Goal: Task Accomplishment & Management: Use online tool/utility

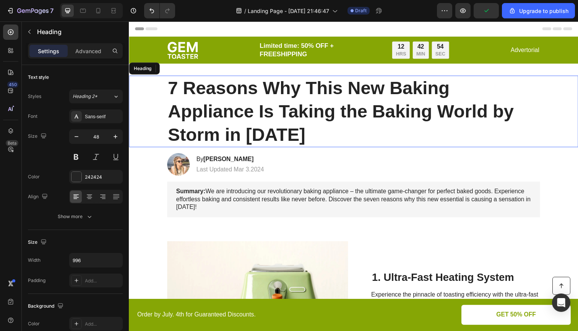
click at [274, 102] on h1 "7 Reasons Why This New Baking Appliance Is Taking the Baking World by Storm in …" at bounding box center [358, 113] width 381 height 73
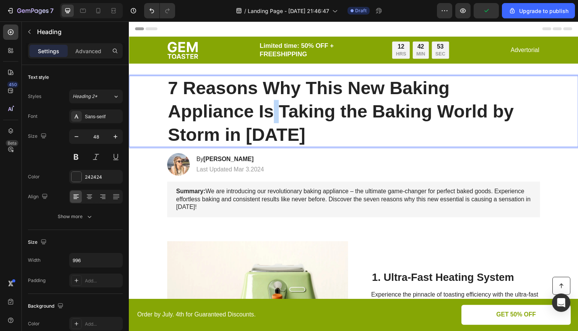
click at [274, 105] on p "7 Reasons Why This New Baking Appliance Is Taking the Baking World by Storm in …" at bounding box center [358, 113] width 379 height 71
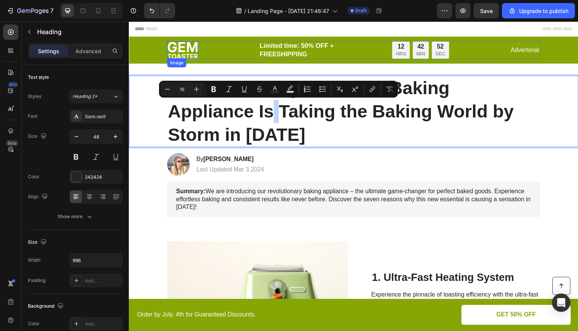
click at [189, 50] on img at bounding box center [183, 51] width 31 height 18
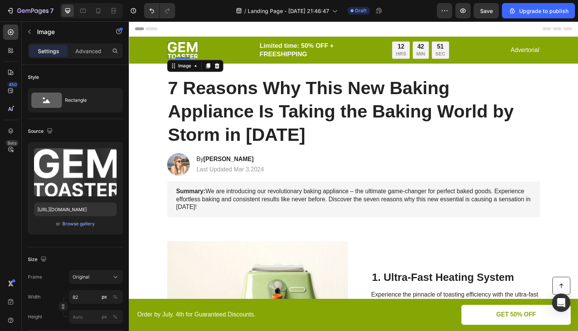
click at [189, 50] on img at bounding box center [183, 51] width 31 height 18
click at [219, 68] on icon at bounding box center [218, 66] width 5 height 5
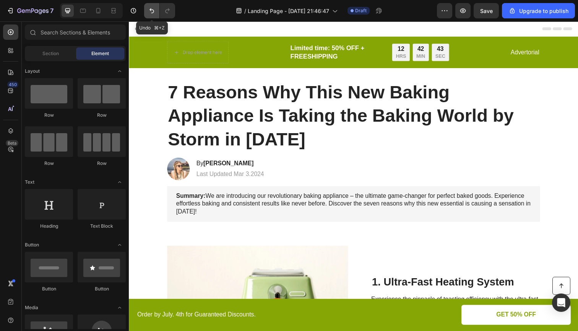
click at [150, 11] on icon "Undo/Redo" at bounding box center [152, 11] width 8 height 8
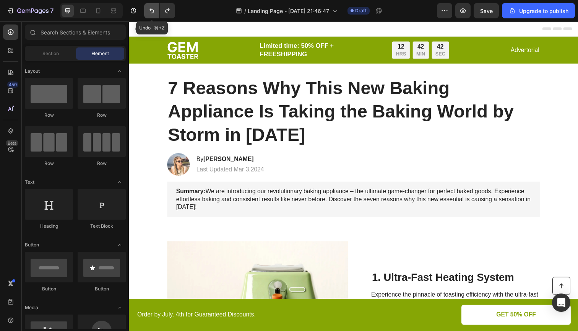
click at [152, 12] on icon "Undo/Redo" at bounding box center [152, 11] width 8 height 8
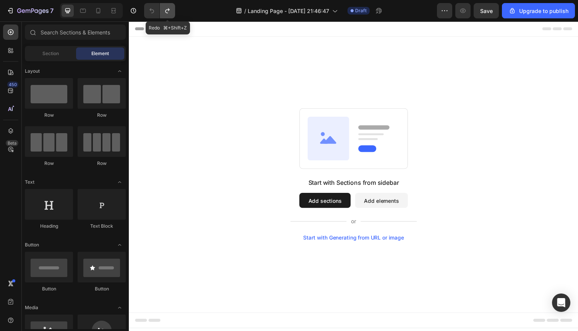
click at [167, 11] on icon "Undo/Redo" at bounding box center [168, 11] width 8 height 8
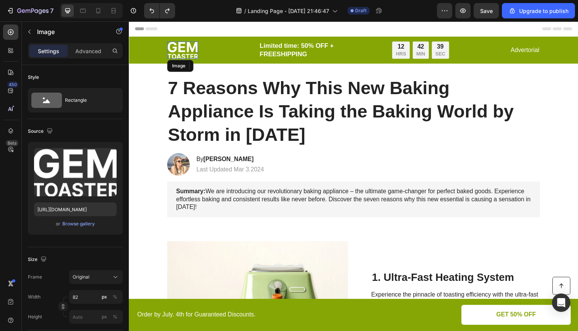
click at [184, 49] on img at bounding box center [183, 51] width 31 height 18
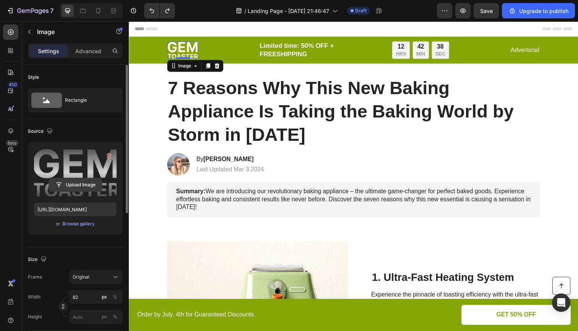
click at [79, 186] on input "file" at bounding box center [75, 184] width 53 height 13
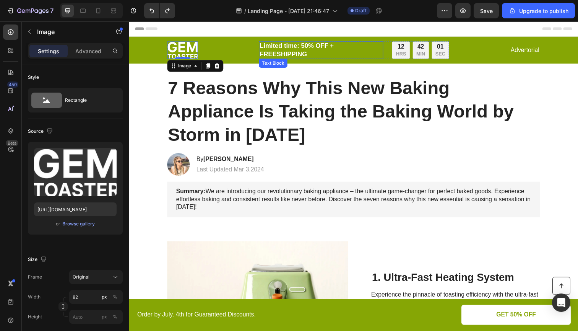
click at [350, 55] on p "Limited time: 50% OFF + FREESHIPPING" at bounding box center [324, 50] width 125 height 17
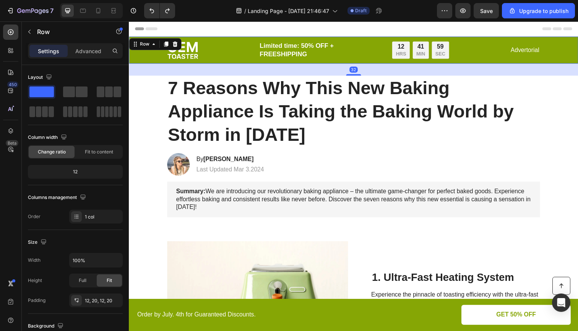
click at [141, 54] on div "Image Limited time: 50% OFF + FREESHIPPING Text Block 12 HRS 41 MIN 59 SEC Coun…" at bounding box center [357, 51] width 443 height 18
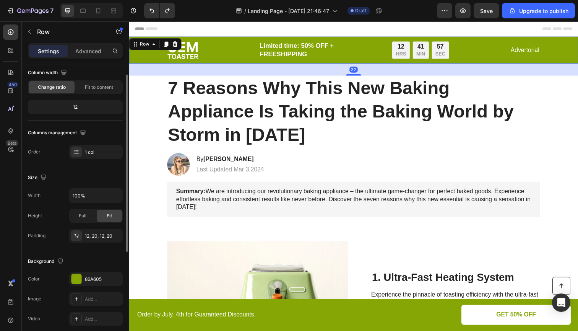
scroll to position [103, 0]
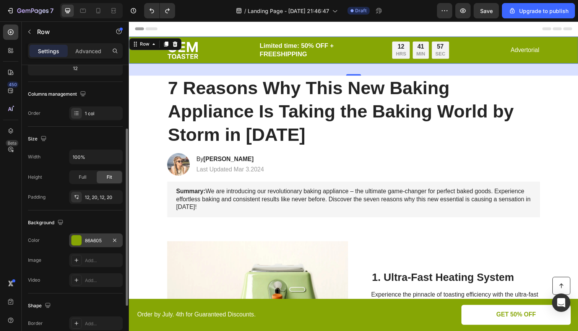
click at [78, 241] on div at bounding box center [76, 240] width 10 height 10
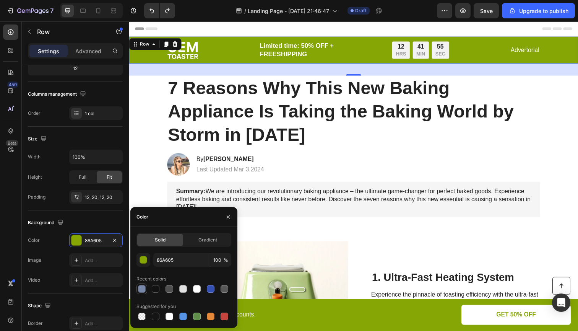
click at [141, 291] on div at bounding box center [142, 289] width 8 height 8
type input "7887A8"
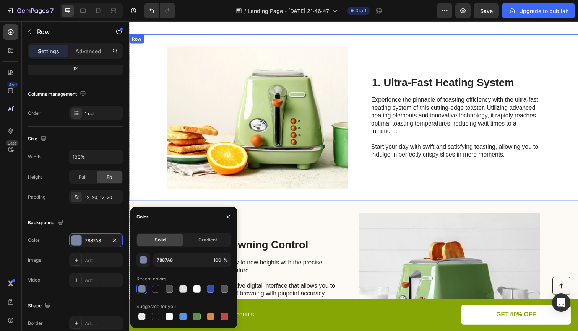
scroll to position [243, 0]
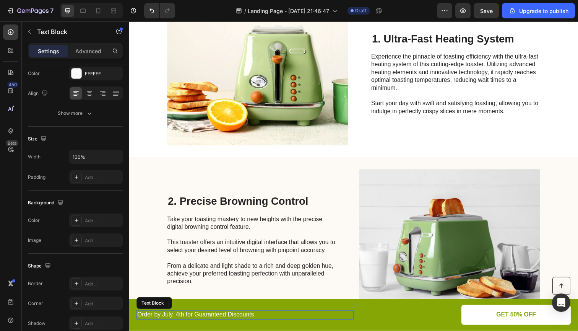
click at [307, 325] on div "Order by July. 4th for Guaranteed Discounts." at bounding box center [247, 321] width 222 height 10
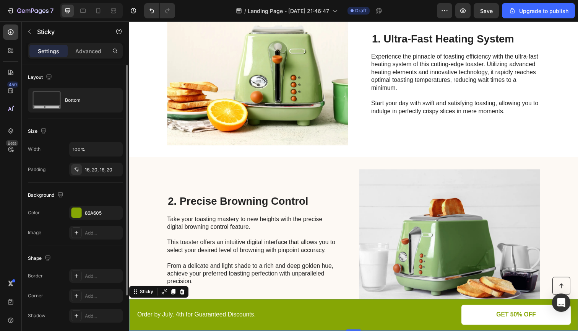
click at [405, 330] on div "Button Order by July. 4th for Guaranteed Discounts. Text Block GET 50% OFF Butt…" at bounding box center [358, 321] width 459 height 32
click at [79, 213] on div at bounding box center [76, 212] width 10 height 10
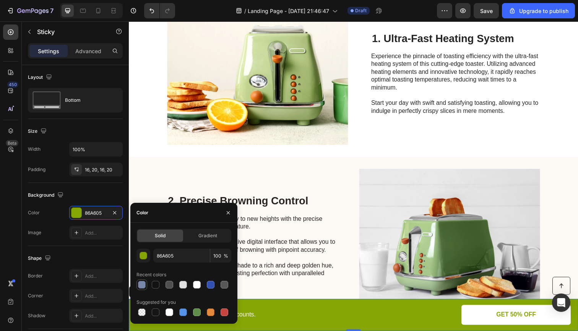
click at [143, 286] on div at bounding box center [142, 284] width 8 height 8
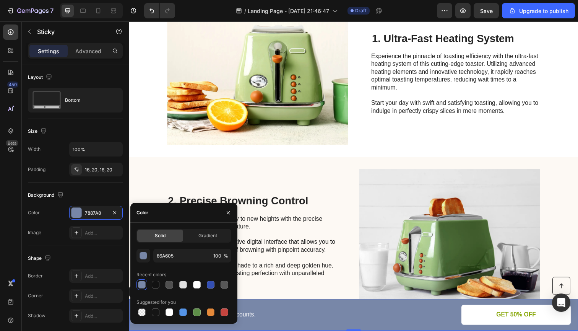
type input "7887A8"
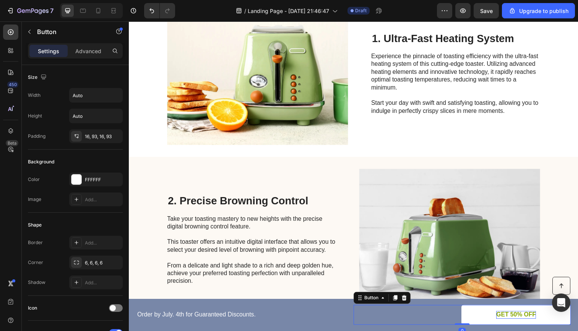
click at [509, 321] on p "GET 50% OFF" at bounding box center [524, 321] width 41 height 8
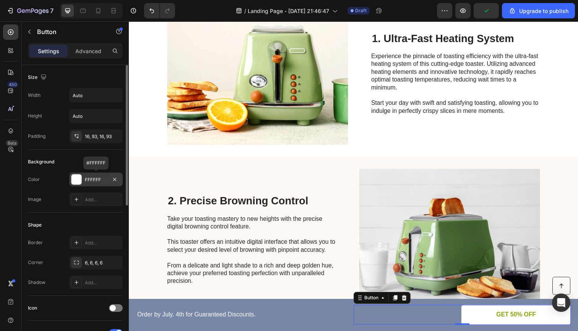
click at [77, 181] on div at bounding box center [76, 179] width 10 height 10
click at [58, 186] on div "Color FFFFFF" at bounding box center [75, 179] width 95 height 14
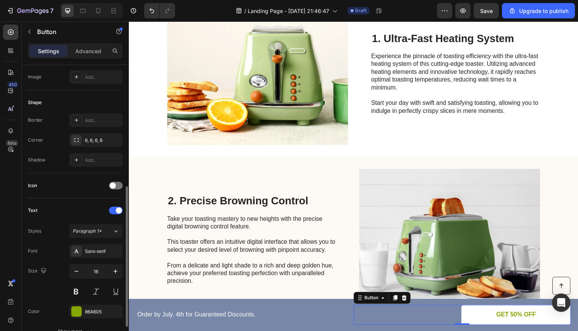
scroll to position [164, 0]
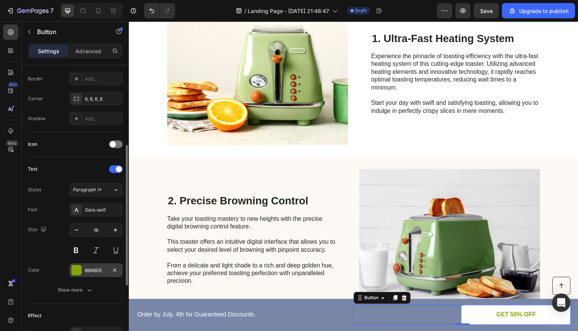
click at [78, 272] on div at bounding box center [76, 270] width 10 height 10
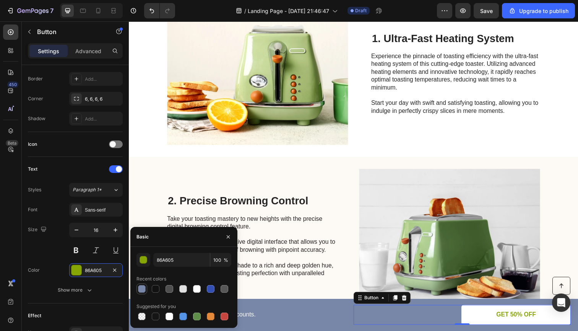
click at [143, 290] on div at bounding box center [142, 289] width 8 height 8
type input "7887A8"
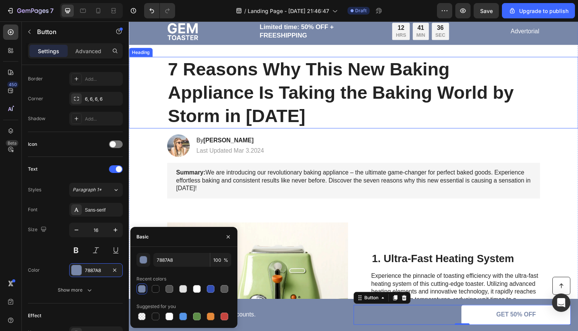
scroll to position [21, 0]
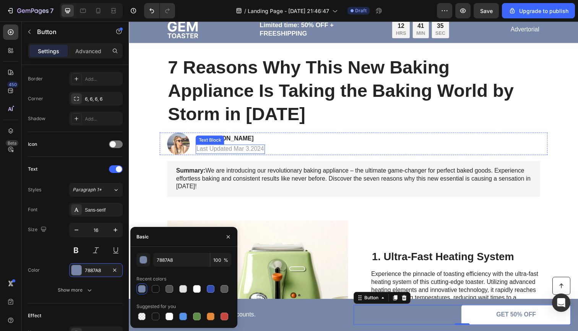
click at [246, 150] on p "Last Updated Mar 3.2024" at bounding box center [232, 152] width 69 height 8
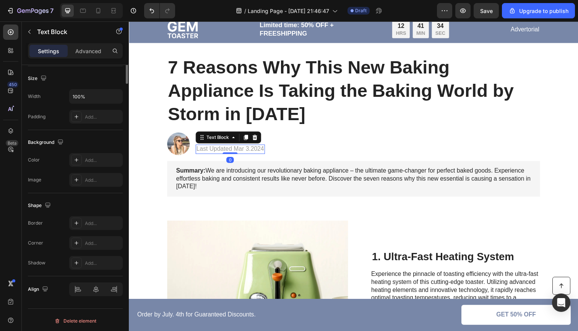
scroll to position [0, 0]
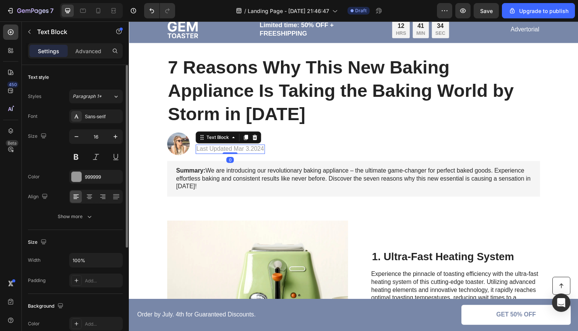
click at [246, 150] on p "Last Updated Mar 3.2024" at bounding box center [232, 152] width 69 height 8
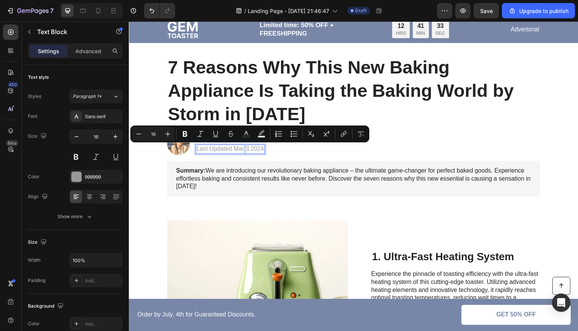
click at [249, 152] on p "Last Updated Mar 3.2024" at bounding box center [232, 152] width 69 height 8
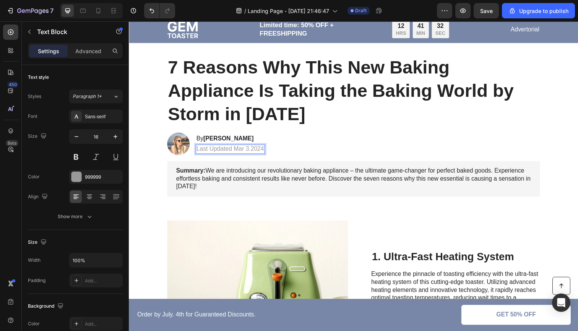
click at [250, 152] on p "Last Updated Mar 3.2024" at bounding box center [232, 152] width 69 height 8
click at [244, 152] on p "Last Updated Mar 3.2024" at bounding box center [232, 152] width 69 height 8
click at [246, 152] on p "Last Updated Mar 3.2024" at bounding box center [232, 152] width 69 height 8
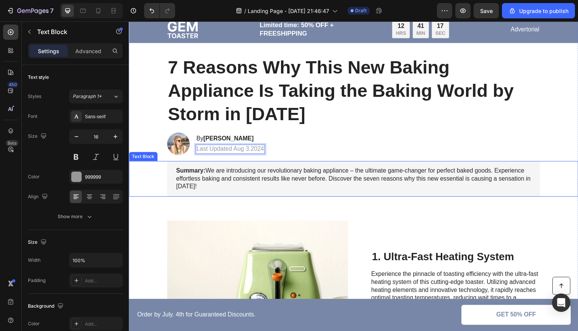
drag, startPoint x: 254, startPoint y: 168, endPoint x: 250, endPoint y: 152, distance: 16.7
click at [250, 152] on p "Last Updated Aug 3.2024" at bounding box center [232, 152] width 69 height 8
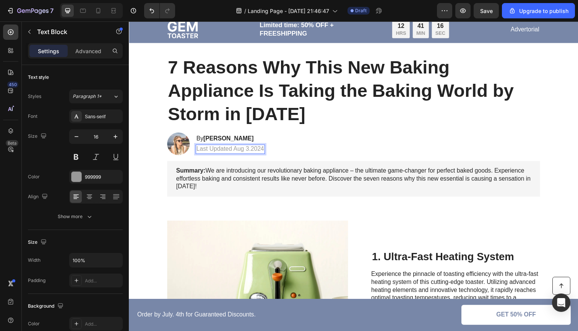
click at [251, 151] on p "Last Updated Aug 3.2024" at bounding box center [232, 152] width 69 height 8
click at [269, 150] on p "Last Updated Aug 19.2024" at bounding box center [234, 152] width 73 height 8
click at [308, 144] on div "Image By [PERSON_NAME] Heading Last Updated Aug 19.2025 Text Block 0 Row" at bounding box center [358, 146] width 396 height 23
click at [266, 150] on p "Last Updated Aug 19.2025" at bounding box center [234, 152] width 73 height 8
click at [265, 81] on h1 "7 Reasons Why This New Baking Appliance Is Taking the Baking World by Storm in …" at bounding box center [358, 92] width 381 height 73
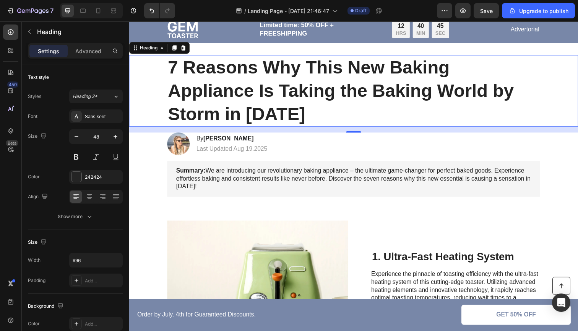
click at [268, 81] on h1 "7 Reasons Why This New Baking Appliance Is Taking the Baking World by Storm in …" at bounding box center [358, 92] width 381 height 73
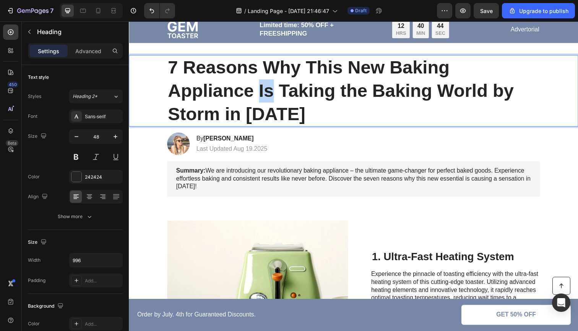
click at [268, 81] on p "7 Reasons Why This New Baking Appliance Is Taking the Baking World by Storm in …" at bounding box center [358, 92] width 379 height 71
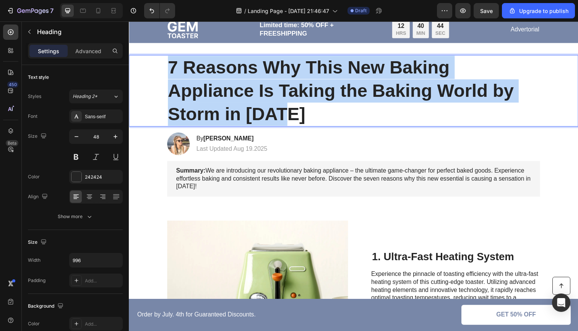
click at [268, 81] on p "7 Reasons Why This New Baking Appliance Is Taking the Baking World by Storm in …" at bounding box center [358, 92] width 379 height 71
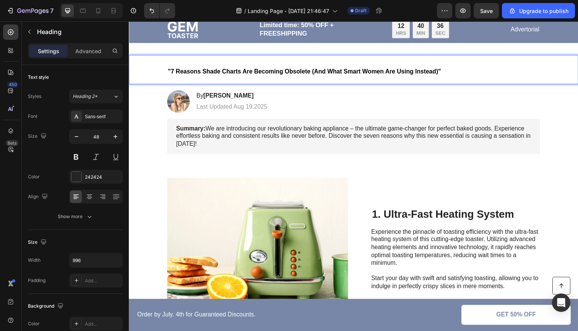
click at [354, 72] on span ""7 Reasons Shade Charts Are Becoming Obsolete (And What Smart Women Are Using I…" at bounding box center [308, 72] width 279 height 6
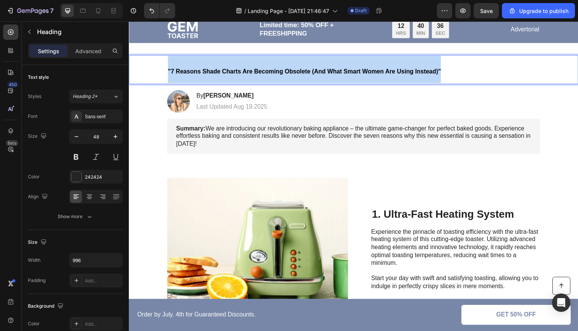
click at [354, 72] on span ""7 Reasons Shade Charts Are Becoming Obsolete (And What Smart Women Are Using I…" at bounding box center [308, 72] width 279 height 6
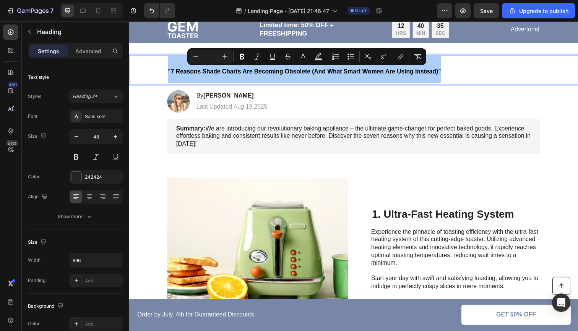
click at [214, 57] on input "Editor contextual toolbar" at bounding box center [210, 56] width 15 height 9
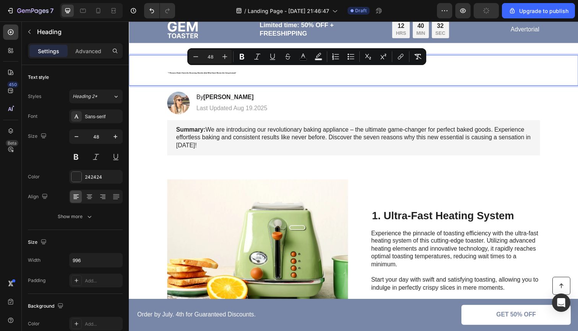
type input "48"
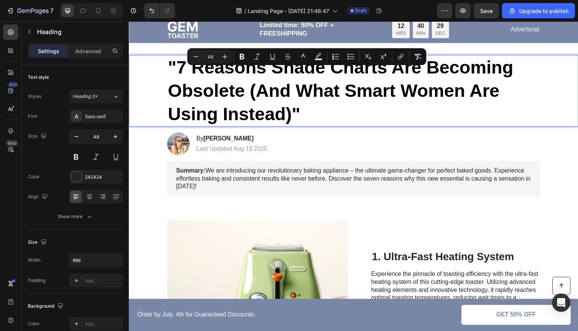
click at [349, 114] on p ""7 Reasons Shade Charts Are Becoming Obsolete (And What Smart Women Are Using I…" at bounding box center [358, 92] width 379 height 71
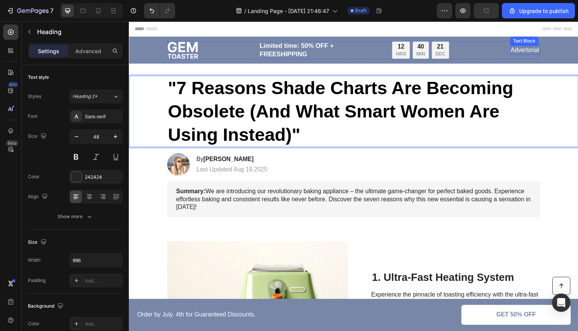
click at [530, 50] on p "Advertorial" at bounding box center [533, 51] width 29 height 8
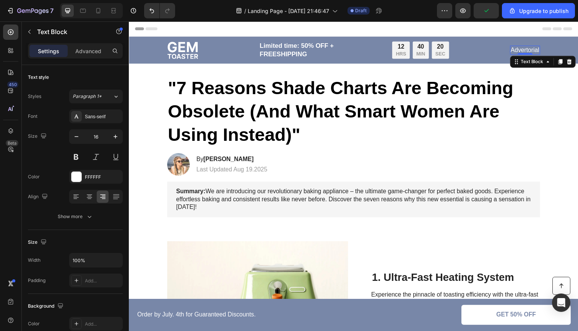
click at [530, 50] on p "Advertorial" at bounding box center [533, 51] width 29 height 8
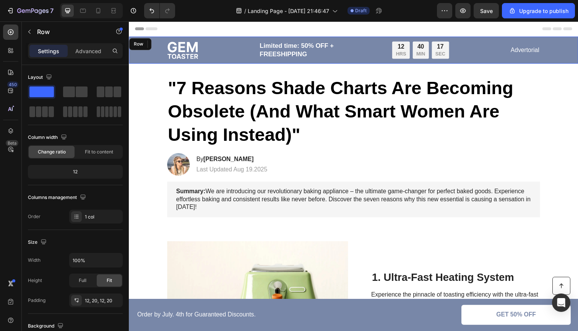
click at [537, 62] on div "Image Limited time: 50% OFF + FREESHIPPING Text Block 12 HRS 40 MIN 17 SEC Coun…" at bounding box center [358, 51] width 459 height 28
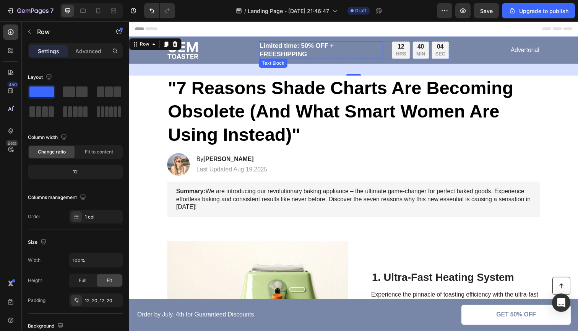
click at [308, 46] on p "Limited time: 50% OFF + FREESHIPPING" at bounding box center [324, 50] width 125 height 17
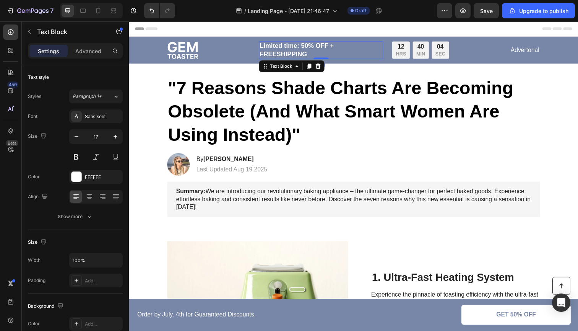
click at [308, 46] on p "Limited time: 50% OFF + FREESHIPPING" at bounding box center [324, 50] width 125 height 17
click at [325, 57] on p "Limited time: 45% OFF + FREESHIPPING" at bounding box center [324, 50] width 125 height 17
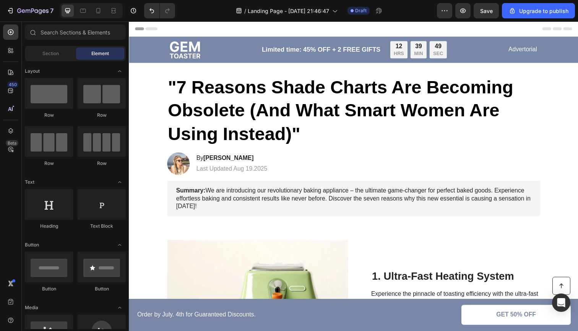
click at [316, 34] on div "Header" at bounding box center [358, 28] width 446 height 15
click at [186, 50] on img at bounding box center [185, 51] width 31 height 18
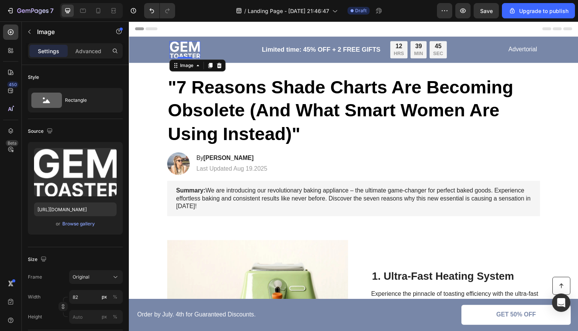
click at [190, 53] on img at bounding box center [185, 51] width 31 height 18
click at [190, 52] on img at bounding box center [185, 51] width 31 height 18
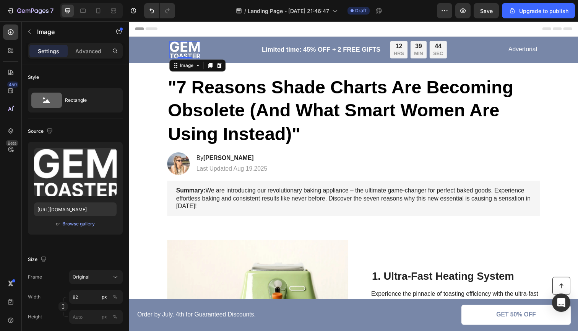
click at [190, 52] on img at bounding box center [185, 51] width 31 height 18
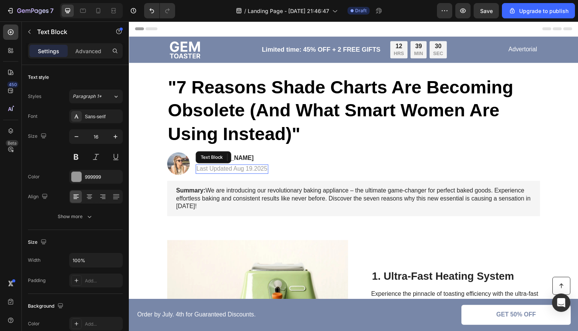
click at [232, 171] on p "Last Updated Aug 19.2025" at bounding box center [234, 172] width 73 height 8
click at [257, 171] on p "Last Updated Aug 19.2025" at bounding box center [234, 172] width 73 height 8
click at [256, 172] on p "Last Updated Aug 19.2025" at bounding box center [234, 172] width 73 height 8
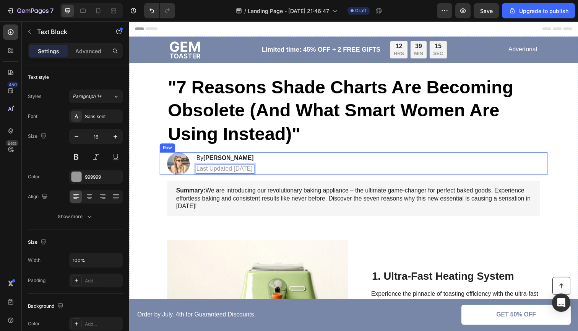
click at [360, 162] on div "Image By [PERSON_NAME] Heading Last Updated [DATE] Text Block 0 Row" at bounding box center [358, 166] width 396 height 23
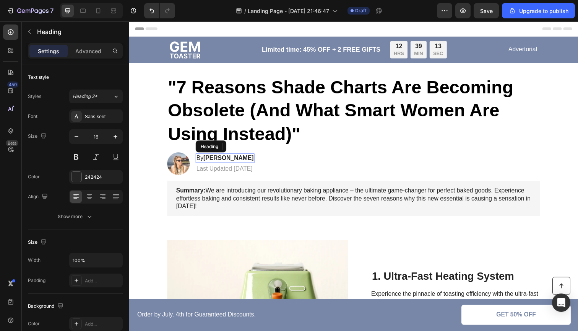
click at [214, 161] on strong "[PERSON_NAME]" at bounding box center [230, 160] width 51 height 6
click at [220, 160] on strong "[PERSON_NAME]" at bounding box center [230, 160] width 51 height 6
click at [228, 160] on strong "[PERSON_NAME]" at bounding box center [230, 160] width 51 height 6
click at [214, 162] on p "By [PERSON_NAME]" at bounding box center [231, 161] width 66 height 8
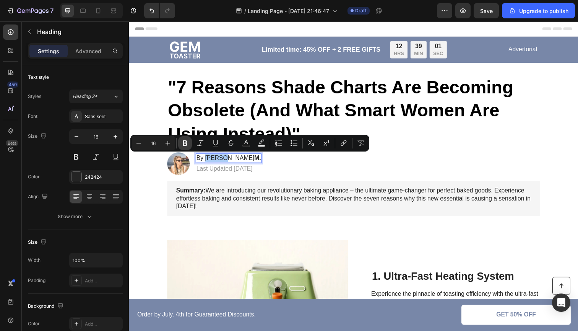
click at [186, 145] on icon "Editor contextual toolbar" at bounding box center [185, 143] width 5 height 6
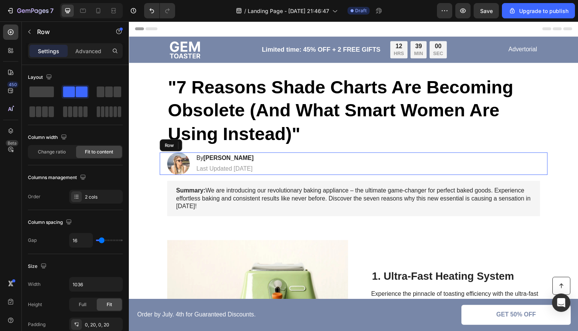
click at [312, 165] on div "Image By [PERSON_NAME] Heading 4 Last Updated [DATE] Text Block Row" at bounding box center [358, 166] width 396 height 23
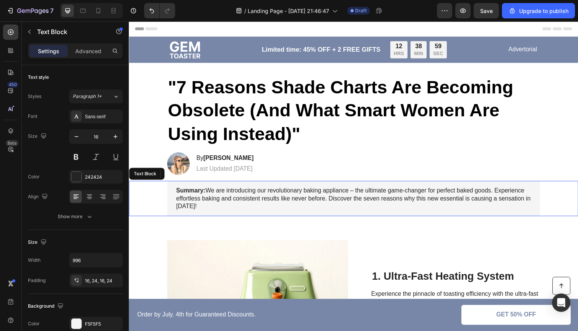
click at [300, 196] on p "Summary: We are introducing our revolutionary baking appliance – the ultimate g…" at bounding box center [358, 202] width 362 height 24
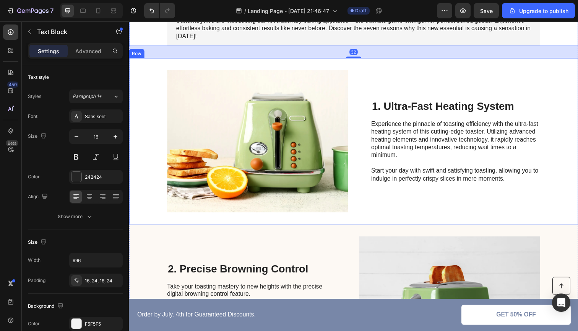
scroll to position [174, 0]
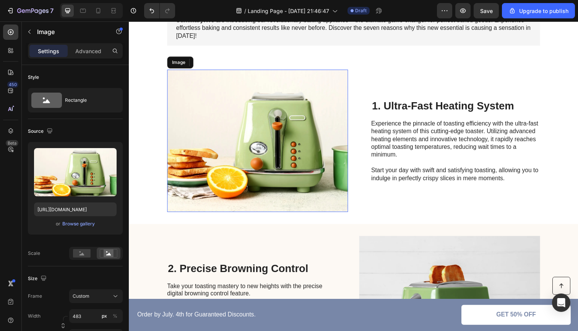
click at [283, 165] on img at bounding box center [260, 143] width 185 height 145
click at [220, 64] on icon at bounding box center [218, 63] width 5 height 5
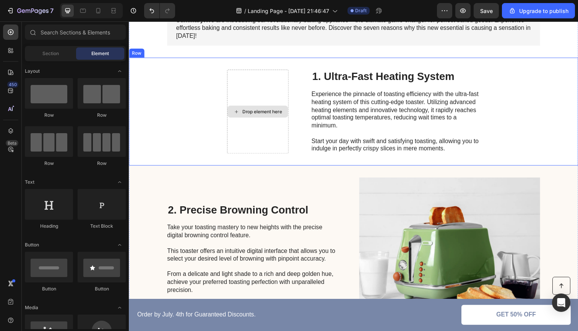
click at [250, 112] on div "Drop element here" at bounding box center [265, 113] width 41 height 6
click at [237, 112] on icon at bounding box center [238, 113] width 6 height 6
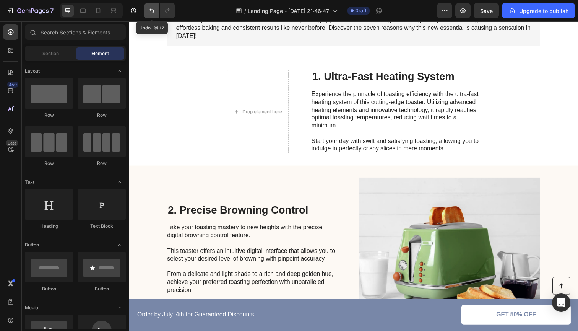
click at [151, 15] on button "Undo/Redo" at bounding box center [151, 10] width 15 height 15
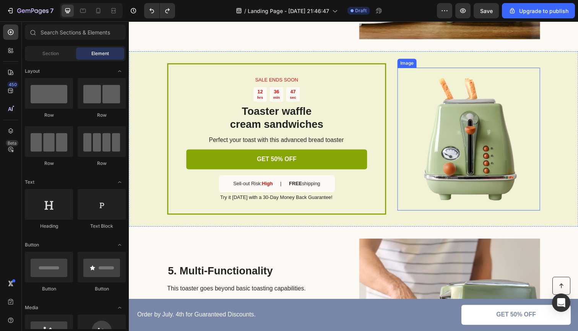
scroll to position [864, 0]
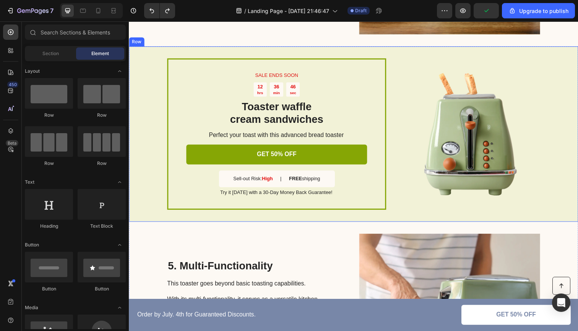
click at [144, 118] on div "SALE ENDS SOON Text Block 12 hrs 36 min 46 sec Countdown Timer Toaster waffle c…" at bounding box center [358, 136] width 459 height 178
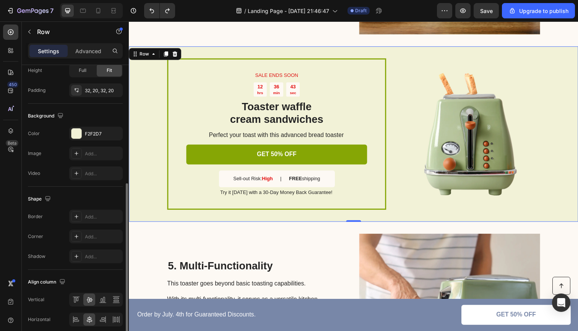
scroll to position [266, 0]
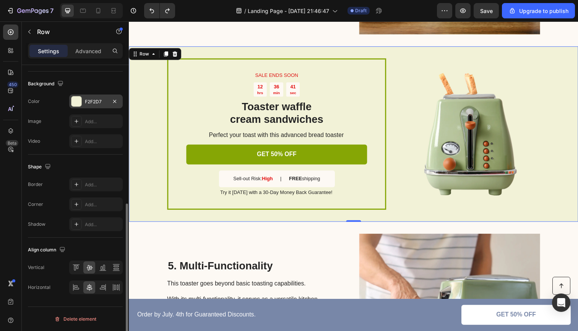
click at [76, 104] on div at bounding box center [76, 101] width 10 height 10
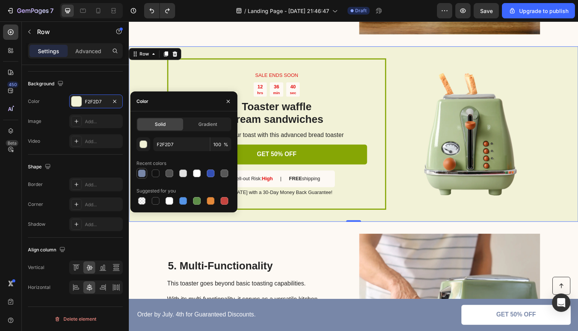
click at [144, 172] on div at bounding box center [142, 173] width 8 height 8
type input "7887A8"
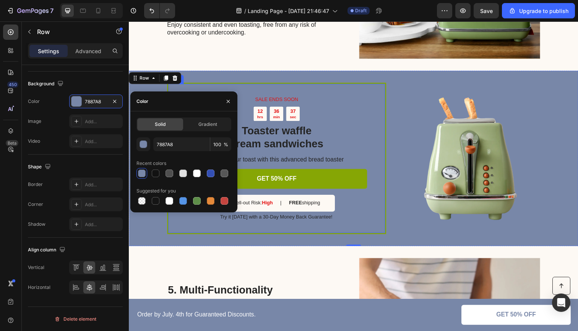
scroll to position [834, 0]
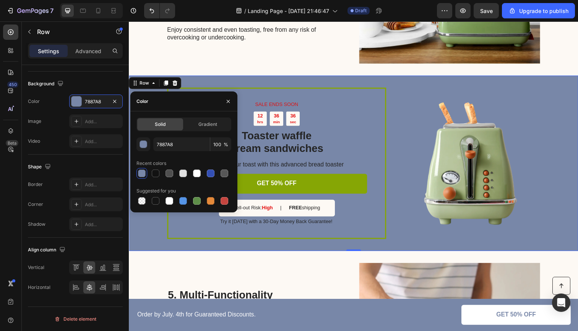
click at [229, 77] on div "SALE ENDS SOON Text Block 12 hrs 36 min 36 sec Countdown Timer Toaster waffle c…" at bounding box center [358, 166] width 459 height 178
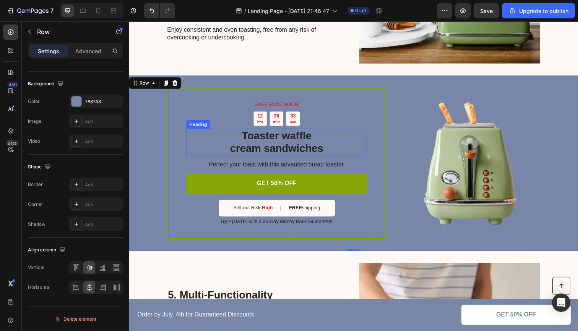
click at [266, 146] on h2 "Toaster waffle cream sandwiches" at bounding box center [279, 144] width 185 height 27
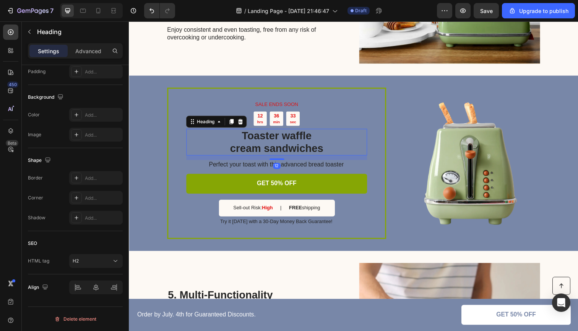
scroll to position [0, 0]
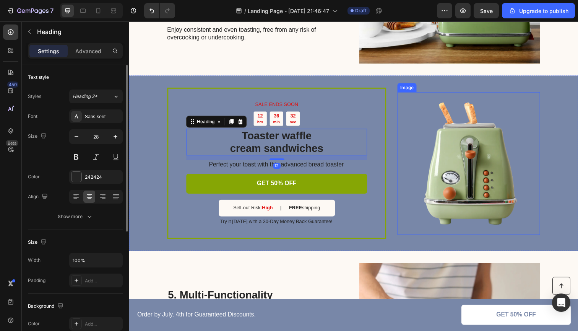
click at [494, 166] on img at bounding box center [476, 167] width 146 height 146
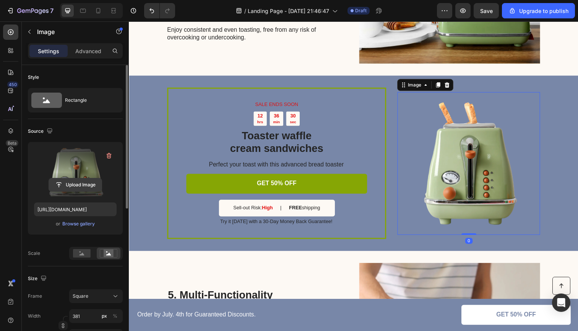
click at [81, 185] on input "file" at bounding box center [75, 184] width 53 height 13
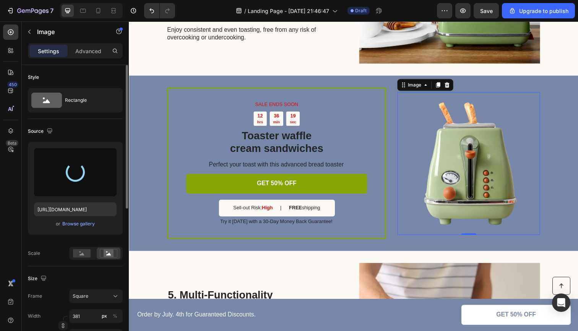
type input "[URL][DOMAIN_NAME]"
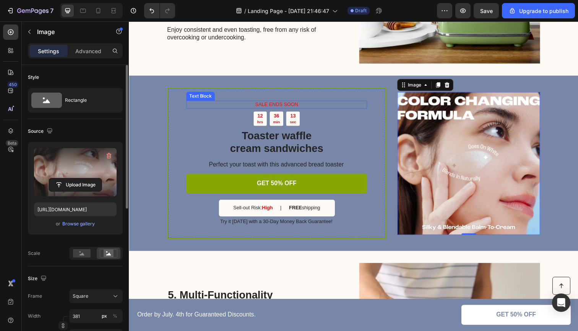
click at [287, 105] on p "SALE ENDS SOON" at bounding box center [279, 106] width 183 height 6
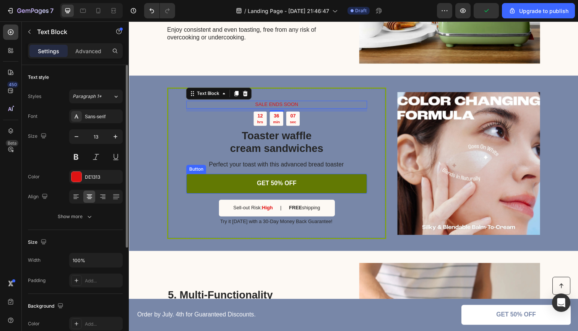
click at [209, 185] on link "GET 50% OFF" at bounding box center [279, 187] width 185 height 20
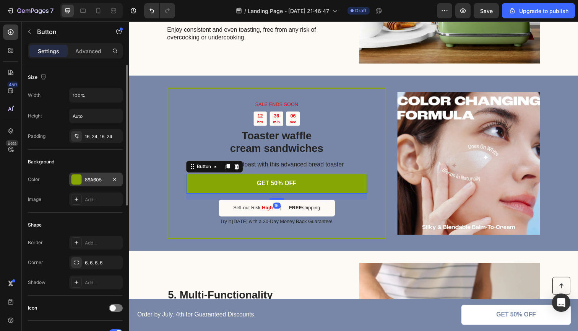
click at [76, 177] on div at bounding box center [76, 179] width 10 height 10
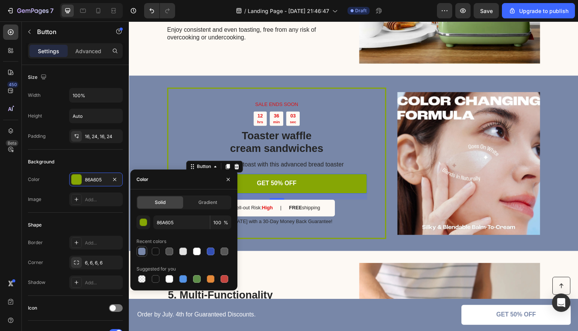
click at [143, 253] on div at bounding box center [142, 251] width 8 height 8
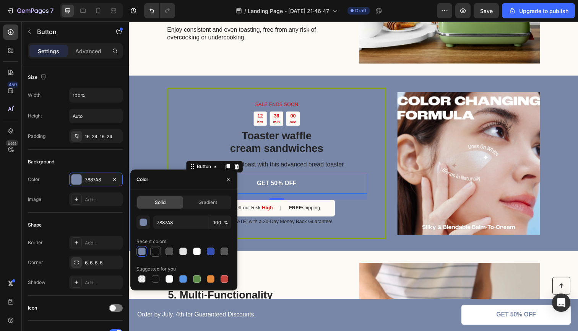
click at [154, 253] on div at bounding box center [156, 251] width 8 height 8
type input "121212"
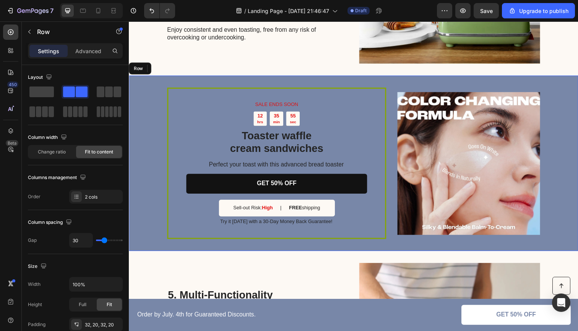
click at [149, 137] on div "SALE ENDS SOON Text Block 12 hrs 35 min 55 sec Countdown Timer Toaster waffle c…" at bounding box center [358, 166] width 459 height 178
click at [169, 136] on div "SALE ENDS SOON Text Block 12 hrs 35 min 54 sec Countdown Timer Toaster waffle c…" at bounding box center [280, 166] width 224 height 154
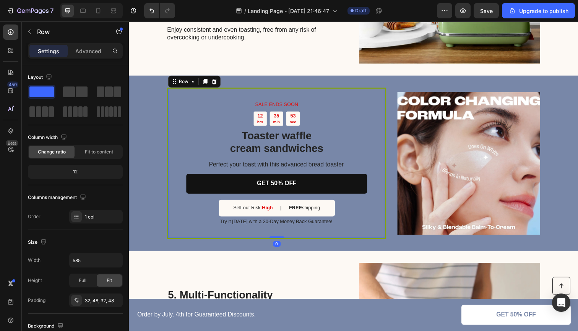
click at [169, 143] on div "SALE ENDS SOON Text Block 12 hrs 35 min 53 sec Countdown Timer Toaster waffle c…" at bounding box center [280, 166] width 224 height 154
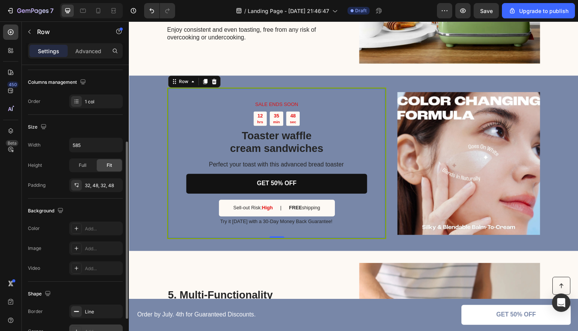
scroll to position [78, 0]
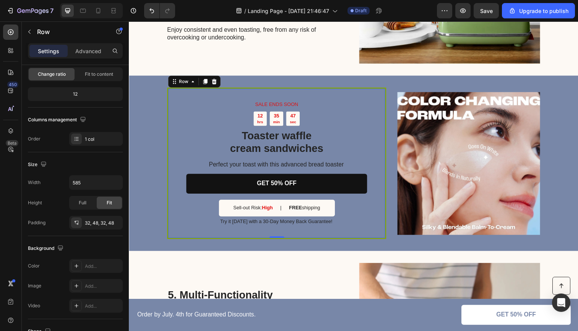
click at [169, 146] on div "SALE ENDS SOON Text Block 12 hrs 35 min 47 sec Countdown Timer Toaster waffle c…" at bounding box center [280, 166] width 224 height 154
drag, startPoint x: 169, startPoint y: 146, endPoint x: 252, endPoint y: 195, distance: 96.8
click at [169, 146] on div "SALE ENDS SOON Text Block 12 hrs 35 min 46 sec Countdown Timer Toaster waffle c…" at bounding box center [280, 166] width 224 height 154
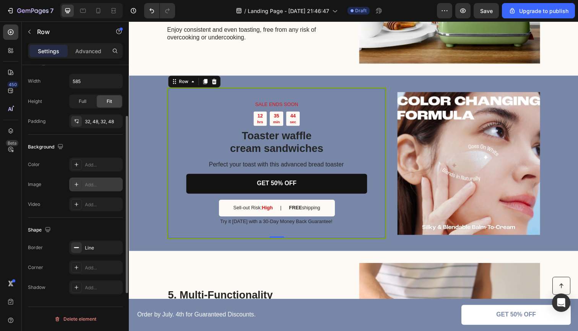
scroll to position [0, 0]
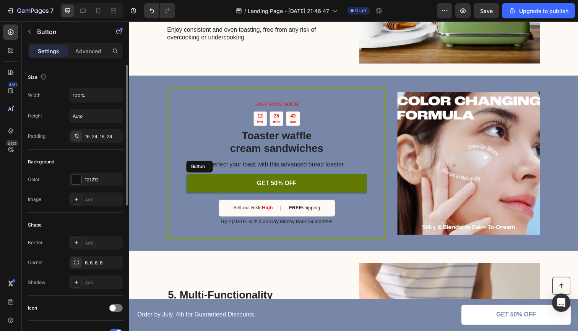
click at [201, 182] on link "GET 50% OFF" at bounding box center [279, 187] width 185 height 20
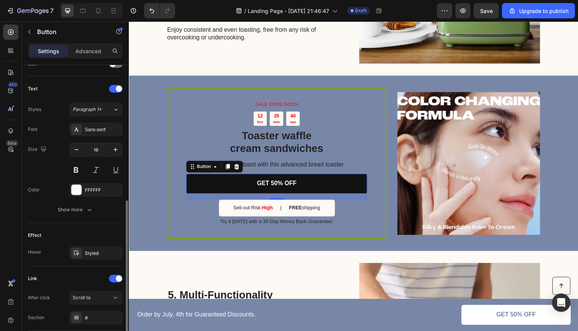
scroll to position [300, 0]
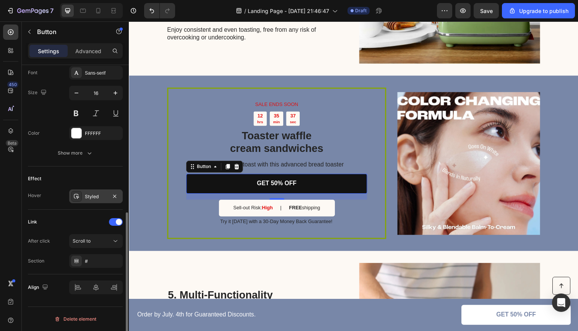
click at [81, 196] on div at bounding box center [76, 196] width 11 height 11
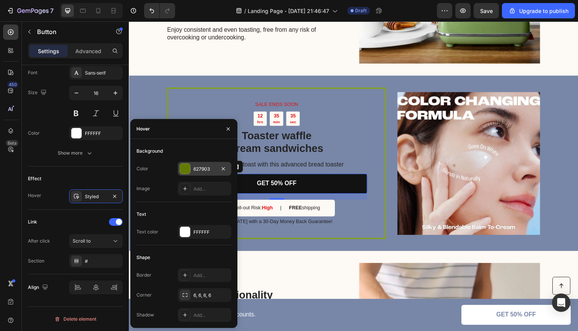
click at [183, 169] on div at bounding box center [185, 169] width 10 height 10
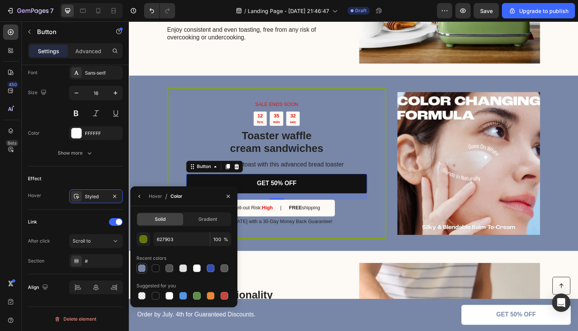
click at [143, 267] on div at bounding box center [142, 268] width 8 height 8
type input "7887A8"
click at [153, 149] on div "SALE ENDS SOON Text Block 12 hrs 35 min 31 sec Countdown Timer Toaster waffle c…" at bounding box center [358, 166] width 459 height 178
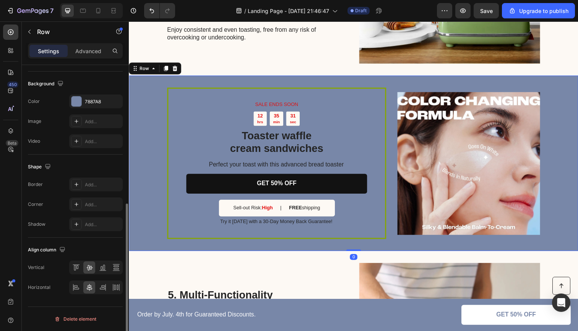
scroll to position [0, 0]
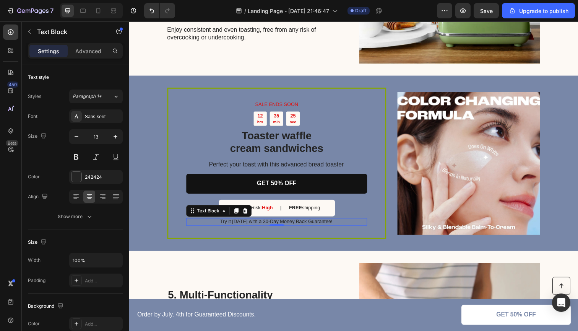
click at [270, 223] on p "Try it [DATE] with a 30-Day Money Back Guarantee!" at bounding box center [279, 226] width 184 height 6
click at [246, 213] on icon at bounding box center [247, 214] width 5 height 5
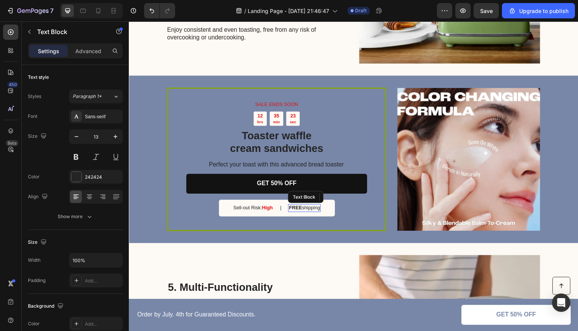
click at [304, 209] on strong "FREE" at bounding box center [298, 212] width 13 height 6
click at [352, 198] on icon at bounding box center [351, 200] width 5 height 5
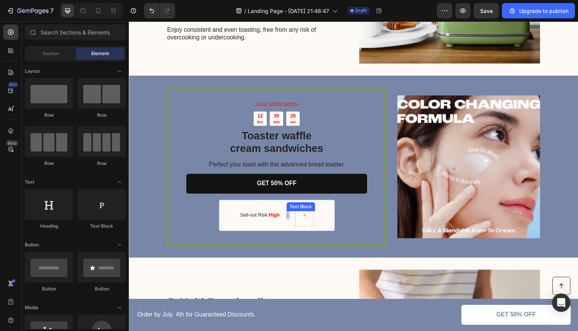
click at [291, 216] on p "|" at bounding box center [290, 219] width 1 height 6
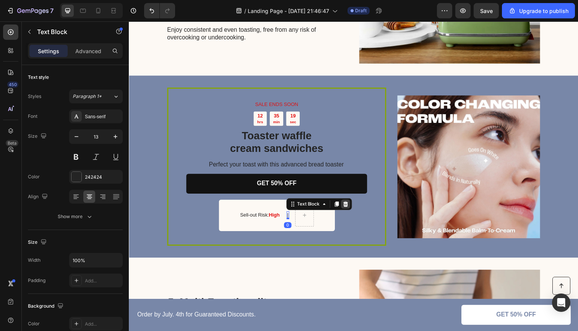
click at [352, 205] on icon at bounding box center [349, 207] width 5 height 5
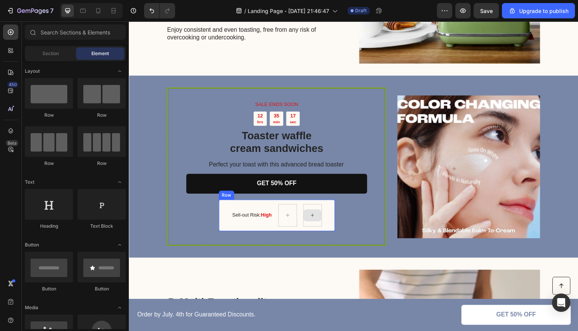
click at [316, 217] on icon at bounding box center [316, 219] width 6 height 6
click at [149, 9] on icon "Undo/Redo" at bounding box center [152, 11] width 8 height 8
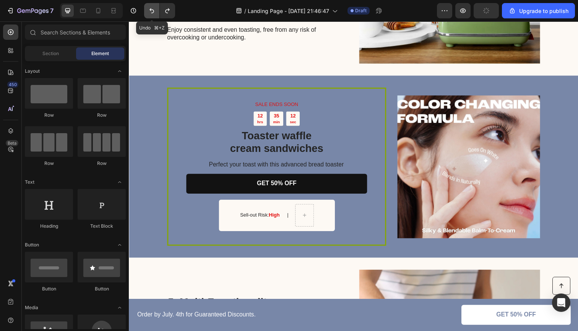
click at [149, 9] on icon "Undo/Redo" at bounding box center [152, 11] width 8 height 8
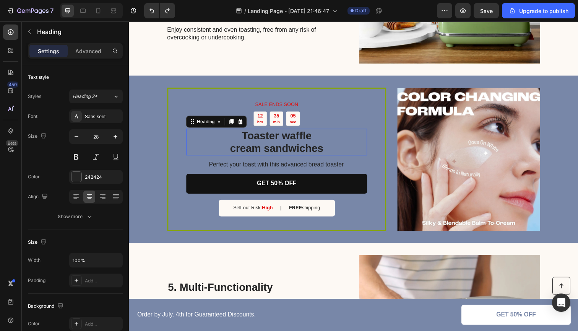
click at [277, 143] on h2 "Toaster waffle cream sandwiches" at bounding box center [279, 144] width 185 height 27
click at [277, 143] on p "Toaster waffle cream sandwiches" at bounding box center [279, 145] width 183 height 26
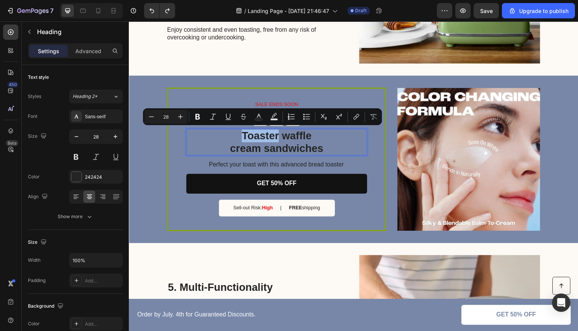
click at [277, 143] on p "Toaster waffle cream sandwiches" at bounding box center [279, 145] width 183 height 26
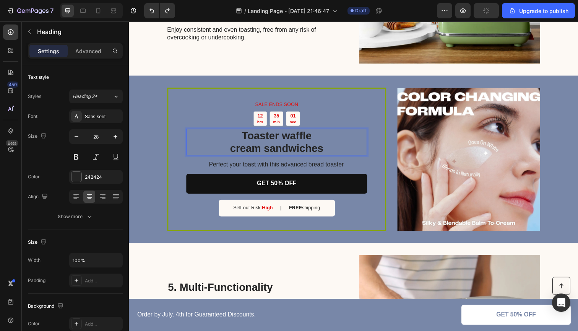
click at [345, 149] on p "Toaster waffle cream sandwiches" at bounding box center [279, 145] width 183 height 26
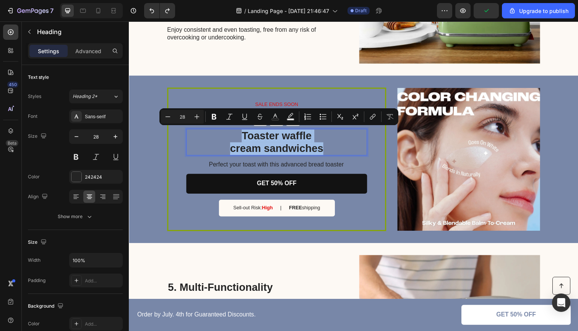
drag, startPoint x: 345, startPoint y: 149, endPoint x: 228, endPoint y: 140, distance: 117.6
click at [228, 140] on p "Toaster waffle cream sandwiches" at bounding box center [279, 145] width 183 height 26
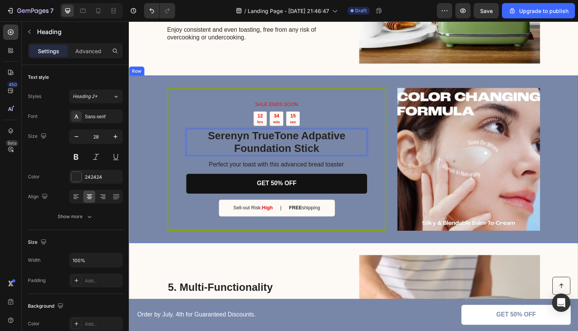
click at [146, 119] on div "SALE ENDS SOON Text Block 12 hrs 34 min 15 sec Countdown Timer Serenyn TrueTone…" at bounding box center [358, 162] width 459 height 171
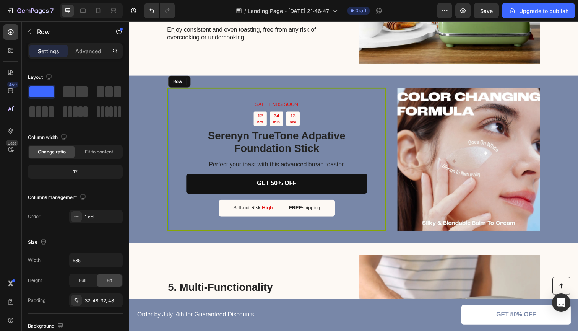
click at [191, 89] on div "SALE ENDS SOON Text Block 12 hrs 34 min 13 sec Countdown Timer Serenyn TrueTone…" at bounding box center [280, 162] width 224 height 146
click at [169, 89] on div "SALE ENDS SOON Text Block 12 hrs 34 min 12 sec Countdown Timer Serenyn TrueTone…" at bounding box center [280, 162] width 224 height 146
click at [169, 90] on div "SALE ENDS SOON Text Block 12 hrs 34 min 11 sec Countdown Timer Serenyn TrueTone…" at bounding box center [280, 162] width 224 height 146
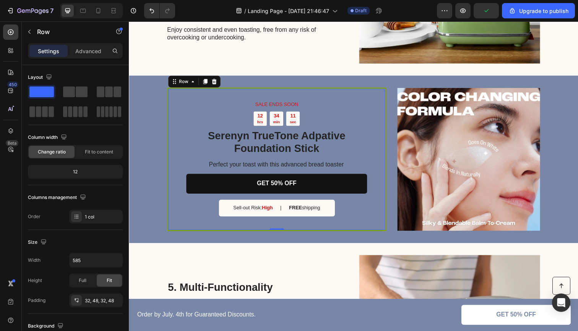
click at [169, 90] on div "SALE ENDS SOON Text Block 12 hrs 34 min 11 sec Countdown Timer Serenyn TrueTone…" at bounding box center [280, 162] width 224 height 146
click at [169, 90] on div "SALE ENDS SOON Text Block 12 hrs 34 min 10 sec Countdown Timer Serenyn TrueTone…" at bounding box center [280, 162] width 224 height 146
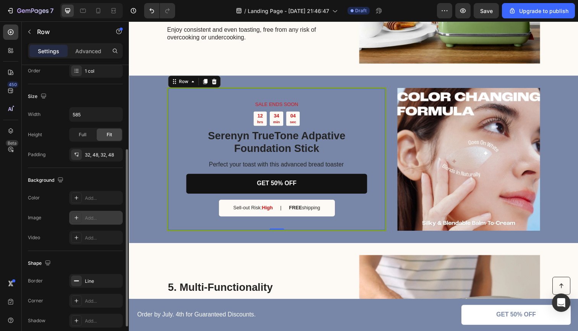
scroll to position [153, 0]
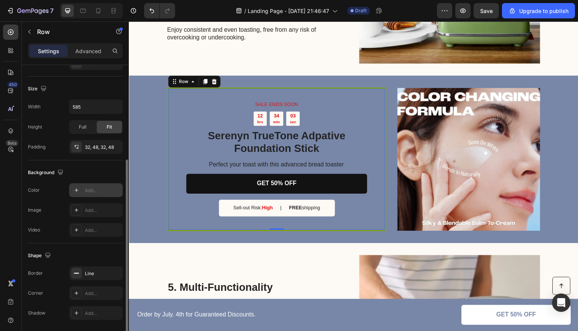
click at [76, 192] on icon at bounding box center [76, 190] width 6 height 6
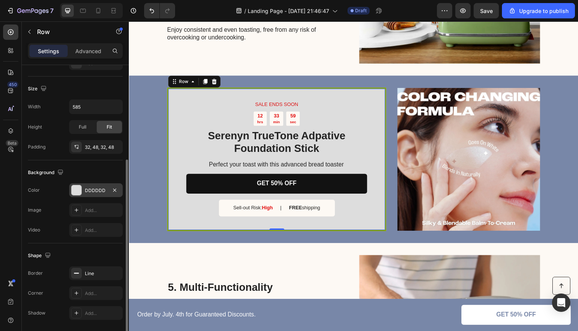
click at [101, 169] on div "Background" at bounding box center [75, 172] width 95 height 12
click at [76, 275] on icon at bounding box center [76, 273] width 6 height 6
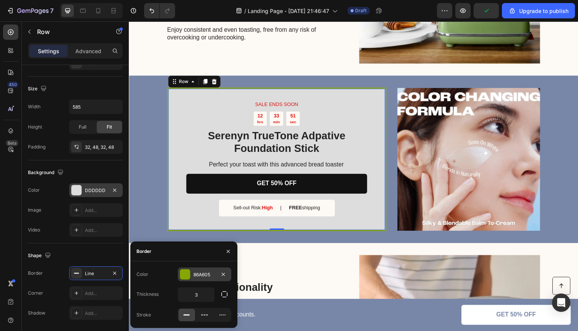
click at [189, 273] on div at bounding box center [185, 274] width 10 height 10
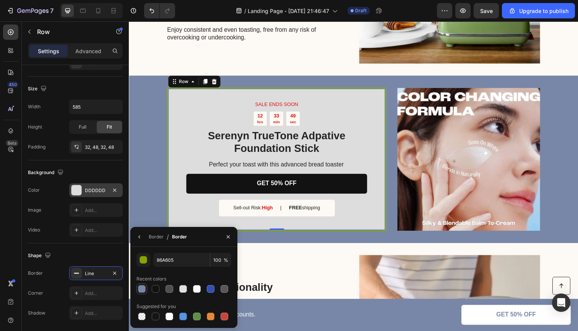
click at [143, 289] on div at bounding box center [142, 289] width 8 height 8
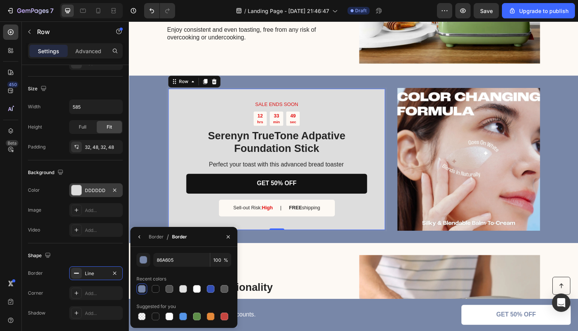
type input "7887A8"
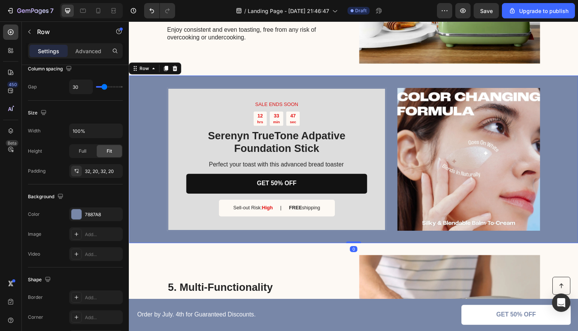
click at [148, 171] on div "SALE ENDS SOON Text Block 12 hrs 33 min 47 sec Countdown Timer Serenyn TrueTone…" at bounding box center [358, 162] width 459 height 171
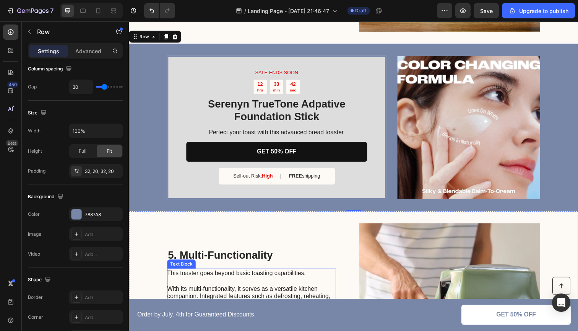
scroll to position [864, 0]
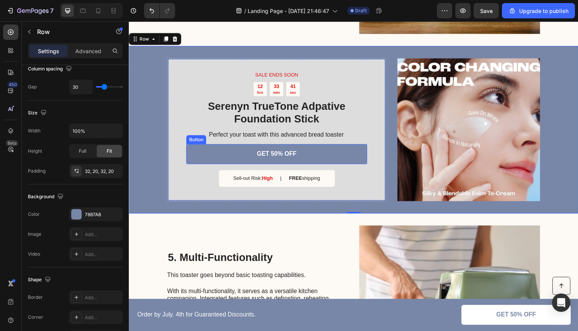
click at [197, 154] on link "GET 50% OFF" at bounding box center [279, 157] width 185 height 20
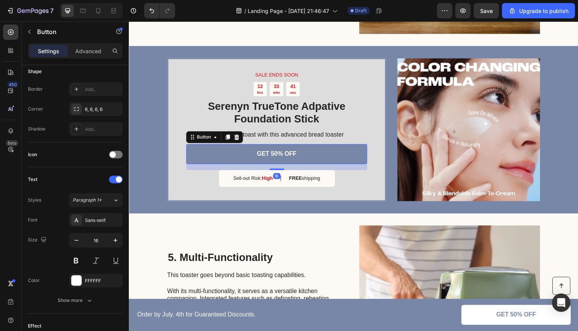
scroll to position [0, 0]
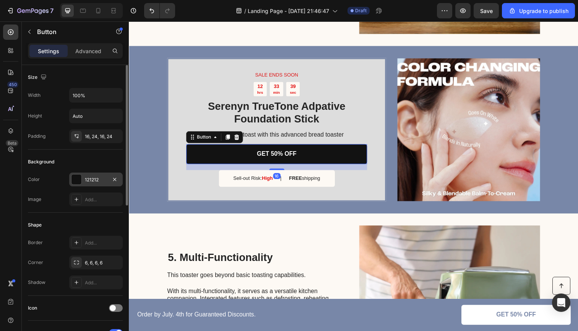
click at [79, 181] on div at bounding box center [76, 179] width 10 height 10
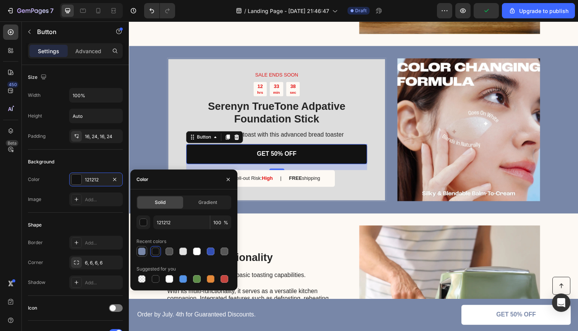
click at [143, 251] on div at bounding box center [142, 251] width 8 height 8
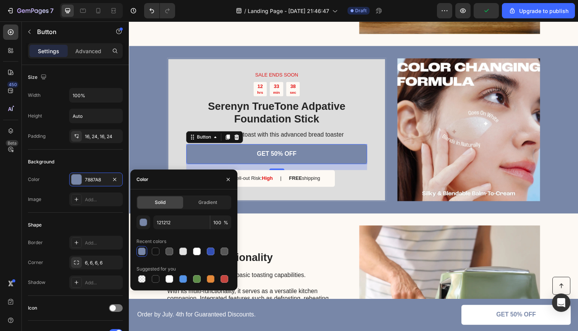
type input "7887A8"
click at [181, 123] on div "SALE ENDS SOON Text Block 12 hrs 33 min 36 sec Countdown Timer Serenyn TrueTone…" at bounding box center [280, 132] width 224 height 146
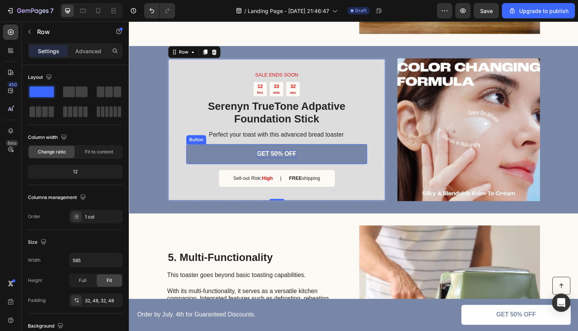
click at [277, 153] on p "GET 50% OFF" at bounding box center [279, 157] width 41 height 8
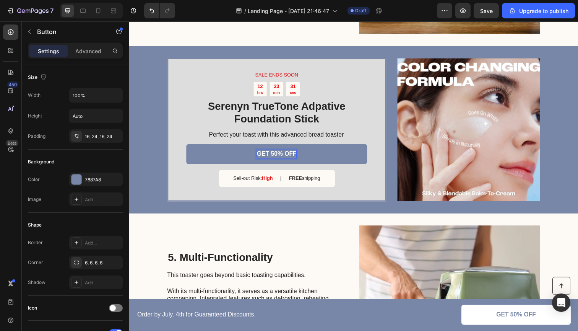
click at [277, 153] on p "GET 50% OFF" at bounding box center [279, 157] width 41 height 8
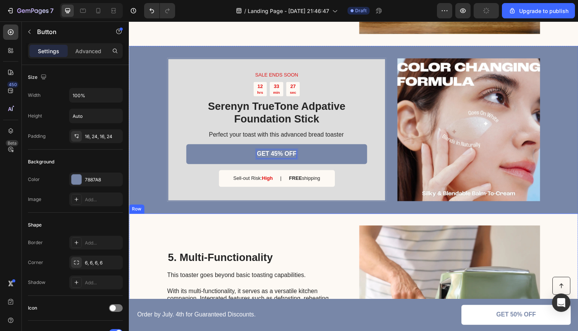
click at [263, 242] on div "5. Multi-Functionality Heading This toaster goes beyond basic toasting capabili…" at bounding box center [254, 302] width 172 height 145
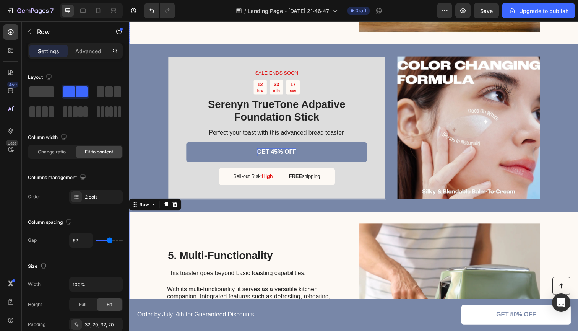
scroll to position [881, 0]
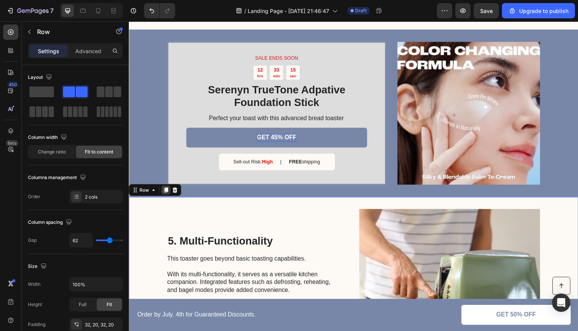
click at [168, 192] on icon at bounding box center [167, 193] width 4 height 5
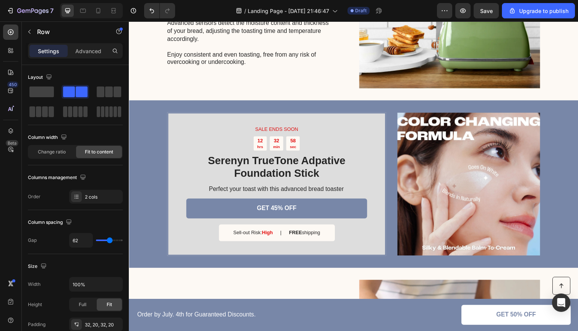
scroll to position [857, 0]
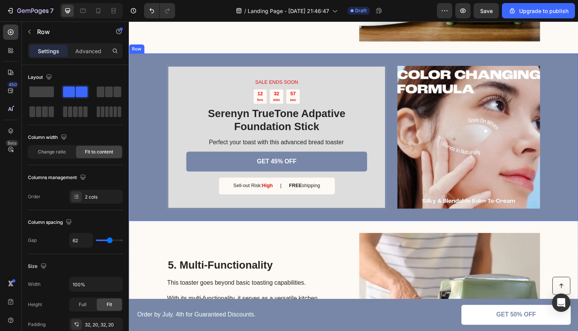
click at [139, 96] on div "SALE ENDS SOON Text Block 12 hrs 32 min 57 sec Countdown Timer Serenyn TrueTone…" at bounding box center [358, 139] width 459 height 171
click at [167, 45] on icon at bounding box center [167, 47] width 4 height 5
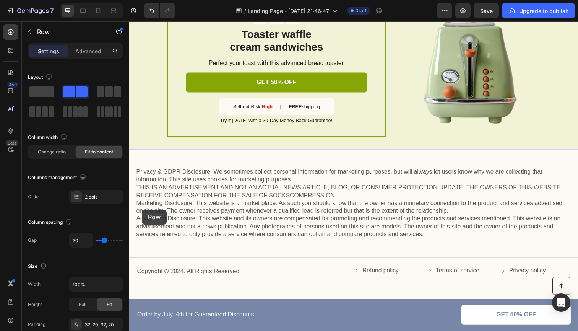
scroll to position [2034, 0]
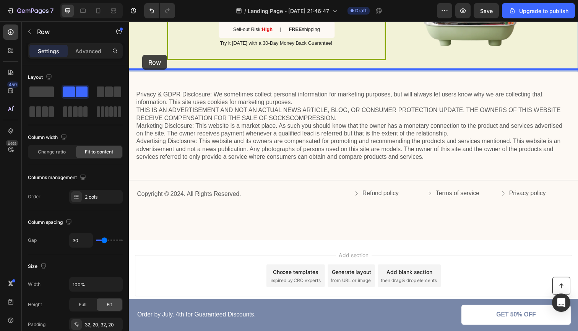
drag, startPoint x: 136, startPoint y: 42, endPoint x: 143, endPoint y: 55, distance: 14.5
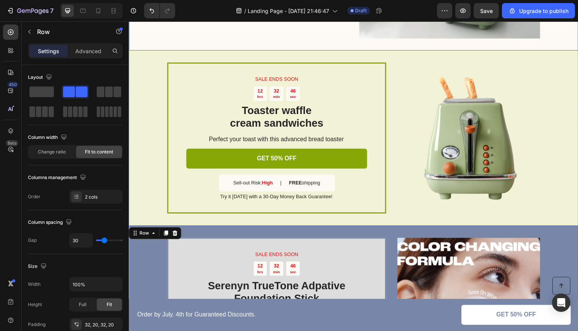
scroll to position [1700, 0]
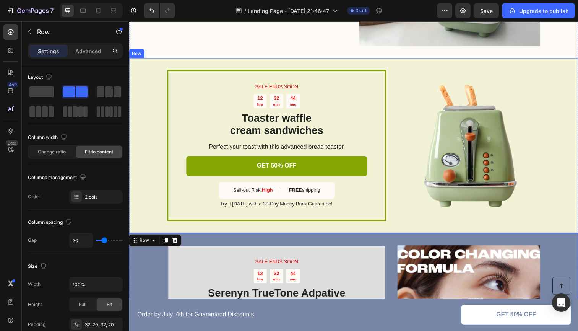
click at [396, 69] on div "SALE ENDS SOON Text Block 12 hrs 32 min 44 sec Countdown Timer Toaster waffle c…" at bounding box center [358, 148] width 459 height 178
click at [178, 53] on icon at bounding box center [176, 52] width 6 height 6
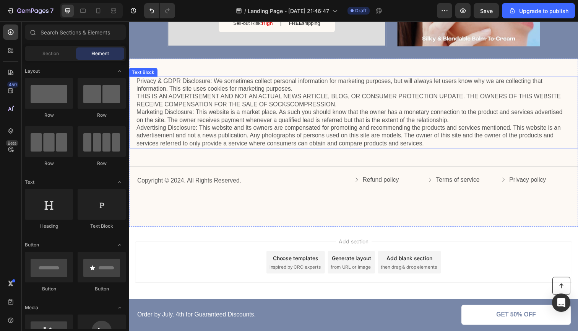
scroll to position [1851, 0]
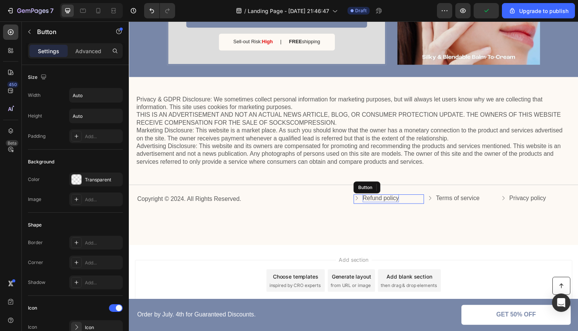
click at [373, 200] on p "Refund policy" at bounding box center [385, 202] width 37 height 8
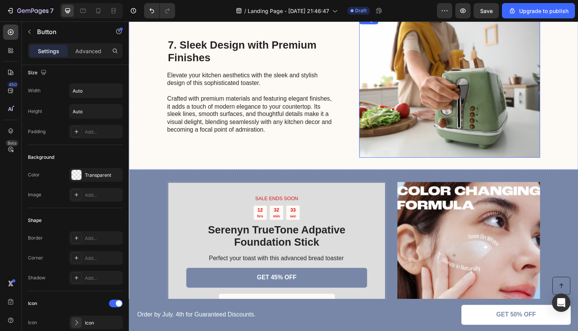
scroll to position [1585, 0]
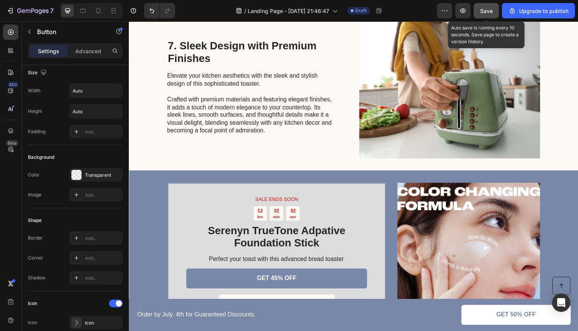
click at [486, 15] on button "Save" at bounding box center [485, 10] width 25 height 15
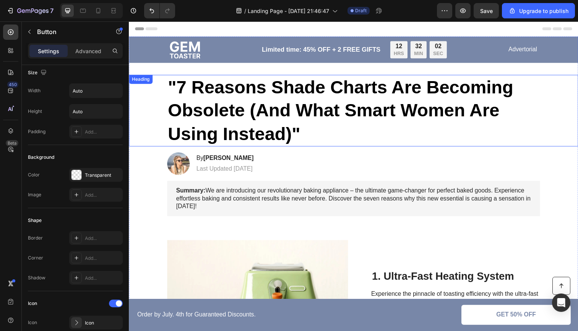
scroll to position [0, 0]
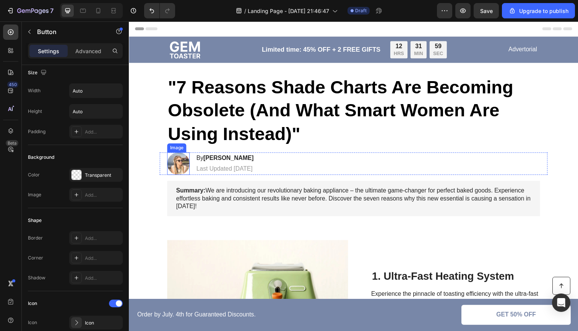
click at [178, 165] on img at bounding box center [179, 166] width 23 height 23
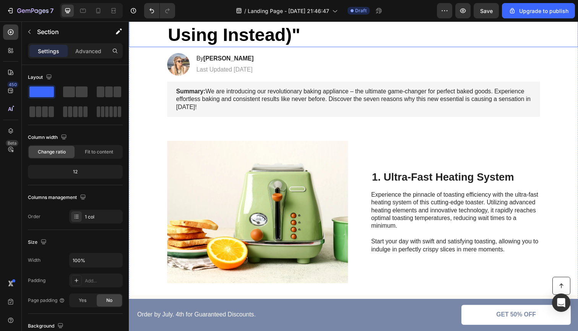
scroll to position [116, 0]
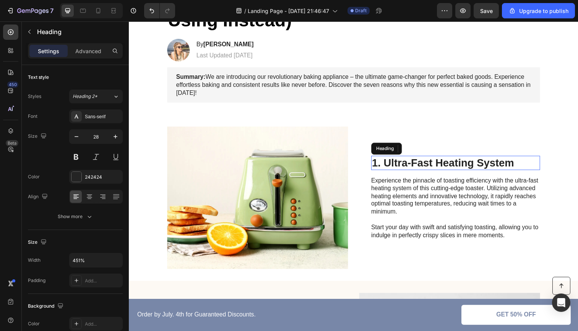
click at [437, 166] on h2 "1. Ultra-Fast Heating System" at bounding box center [462, 166] width 172 height 15
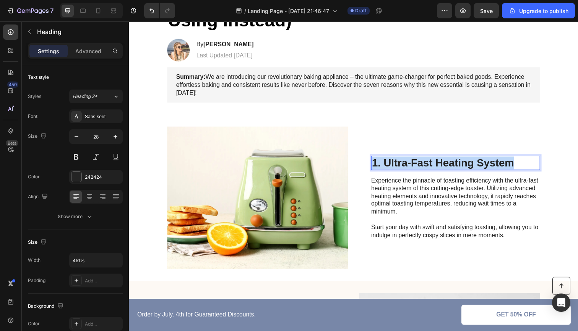
click at [437, 166] on p "1. Ultra-Fast Heating System" at bounding box center [462, 165] width 171 height 13
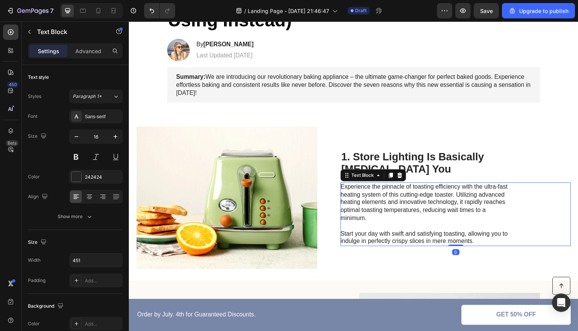
click at [373, 186] on p "Experience the pinnacle of toasting efficiency with the ultra-fast heating syst…" at bounding box center [431, 217] width 172 height 63
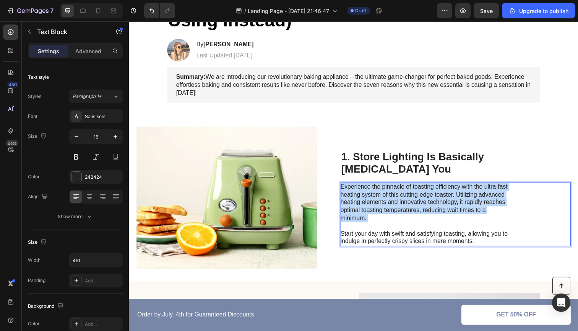
click at [373, 186] on p "Experience the pinnacle of toasting efficiency with the ultra-fast heating syst…" at bounding box center [431, 217] width 172 height 63
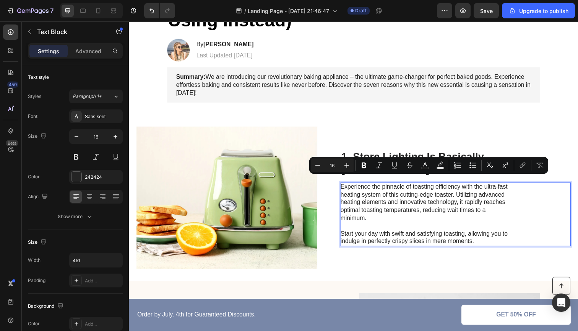
click at [506, 230] on p "Experience the pinnacle of toasting efficiency with the ultra-fast heating syst…" at bounding box center [431, 217] width 172 height 63
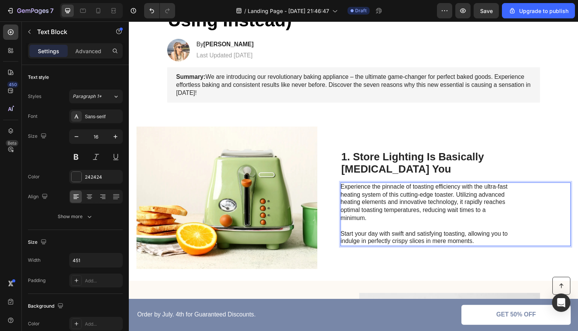
click at [485, 236] on p "Experience the pinnacle of toasting efficiency with the ultra-fast heating syst…" at bounding box center [431, 217] width 172 height 63
click at [466, 226] on p "Experience the pinnacle of toasting efficiency with the ultra-fast heating syst…" at bounding box center [431, 217] width 172 height 63
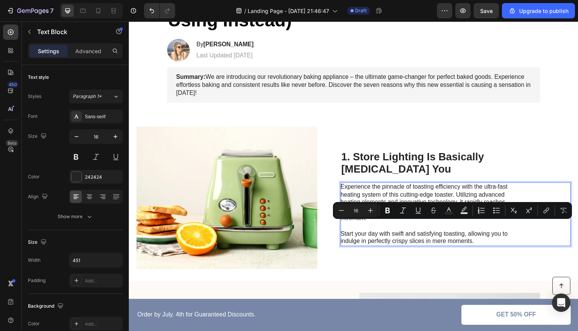
click at [478, 233] on p "Experience the pinnacle of toasting efficiency with the ultra-fast heating syst…" at bounding box center [431, 217] width 172 height 63
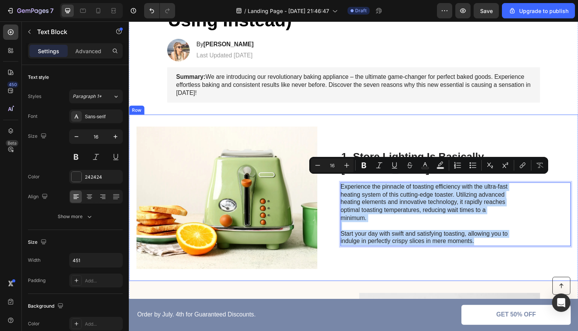
drag, startPoint x: 484, startPoint y: 237, endPoint x: 380, endPoint y: 178, distance: 119.1
click at [380, 178] on div "1. Store Lighting Is Basically [MEDICAL_DATA] You Heading Experience the pinnac…" at bounding box center [462, 201] width 235 height 145
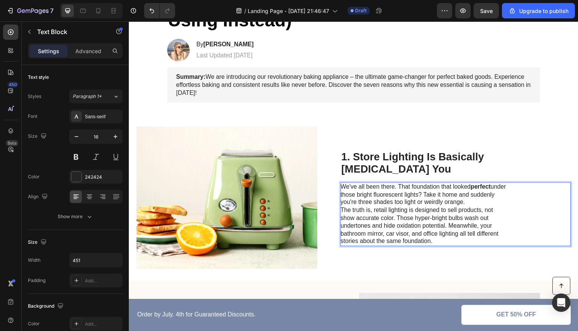
click at [348, 210] on p "The truth is, retail lighting is designed to sell products, not show accurate c…" at bounding box center [431, 230] width 172 height 40
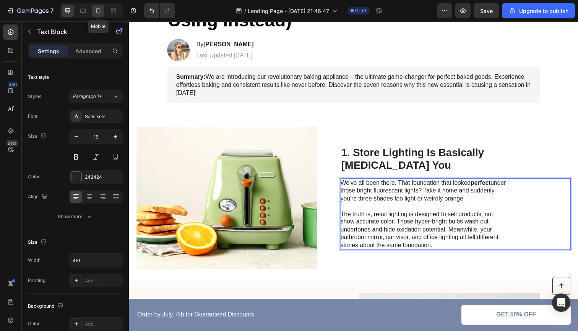
click at [96, 14] on icon at bounding box center [98, 11] width 8 height 8
type input "14"
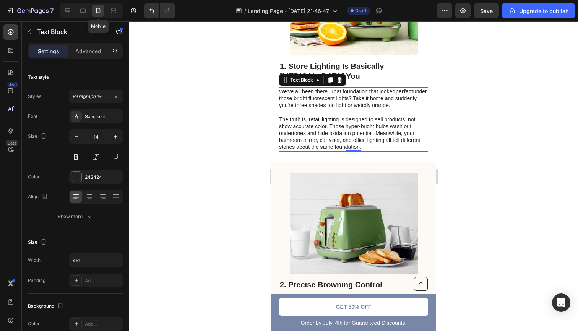
scroll to position [379, 0]
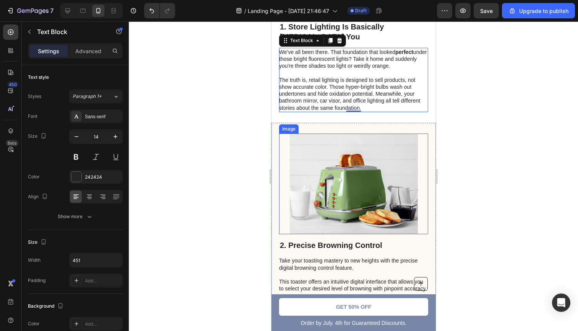
click at [475, 151] on div at bounding box center [353, 175] width 449 height 309
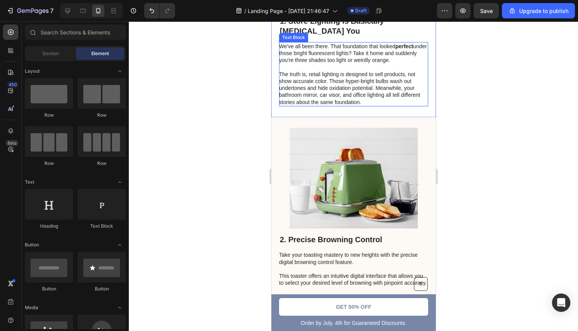
scroll to position [394, 0]
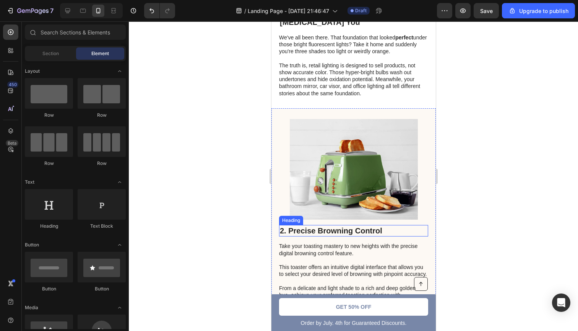
click at [326, 234] on h2 "2. Precise Browning Control" at bounding box center [353, 230] width 149 height 11
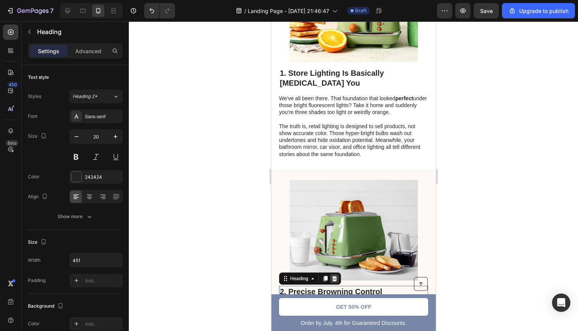
scroll to position [326, 0]
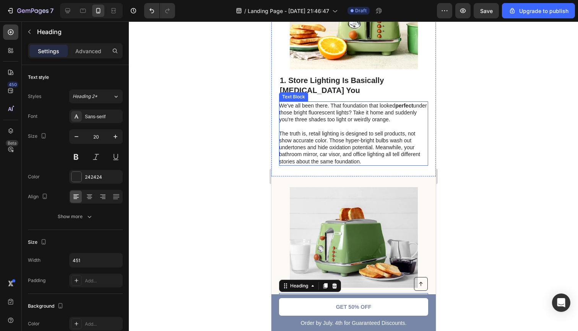
click at [331, 148] on p "The truth is, retail lighting is designed to sell products, not show accurate c…" at bounding box center [353, 147] width 148 height 35
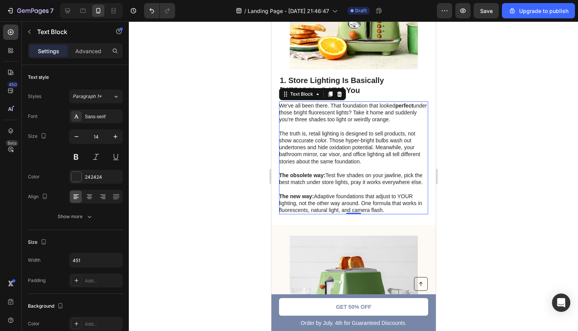
click at [547, 184] on div at bounding box center [353, 175] width 449 height 309
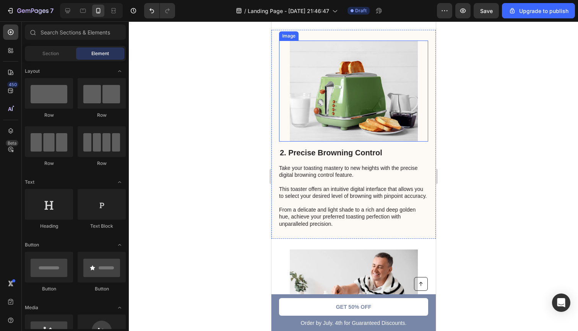
scroll to position [552, 0]
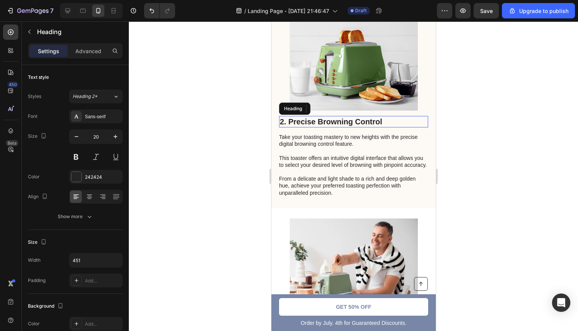
click at [317, 123] on h2 "2. Precise Browning Control" at bounding box center [353, 121] width 149 height 11
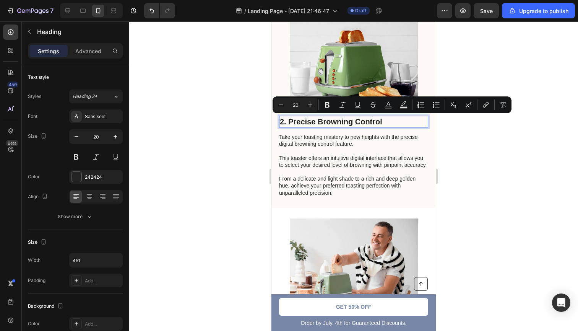
click at [317, 123] on p "2. Precise Browning Control" at bounding box center [353, 122] width 148 height 10
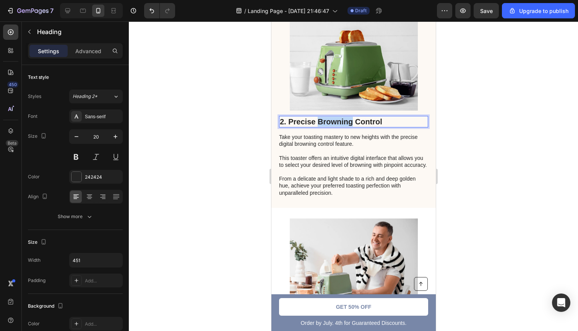
click at [317, 123] on p "2. Precise Browning Control" at bounding box center [353, 122] width 148 height 10
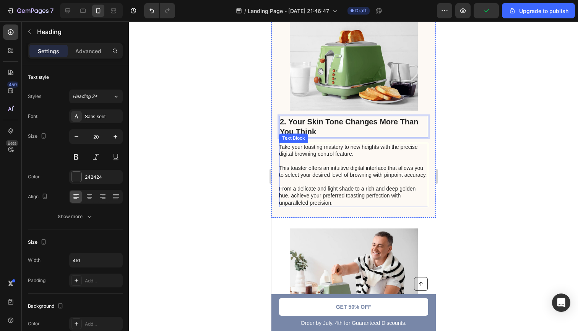
click at [345, 206] on p "Take your toasting mastery to new heights with the precise digital browning con…" at bounding box center [353, 174] width 148 height 63
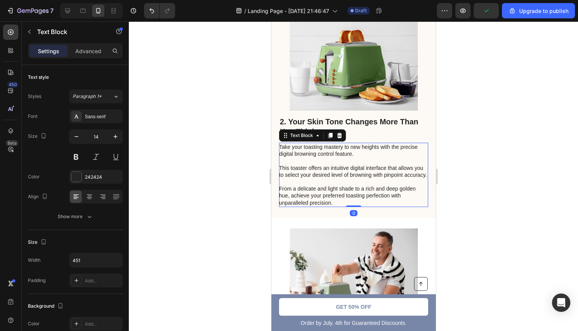
click at [345, 206] on div "2. Your Skin Tone Changes More Than You Think Heading Take your toasting master…" at bounding box center [353, 108] width 164 height 219
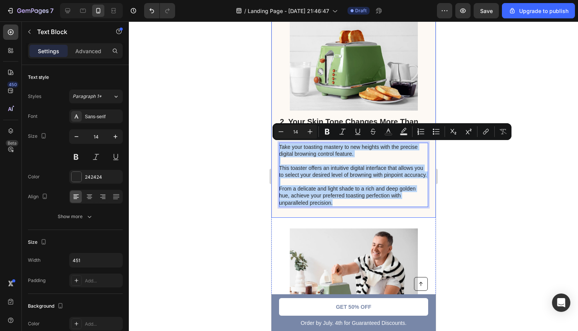
drag, startPoint x: 337, startPoint y: 200, endPoint x: 280, endPoint y: 142, distance: 81.1
click at [280, 143] on div "Take your toasting mastery to new heights with the precise digital browning con…" at bounding box center [353, 175] width 149 height 64
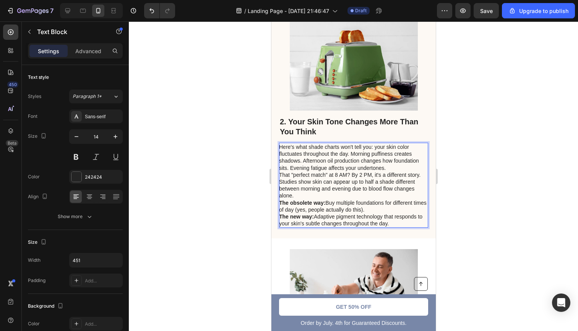
click at [280, 174] on p "That "perfect match" at 8 AM? By 2 PM, it's a different story. Studies show ski…" at bounding box center [353, 185] width 148 height 28
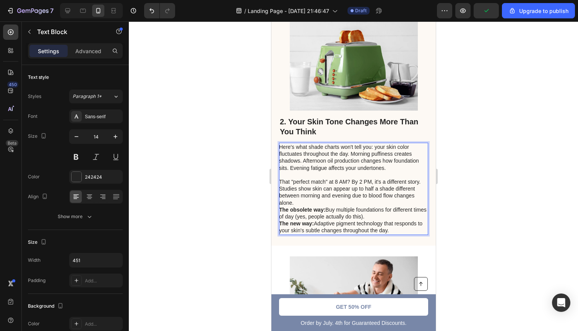
click at [280, 208] on strong "The obsolete way:" at bounding box center [302, 209] width 46 height 6
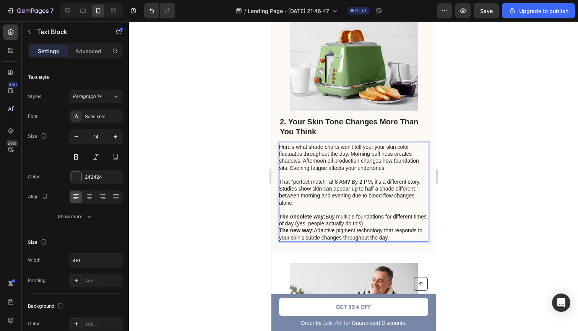
click at [282, 230] on strong "The new way:" at bounding box center [296, 230] width 35 height 6
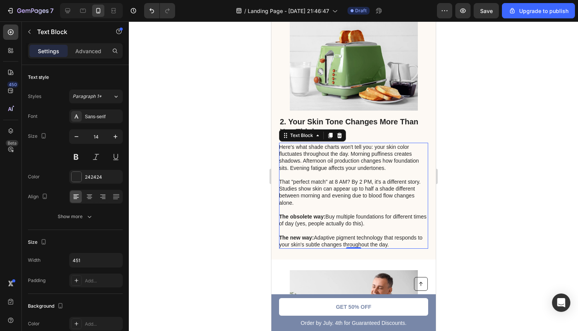
click at [508, 208] on div at bounding box center [353, 175] width 449 height 309
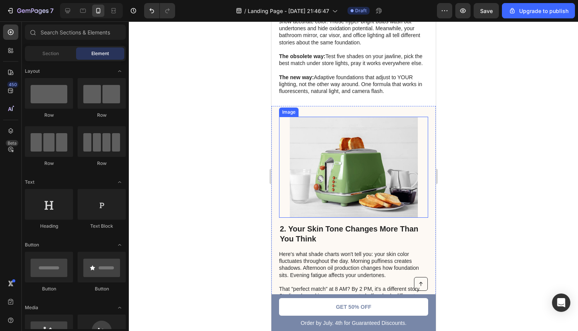
scroll to position [446, 0]
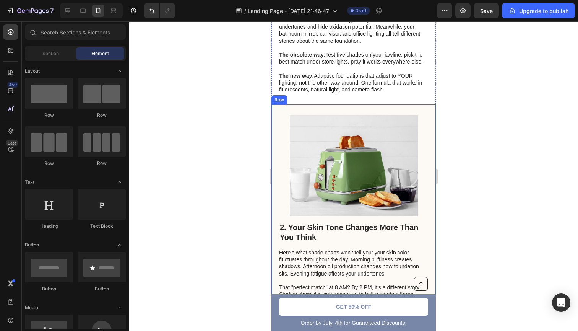
click at [274, 113] on div "2. Your Skin Tone Changes More Than You Think Heading Here's what shade charts …" at bounding box center [353, 234] width 164 height 260
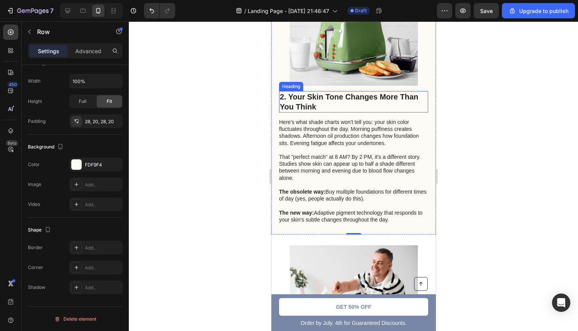
scroll to position [579, 0]
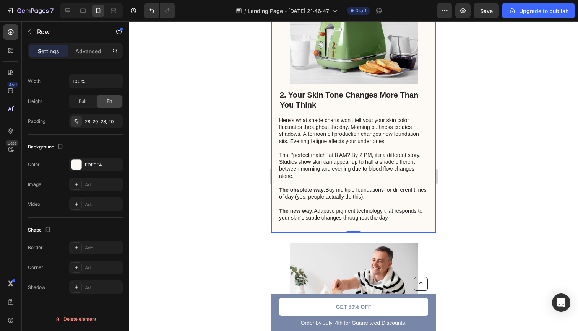
click at [278, 63] on div "2. Your Skin Tone Changes More Than You Think Heading Here's what shade charts …" at bounding box center [353, 102] width 164 height 260
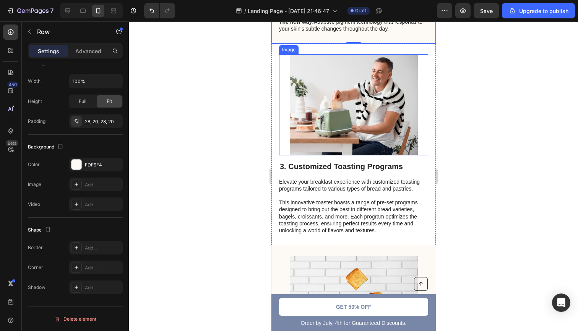
scroll to position [829, 0]
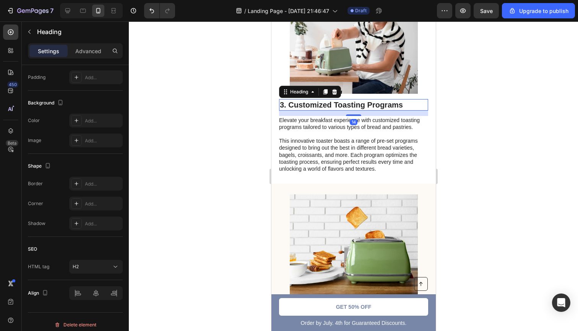
click at [315, 101] on h2 "3. Customized Toasting Programs" at bounding box center [353, 104] width 149 height 11
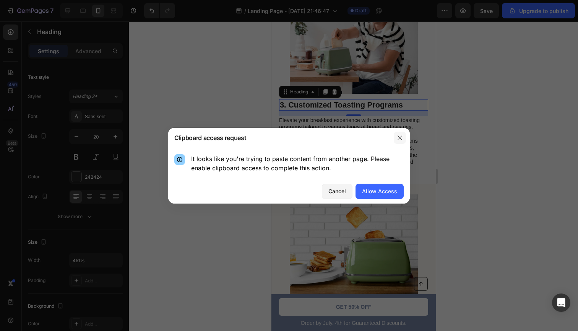
click at [398, 136] on icon "button" at bounding box center [399, 137] width 4 height 4
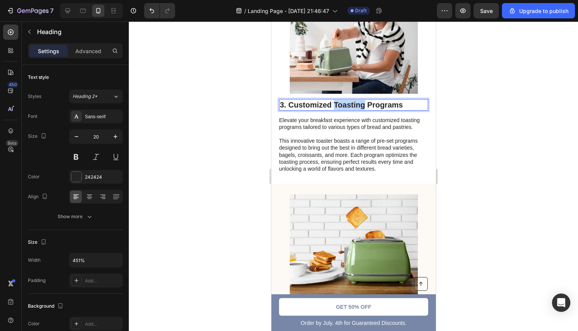
click at [340, 103] on p "3. Customized Toasting Programs" at bounding box center [353, 105] width 148 height 10
click at [461, 125] on div at bounding box center [353, 175] width 449 height 309
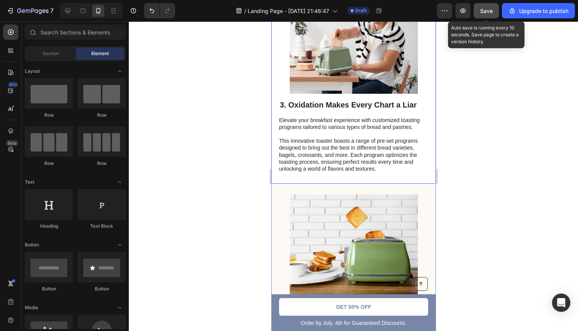
click at [483, 9] on span "Save" at bounding box center [486, 11] width 13 height 6
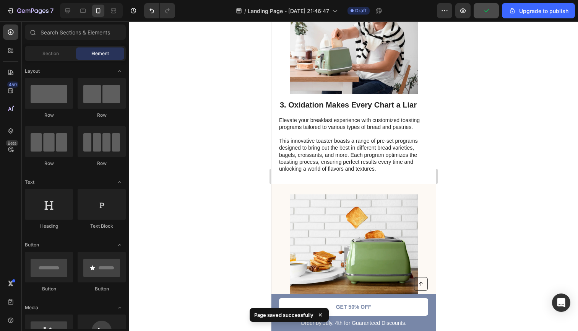
click at [81, 2] on div "7 / Landing Page - [DATE] 21:46:47 Draft Preview Upgrade to publish" at bounding box center [289, 11] width 578 height 22
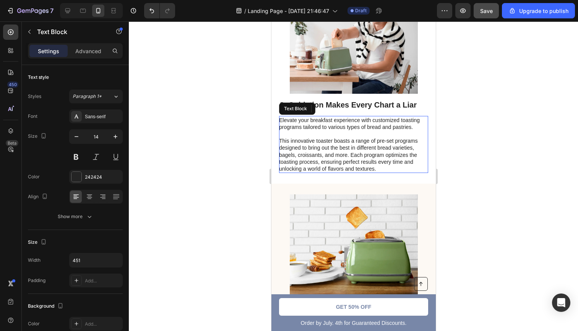
click at [287, 119] on p "Elevate your breakfast experience with customized toasting programs tailored to…" at bounding box center [353, 124] width 148 height 14
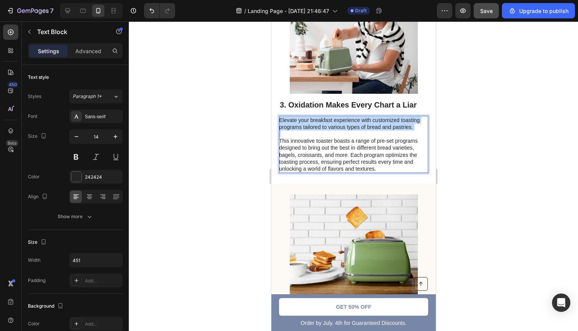
click at [287, 119] on p "Elevate your breakfast experience with customized toasting programs tailored to…" at bounding box center [353, 124] width 148 height 14
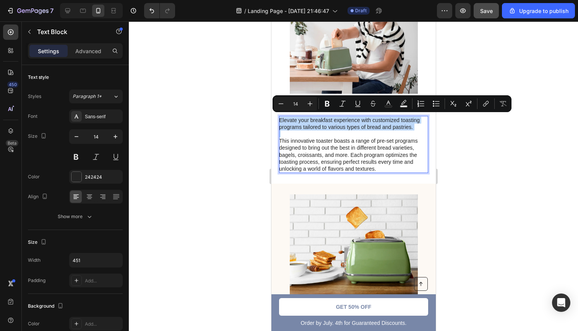
click at [282, 119] on p "Elevate your breakfast experience with customized toasting programs tailored to…" at bounding box center [353, 124] width 148 height 14
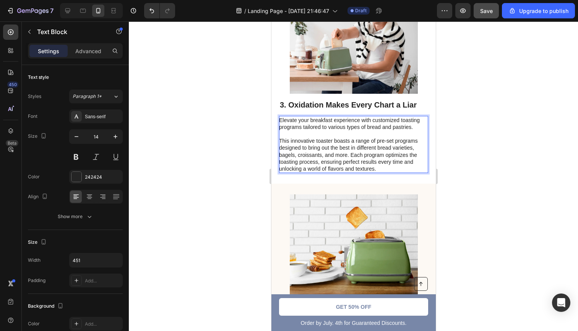
click at [279, 119] on p "Elevate your breakfast experience with customized toasting programs tailored to…" at bounding box center [353, 124] width 148 height 14
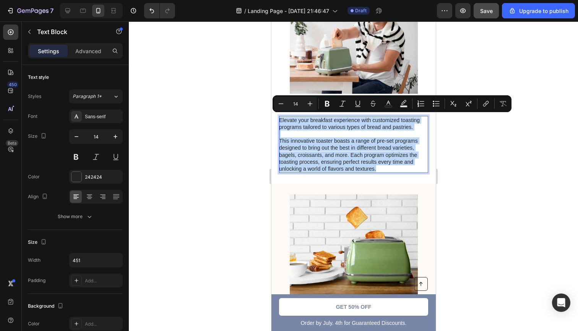
drag, startPoint x: 279, startPoint y: 119, endPoint x: 406, endPoint y: 167, distance: 135.7
click at [406, 167] on div "Elevate your breakfast experience with customized toasting programs tailored to…" at bounding box center [353, 144] width 149 height 57
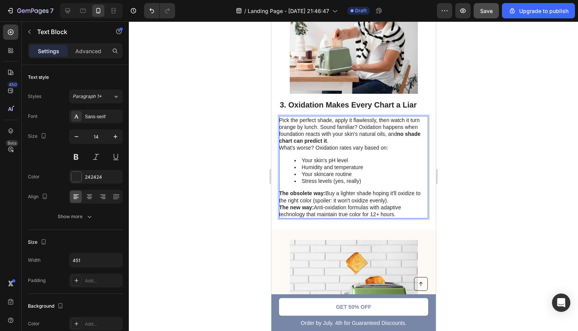
click at [279, 146] on p "What's worse? Oxidation rates vary based on:" at bounding box center [353, 147] width 148 height 7
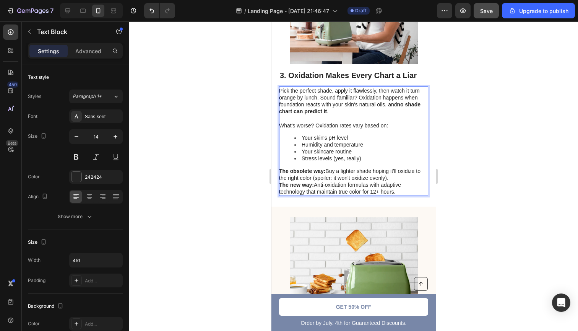
scroll to position [864, 0]
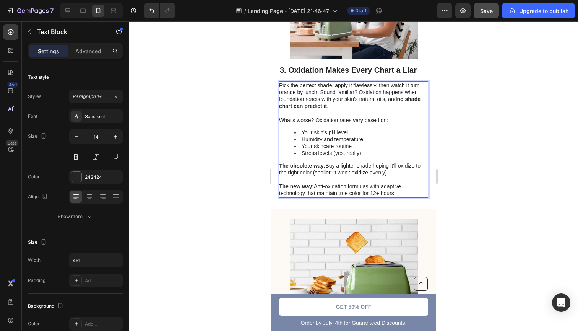
click at [520, 187] on div at bounding box center [353, 175] width 449 height 309
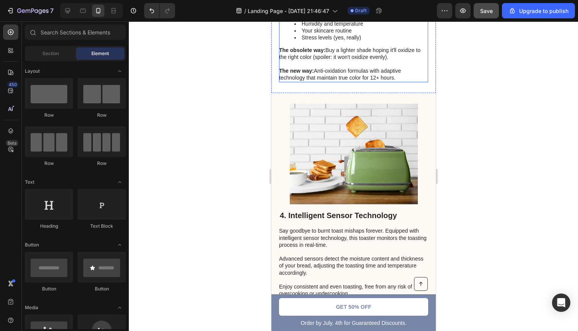
scroll to position [995, 0]
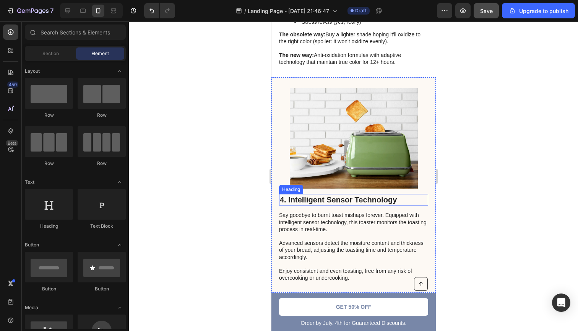
click at [324, 199] on h2 "4. Intelligent Sensor Technology" at bounding box center [353, 199] width 149 height 11
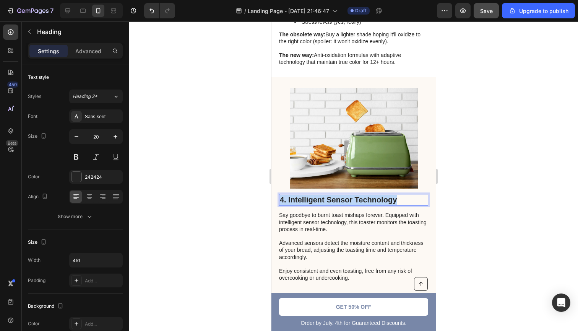
click at [324, 199] on p "4. Intelligent Sensor Technology" at bounding box center [353, 200] width 148 height 10
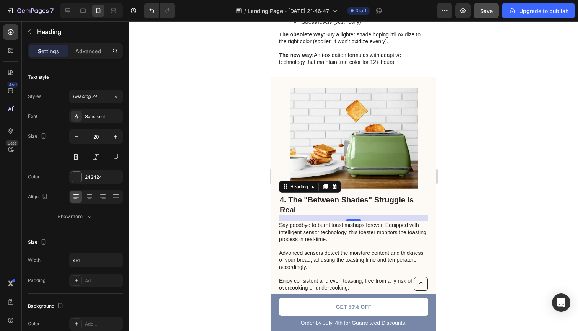
click at [466, 211] on div at bounding box center [353, 175] width 449 height 309
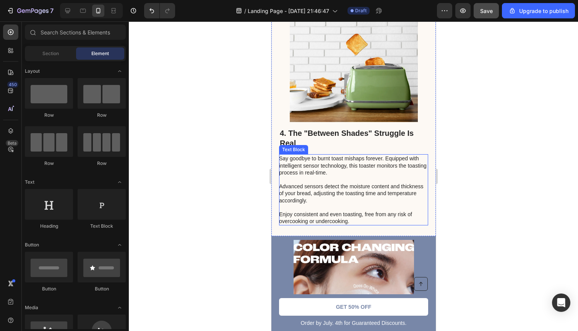
scroll to position [1063, 0]
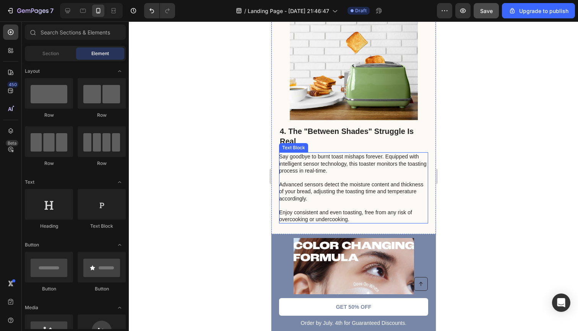
click at [318, 185] on p "Say goodbye to burnt toast mishaps forever. Equipped with intelligent sensor te…" at bounding box center [353, 188] width 148 height 70
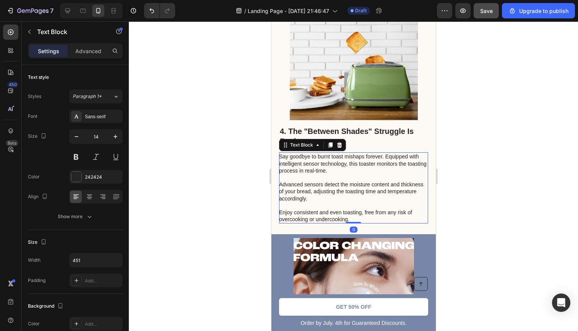
click at [318, 185] on p "Say goodbye to burnt toast mishaps forever. Equipped with intelligent sensor te…" at bounding box center [353, 188] width 148 height 70
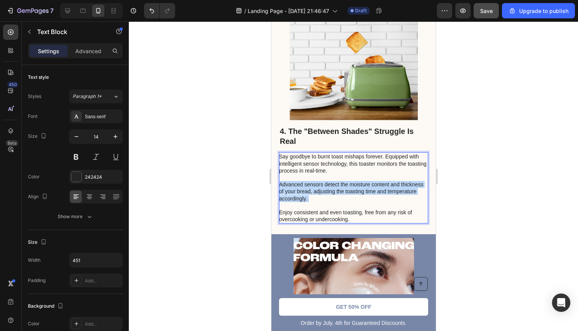
click at [318, 185] on p "Say goodbye to burnt toast mishaps forever. Equipped with intelligent sensor te…" at bounding box center [353, 188] width 148 height 70
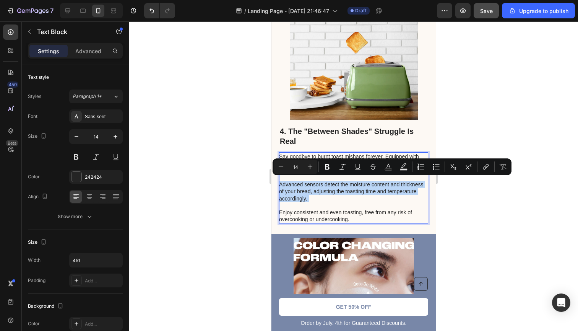
click at [318, 185] on p "Say goodbye to burnt toast mishaps forever. Equipped with intelligent sensor te…" at bounding box center [353, 188] width 148 height 70
click at [331, 198] on p "Say goodbye to burnt toast mishaps forever. Equipped with intelligent sensor te…" at bounding box center [353, 188] width 148 height 70
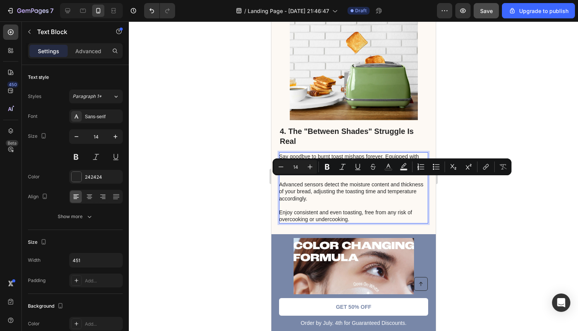
click at [347, 216] on p "Say goodbye to burnt toast mishaps forever. Equipped with intelligent sensor te…" at bounding box center [353, 188] width 148 height 70
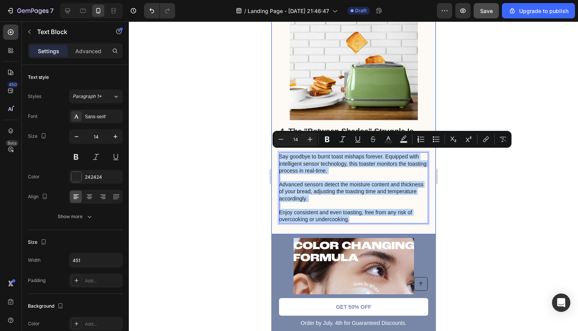
drag, startPoint x: 349, startPoint y: 216, endPoint x: 274, endPoint y: 150, distance: 100.2
click at [274, 150] on div "4. The "Between Shades" Struggle Is Real Heading Say goodbye to burnt toast mis…" at bounding box center [353, 121] width 164 height 225
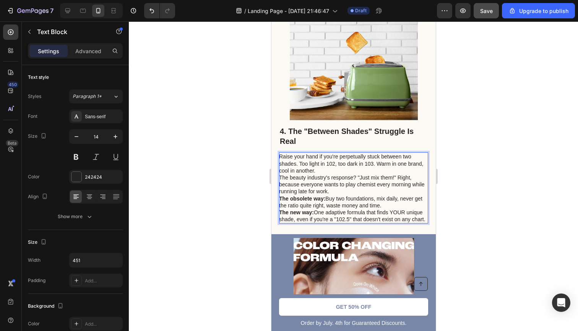
click at [280, 175] on p "The beauty industry's response? "Just mix them!" Right, because everyone wants …" at bounding box center [353, 184] width 148 height 21
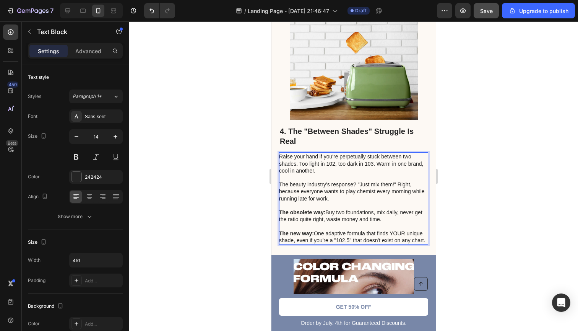
click at [500, 218] on div at bounding box center [353, 175] width 449 height 309
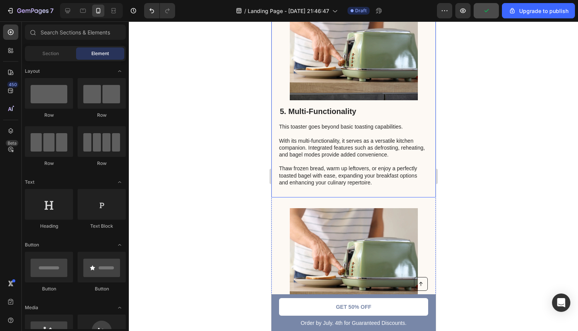
scroll to position [1597, 0]
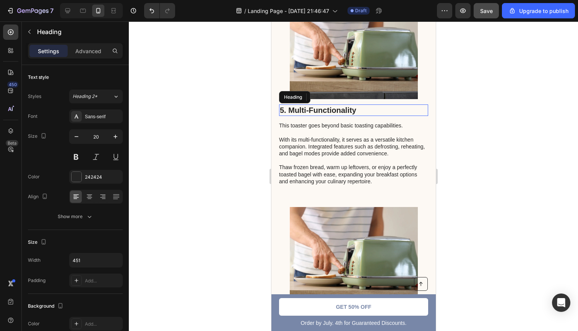
click at [315, 110] on h2 "5. Multi-Functionality" at bounding box center [353, 109] width 149 height 11
click at [315, 110] on p "5. Multi-Functionality" at bounding box center [353, 110] width 148 height 10
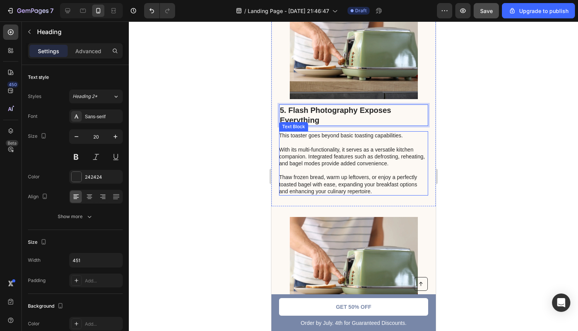
click at [294, 140] on p "This toaster goes beyond basic toasting capabilities. With its multi-functional…" at bounding box center [353, 163] width 148 height 63
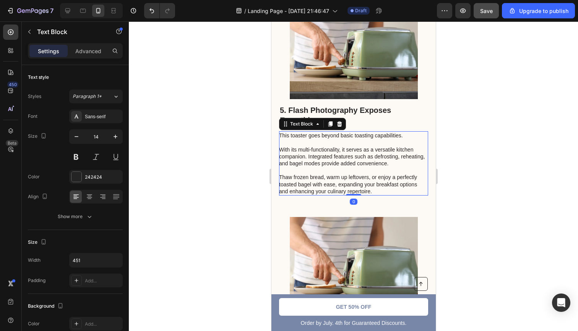
click at [294, 140] on p "This toaster goes beyond basic toasting capabilities. With its multi-functional…" at bounding box center [353, 163] width 148 height 63
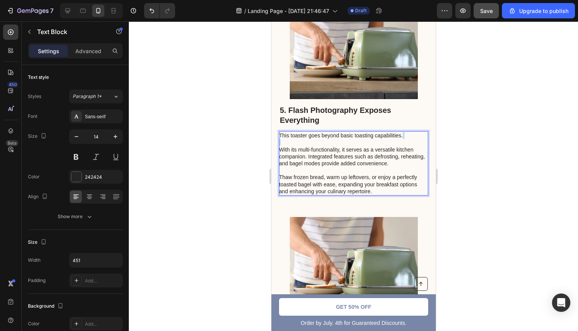
click at [294, 140] on p "This toaster goes beyond basic toasting capabilities. With its multi-functional…" at bounding box center [353, 163] width 148 height 63
click at [371, 187] on p "This toaster goes beyond basic toasting capabilities. With its multi-functional…" at bounding box center [353, 163] width 148 height 63
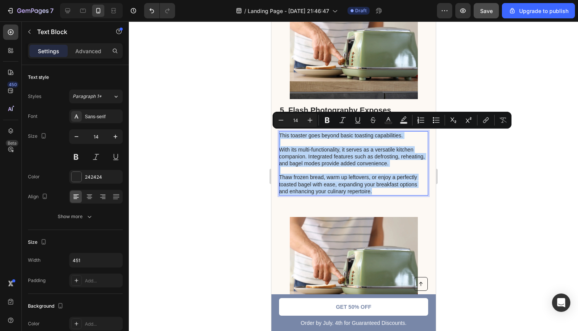
drag, startPoint x: 373, startPoint y: 188, endPoint x: 269, endPoint y: 134, distance: 117.6
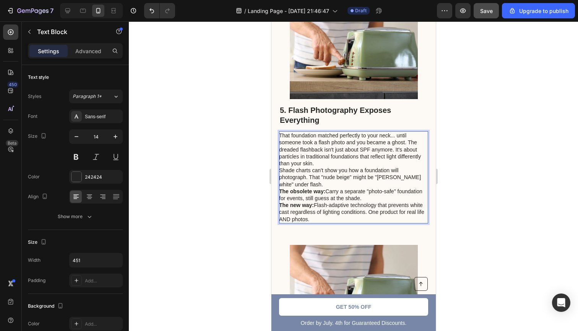
click at [280, 169] on p "Shade charts can't show you how a foundation will photograph. That "nude beige"…" at bounding box center [353, 177] width 148 height 21
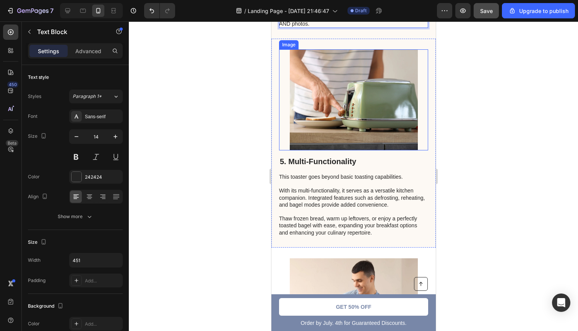
scroll to position [1826, 0]
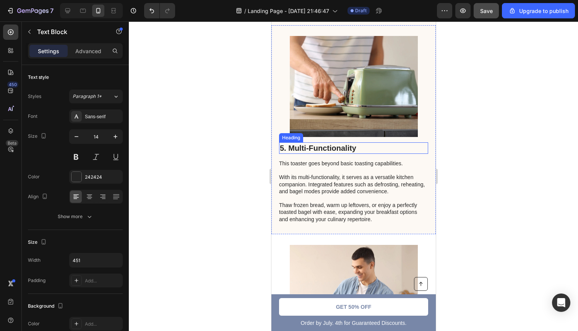
click at [305, 144] on h2 "5. Multi-Functionality" at bounding box center [353, 147] width 149 height 11
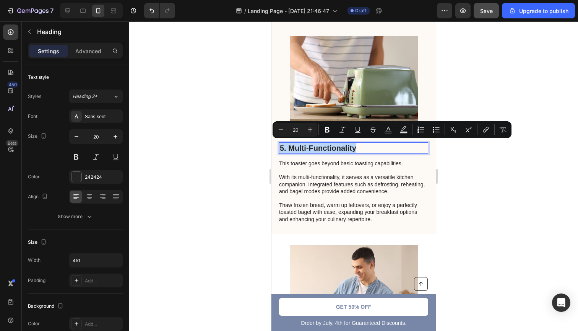
click at [305, 144] on p "5. Multi-Functionality" at bounding box center [353, 148] width 148 height 10
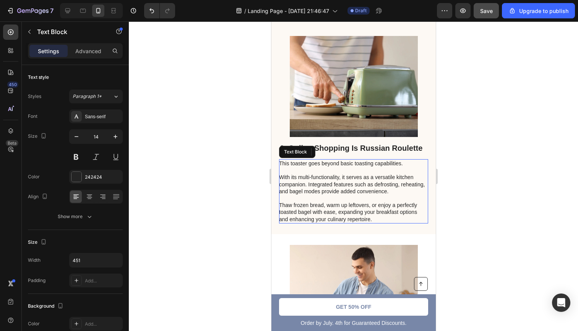
click at [291, 162] on p "This toaster goes beyond basic toasting capabilities. With its multi-functional…" at bounding box center [353, 191] width 148 height 63
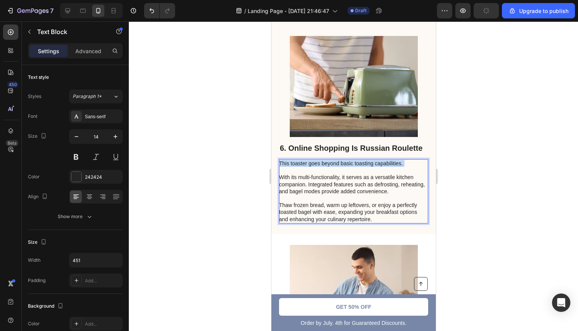
click at [291, 162] on p "This toaster goes beyond basic toasting capabilities. With its multi-functional…" at bounding box center [353, 191] width 148 height 63
click at [376, 217] on p "This toaster goes beyond basic toasting capabilities. With its multi-functional…" at bounding box center [353, 191] width 148 height 63
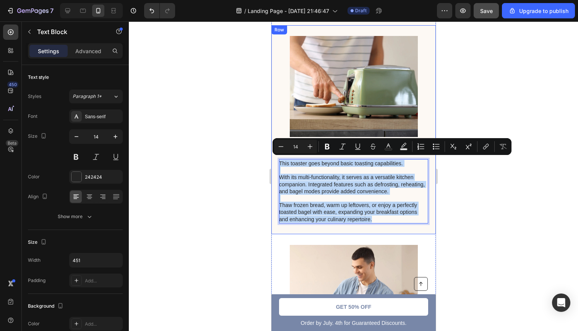
drag, startPoint x: 376, startPoint y: 217, endPoint x: 275, endPoint y: 162, distance: 115.3
click at [275, 162] on div "6. Online Shopping Is Russian Roulette Heading This toaster goes beyond basic t…" at bounding box center [353, 129] width 164 height 209
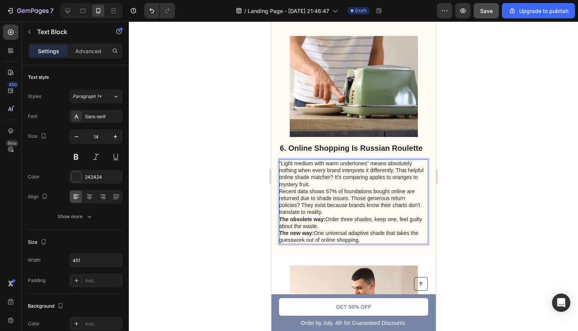
click at [279, 189] on p "Recent data shows 67% of foundations bought online are returned due to shade is…" at bounding box center [353, 202] width 148 height 28
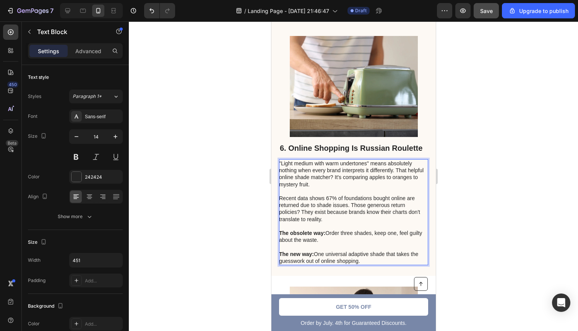
click at [559, 232] on div at bounding box center [353, 175] width 449 height 309
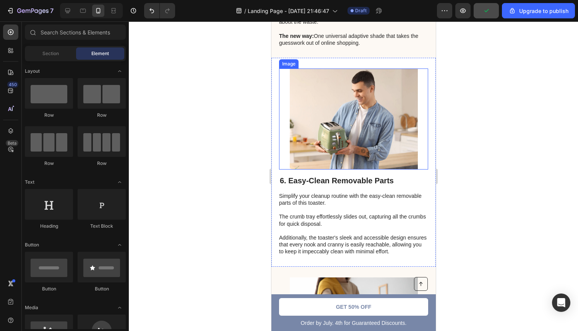
scroll to position [2048, 0]
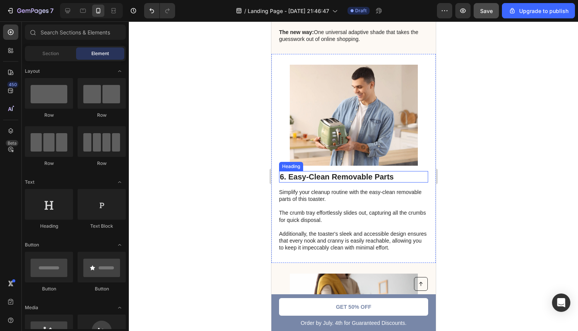
click at [318, 172] on h2 "6. Easy-Clean Removable Parts" at bounding box center [353, 176] width 149 height 11
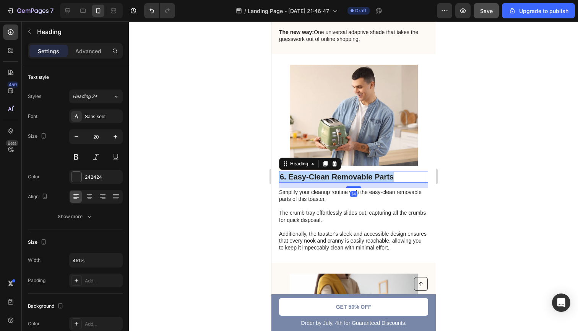
click at [318, 172] on p "6. Easy-Clean Removable Parts" at bounding box center [353, 177] width 148 height 10
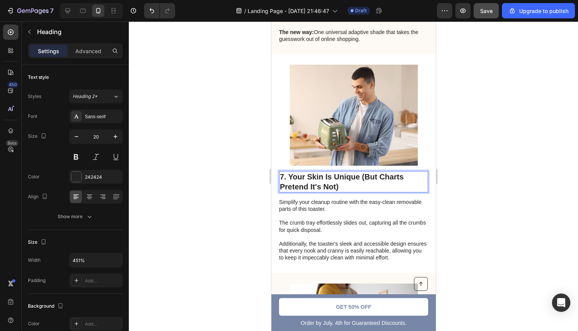
click at [460, 228] on div at bounding box center [353, 175] width 449 height 309
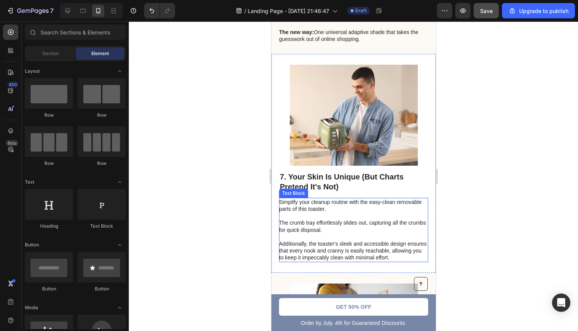
click at [340, 227] on p "Simplify your cleanup routine with the easy-clean removable parts of this toast…" at bounding box center [353, 229] width 148 height 63
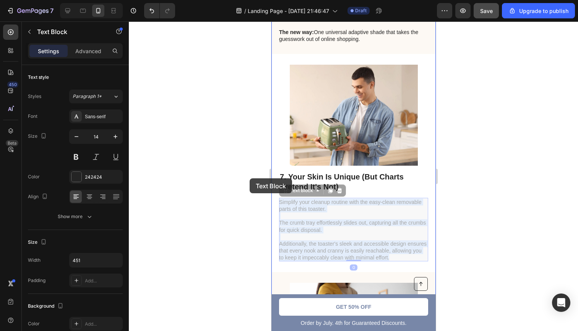
drag, startPoint x: 390, startPoint y: 253, endPoint x: 249, endPoint y: 178, distance: 159.5
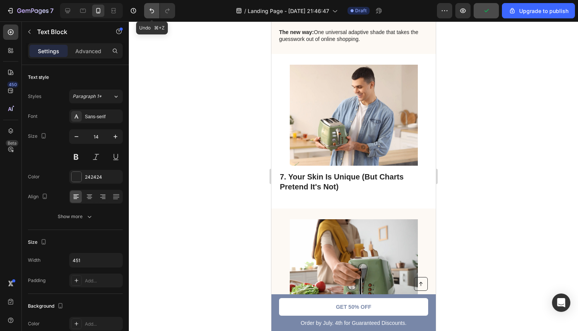
click at [151, 12] on icon "Undo/Redo" at bounding box center [152, 11] width 8 height 8
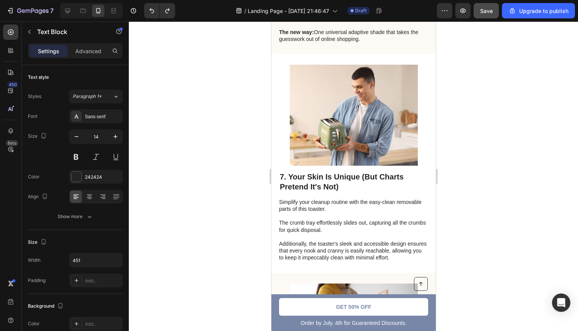
click at [380, 248] on p "Simplify your cleanup routine with the easy-clean removable parts of this toast…" at bounding box center [353, 229] width 148 height 63
click at [386, 252] on p "Simplify your cleanup routine with the easy-clean removable parts of this toast…" at bounding box center [353, 229] width 148 height 63
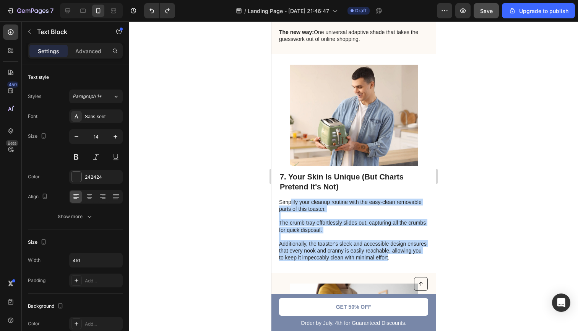
drag, startPoint x: 387, startPoint y: 252, endPoint x: 291, endPoint y: 197, distance: 110.8
click at [291, 198] on p "Simplify your cleanup routine with the easy-clean removable parts of this toast…" at bounding box center [353, 229] width 148 height 63
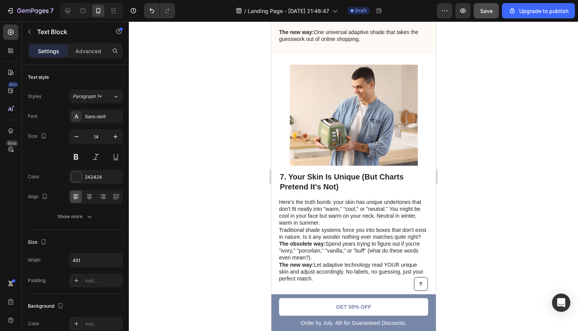
click at [279, 226] on p "Traditional shade systems force you into boxes that don't exist in nature. Is i…" at bounding box center [353, 233] width 148 height 14
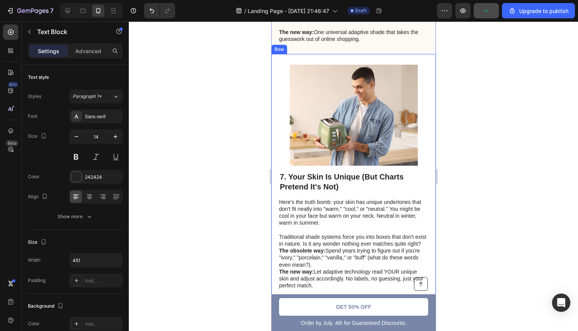
click at [278, 245] on div "Image 7. Your Skin Is Unique (But Charts Pretend It's Not) Heading Here's the t…" at bounding box center [353, 177] width 164 height 246
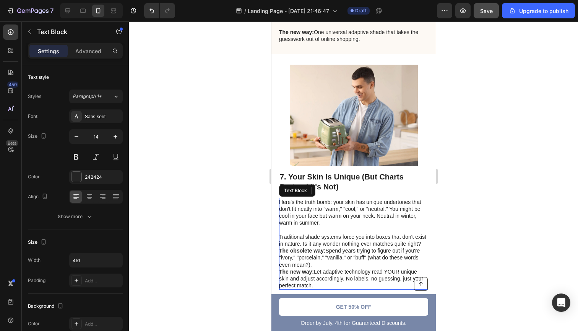
click at [279, 247] on strong "The obsolete way:" at bounding box center [302, 250] width 46 height 6
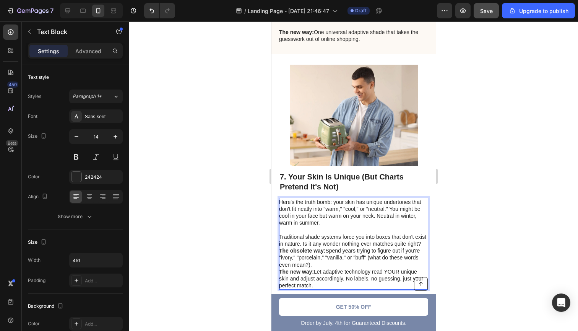
click at [281, 247] on strong "The obsolete way:" at bounding box center [302, 250] width 46 height 6
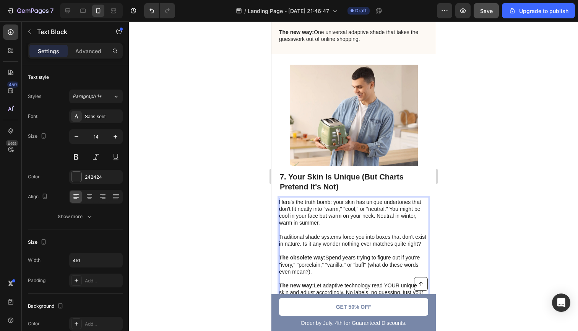
click at [469, 240] on div at bounding box center [353, 175] width 449 height 309
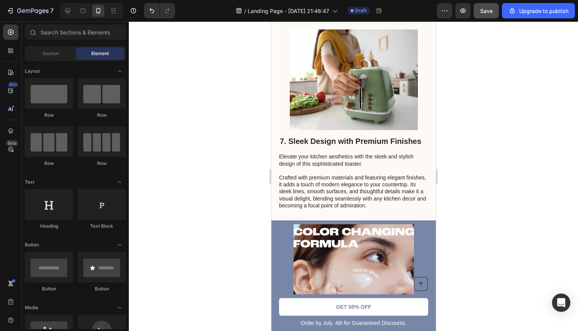
scroll to position [2344, 0]
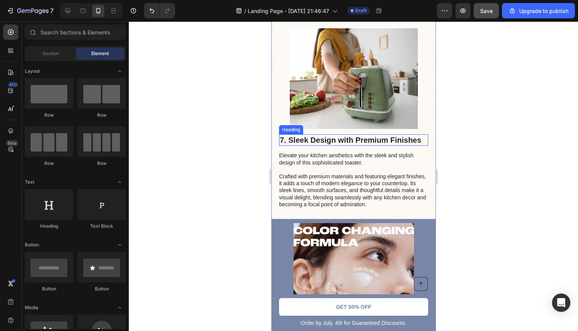
click at [312, 137] on h2 "7. Sleek Design with Premium Finishes" at bounding box center [353, 139] width 149 height 11
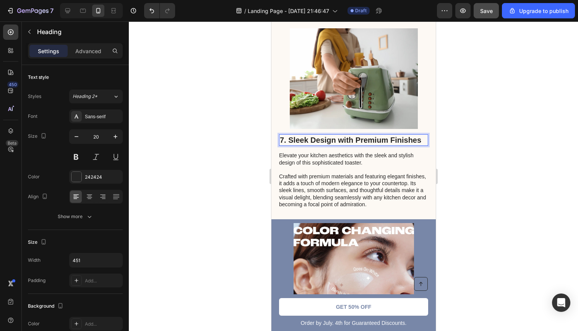
click at [312, 137] on p "7. Sleek Design with Premium Finishes" at bounding box center [353, 140] width 148 height 10
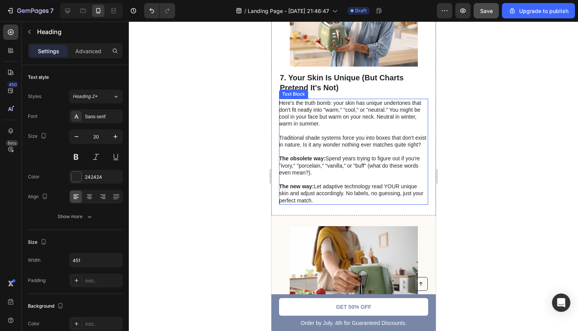
scroll to position [2148, 0]
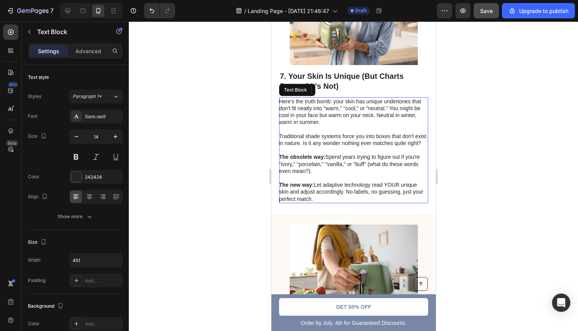
click at [316, 194] on p "The new way: Let adaptive technology read YOUR unique skin and adjust according…" at bounding box center [353, 191] width 148 height 21
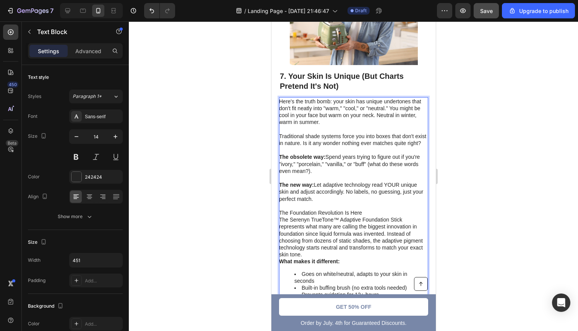
scroll to position [2219, 0]
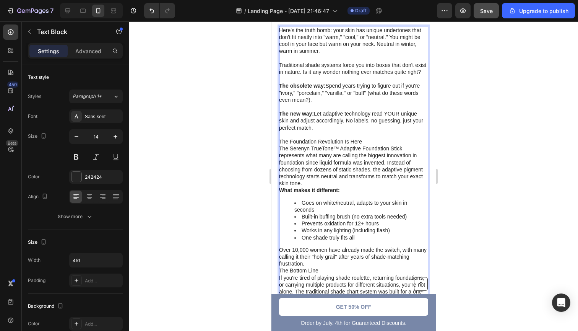
click at [279, 145] on p "The Serenyn TrueTone™ Adaptive Foundation Stick represents what many are callin…" at bounding box center [353, 166] width 148 height 42
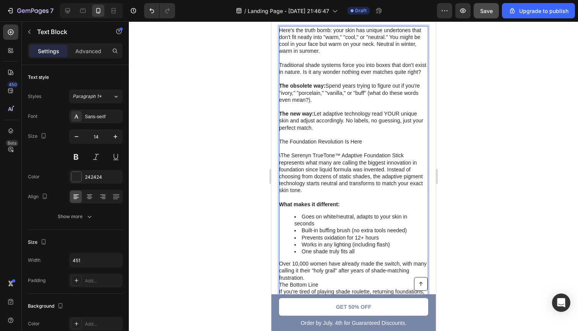
click at [317, 138] on p "The Foundation Revolution Is Here" at bounding box center [353, 141] width 148 height 7
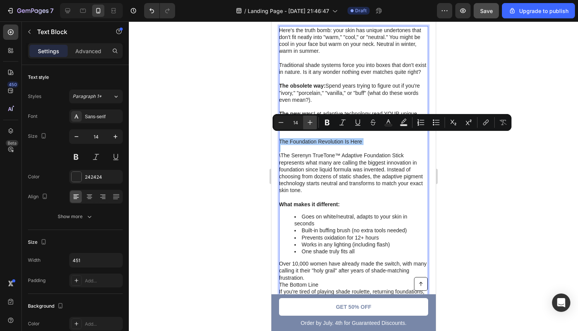
click at [312, 121] on icon "Editor contextual toolbar" at bounding box center [310, 122] width 8 height 8
type input "18"
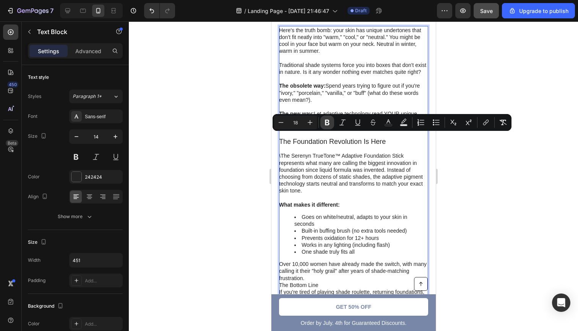
click at [327, 121] on icon "Editor contextual toolbar" at bounding box center [327, 122] width 8 height 8
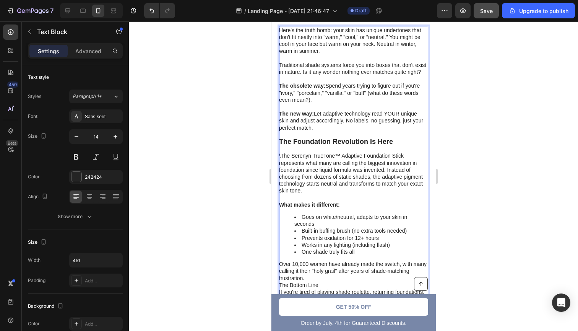
click at [496, 186] on div at bounding box center [353, 175] width 449 height 309
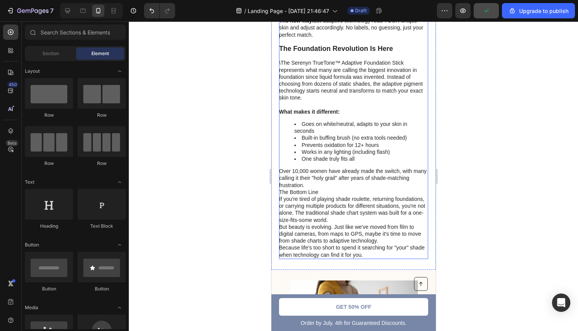
scroll to position [2319, 0]
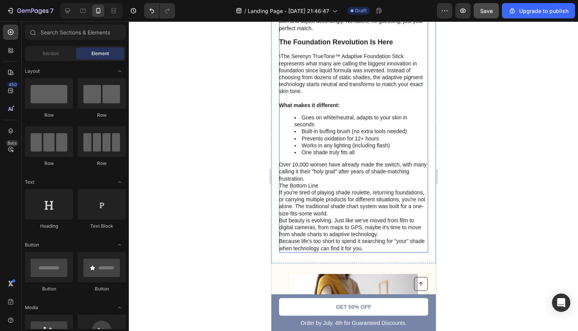
click at [280, 182] on p "The Bottom Line" at bounding box center [353, 185] width 148 height 7
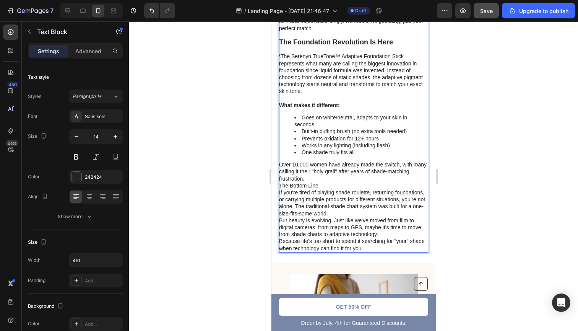
click at [281, 182] on p "The Bottom Line" at bounding box center [353, 185] width 148 height 7
click at [280, 182] on p "The Bottom Line" at bounding box center [353, 185] width 148 height 7
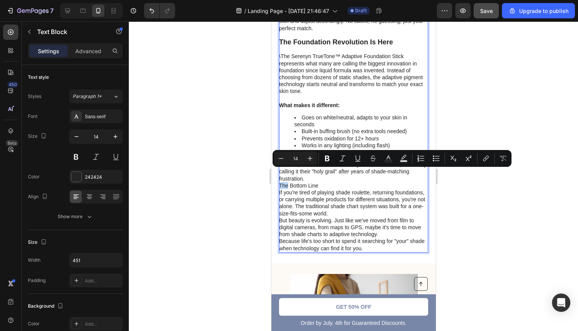
click at [280, 182] on p "The Bottom Line" at bounding box center [353, 185] width 148 height 7
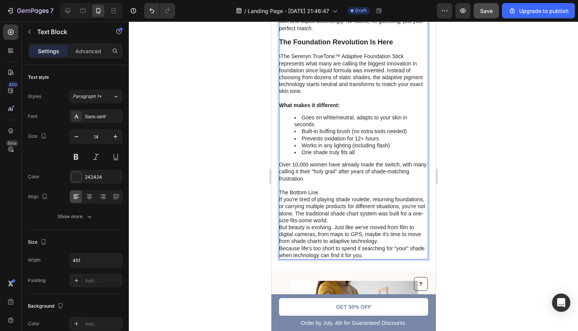
click at [280, 224] on p "But beauty is evolving. Just like we've moved from film to digital cameras, fro…" at bounding box center [353, 234] width 148 height 21
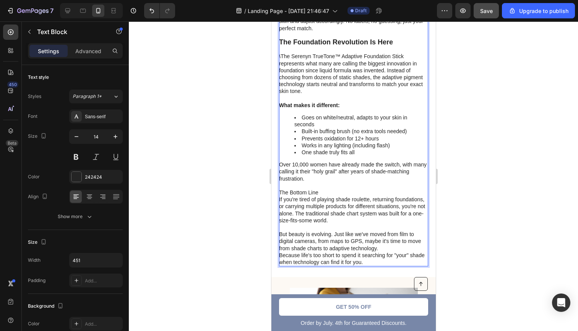
click at [279, 251] on p "Because life's too short to spend it searching for "your" shade when technology…" at bounding box center [353, 258] width 148 height 14
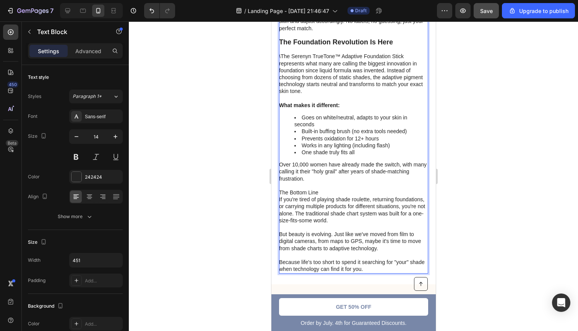
click at [280, 196] on p "If you're tired of playing shade roulette, returning foundations, or carrying m…" at bounding box center [353, 210] width 148 height 28
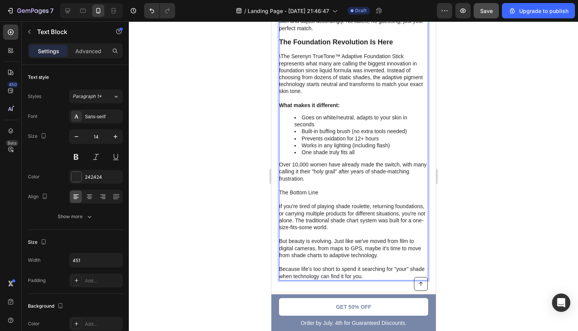
click at [293, 189] on p "The Bottom Line" at bounding box center [353, 192] width 148 height 7
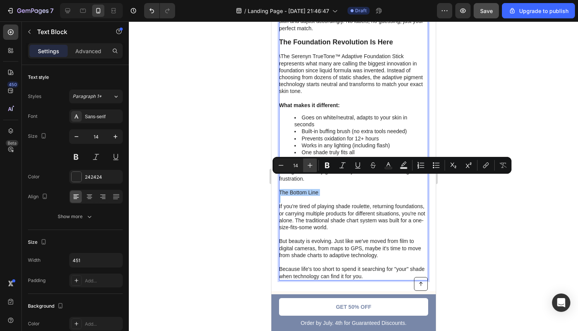
click at [311, 167] on icon "Editor contextual toolbar" at bounding box center [310, 165] width 8 height 8
type input "18"
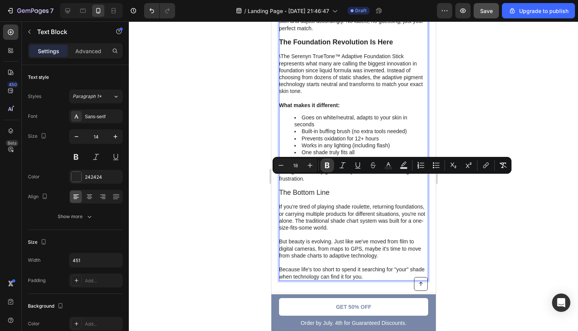
click at [327, 165] on icon "Editor contextual toolbar" at bounding box center [327, 165] width 5 height 6
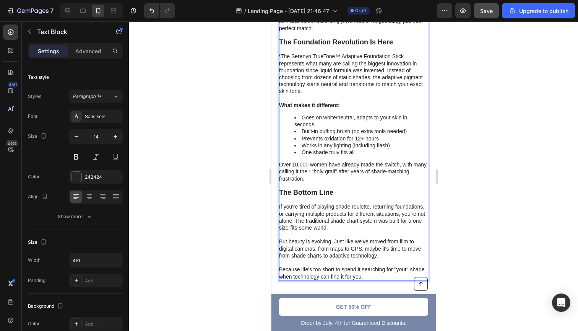
click at [468, 207] on div at bounding box center [353, 175] width 449 height 309
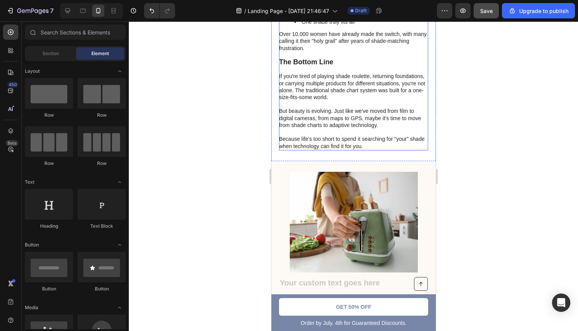
scroll to position [2544, 0]
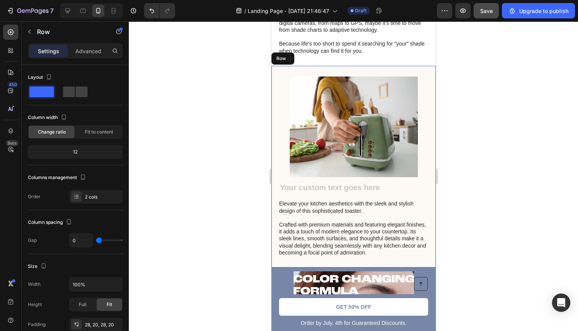
click at [274, 66] on div "Heading Elevate your kitchen aesthetics with the sleek and stylish design of th…" at bounding box center [353, 166] width 164 height 201
click at [317, 56] on icon at bounding box center [318, 58] width 5 height 5
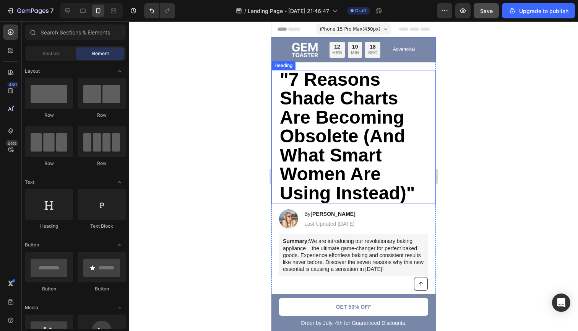
scroll to position [17, 0]
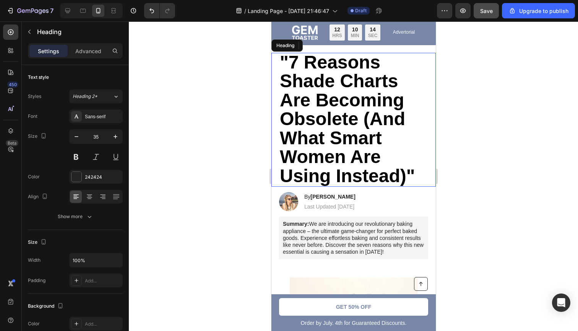
click at [394, 105] on span ""7 Reasons Shade Charts Are Becoming Obsolete (And What Smart Women Are Using I…" at bounding box center [346, 119] width 135 height 134
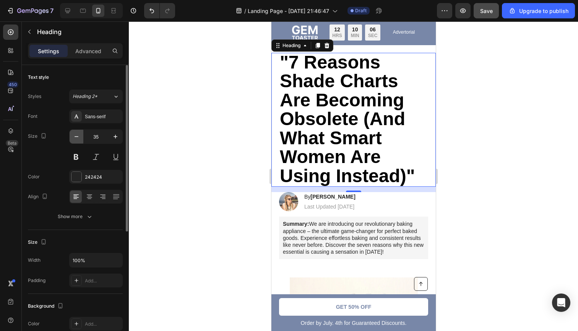
click at [74, 136] on icon "button" at bounding box center [77, 137] width 8 height 8
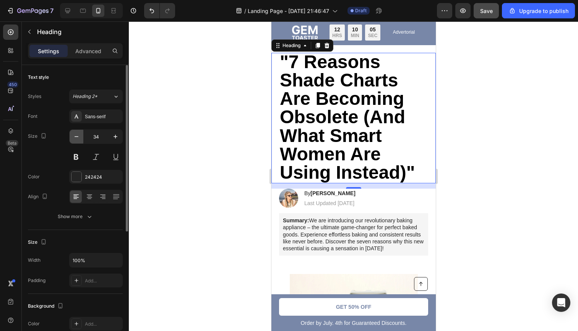
click at [74, 136] on icon "button" at bounding box center [77, 137] width 8 height 8
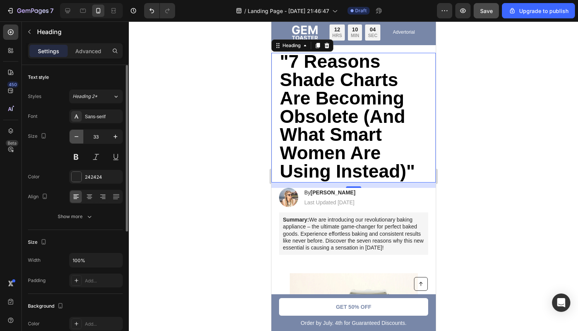
click at [74, 136] on icon "button" at bounding box center [77, 137] width 8 height 8
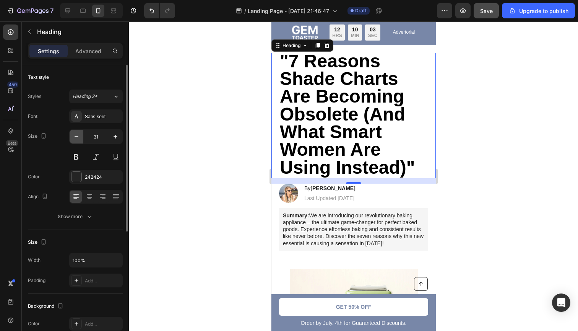
click at [74, 136] on icon "button" at bounding box center [77, 137] width 8 height 8
type input "30"
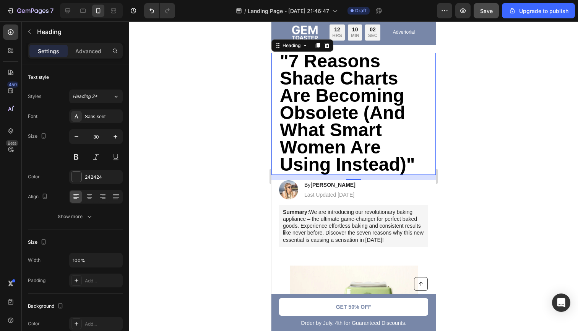
click at [466, 133] on div at bounding box center [353, 175] width 449 height 309
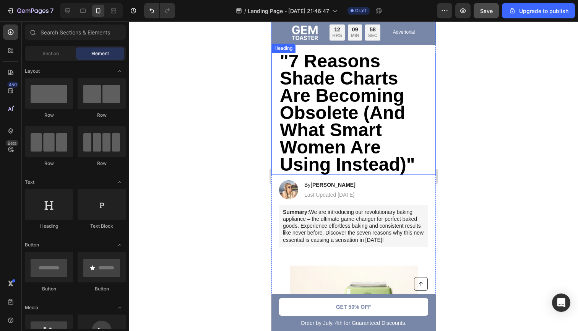
click at [377, 159] on span ""7 Reasons Shade Charts Are Becoming Obsolete (And What Smart Women Are Using I…" at bounding box center [346, 112] width 135 height 123
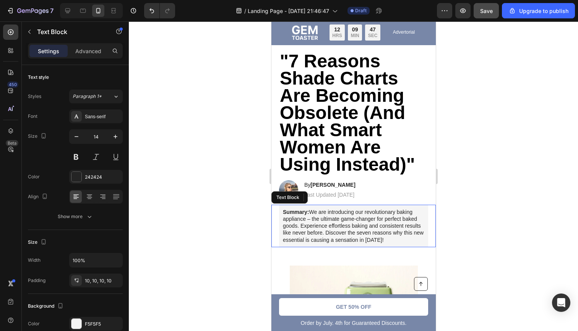
click at [321, 225] on p "Summary: We are introducing our revolutionary baking appliance – the ultimate g…" at bounding box center [352, 225] width 141 height 35
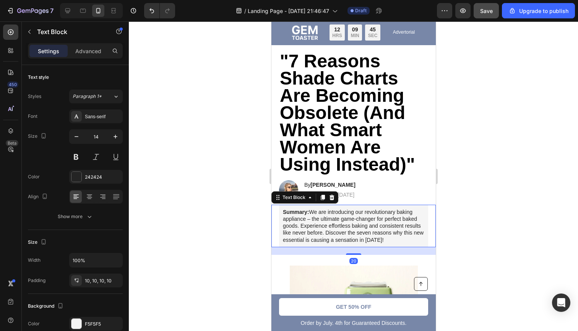
click at [486, 243] on div at bounding box center [353, 175] width 449 height 309
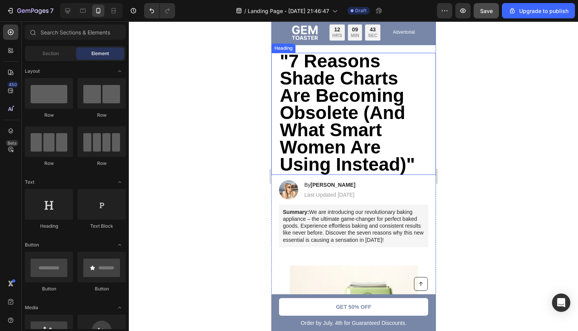
click at [355, 129] on span ""7 Reasons Shade Charts Are Becoming Obsolete (And What Smart Women Are Using I…" at bounding box center [346, 112] width 135 height 123
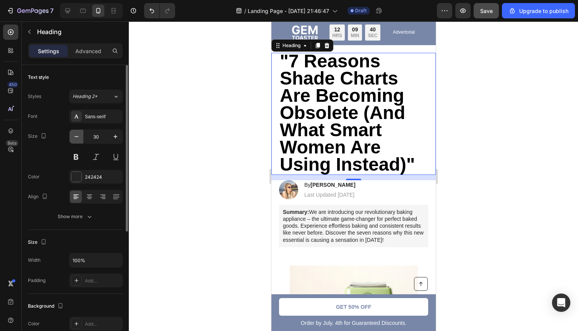
click at [77, 138] on icon "button" at bounding box center [77, 137] width 8 height 8
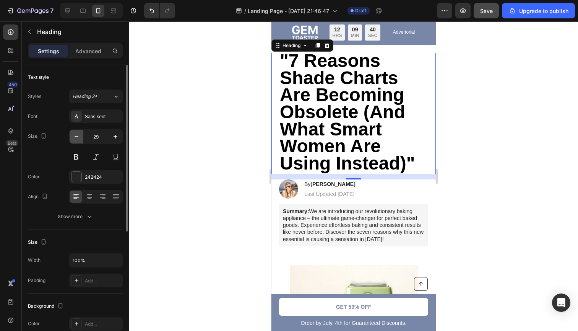
click at [77, 138] on icon "button" at bounding box center [77, 137] width 8 height 8
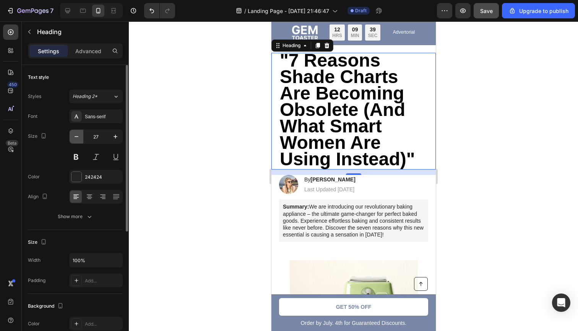
click at [77, 138] on icon "button" at bounding box center [77, 137] width 8 height 8
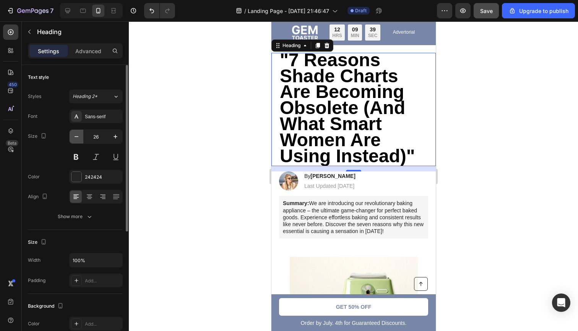
click at [77, 138] on icon "button" at bounding box center [77, 137] width 8 height 8
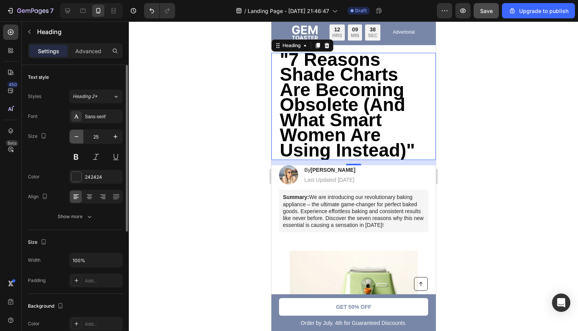
click at [77, 138] on icon "button" at bounding box center [77, 137] width 8 height 8
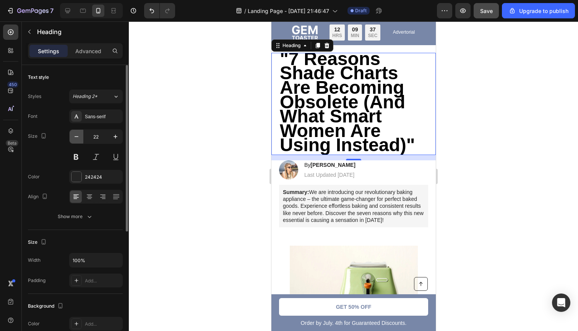
click at [77, 138] on icon "button" at bounding box center [77, 137] width 8 height 8
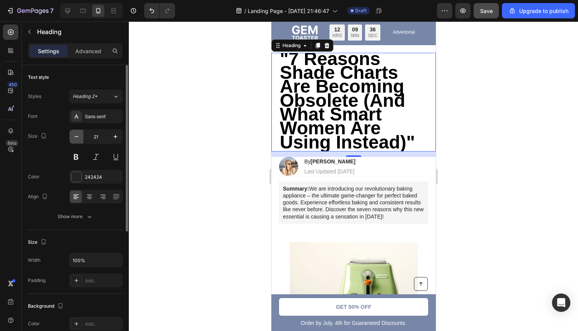
click at [77, 138] on icon "button" at bounding box center [77, 137] width 8 height 8
type input "20"
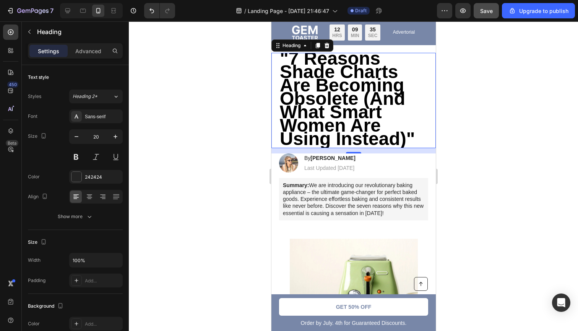
click at [185, 97] on div at bounding box center [353, 175] width 449 height 309
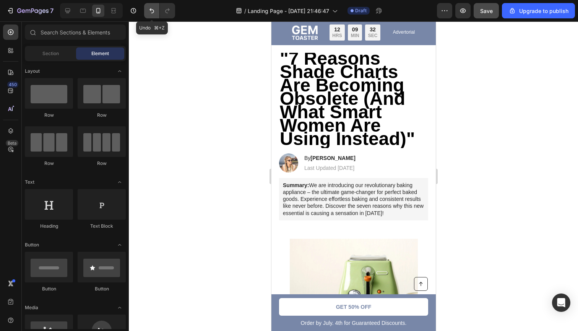
click at [152, 10] on icon "Undo/Redo" at bounding box center [151, 10] width 5 height 5
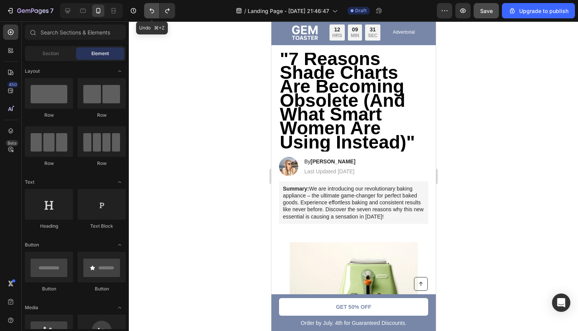
click at [152, 10] on icon "Undo/Redo" at bounding box center [151, 10] width 5 height 5
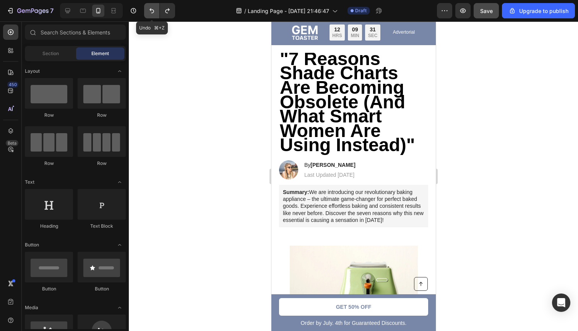
click at [152, 10] on icon "Undo/Redo" at bounding box center [151, 10] width 5 height 5
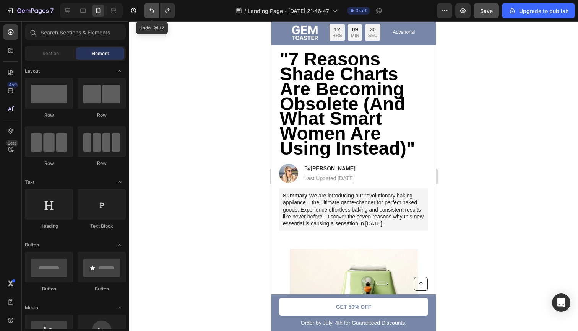
click at [152, 10] on icon "Undo/Redo" at bounding box center [151, 10] width 5 height 5
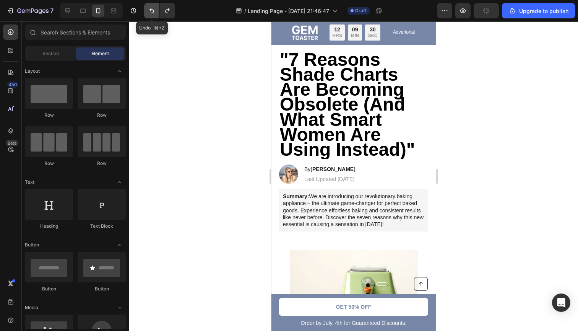
click at [152, 10] on icon "Undo/Redo" at bounding box center [151, 10] width 5 height 5
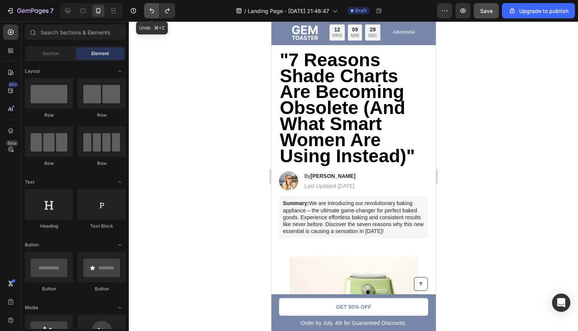
click at [152, 10] on icon "Undo/Redo" at bounding box center [151, 10] width 5 height 5
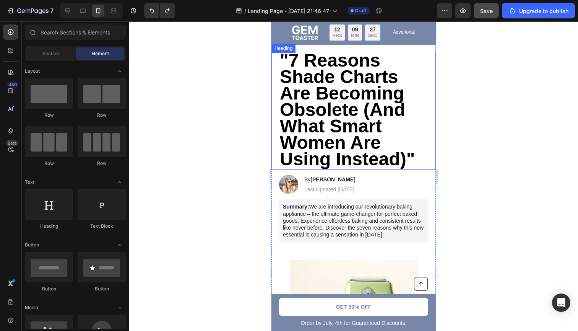
click at [323, 108] on span ""7 Reasons Shade Charts Are Becoming Obsolete (And What Smart Women Are Using I…" at bounding box center [346, 109] width 135 height 119
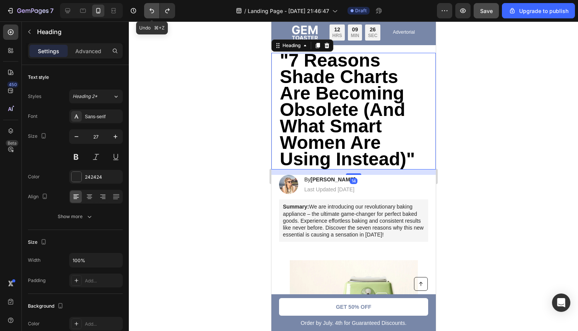
click at [150, 15] on button "Undo/Redo" at bounding box center [151, 10] width 15 height 15
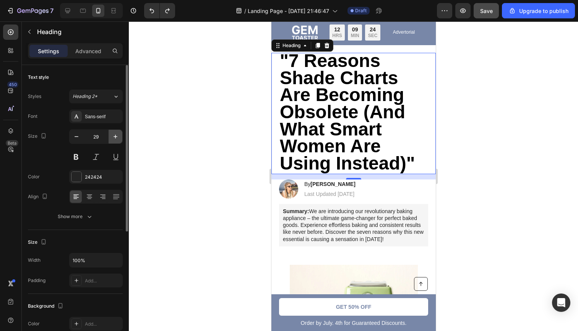
click at [116, 134] on icon "button" at bounding box center [116, 137] width 8 height 8
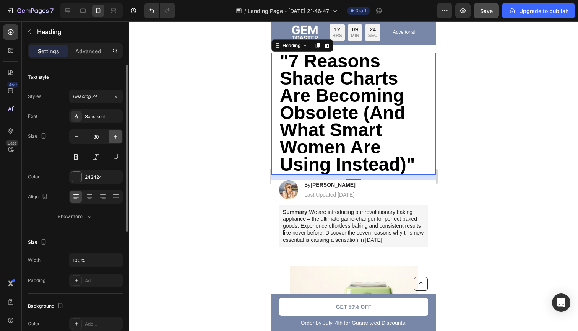
click at [116, 134] on icon "button" at bounding box center [116, 137] width 8 height 8
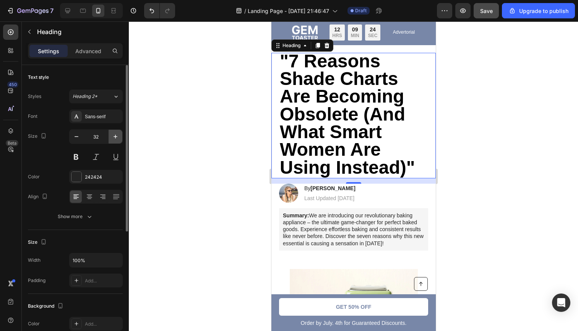
click at [116, 134] on icon "button" at bounding box center [116, 137] width 8 height 8
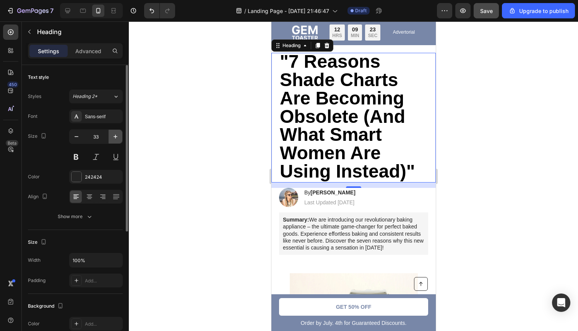
click at [116, 134] on icon "button" at bounding box center [116, 137] width 8 height 8
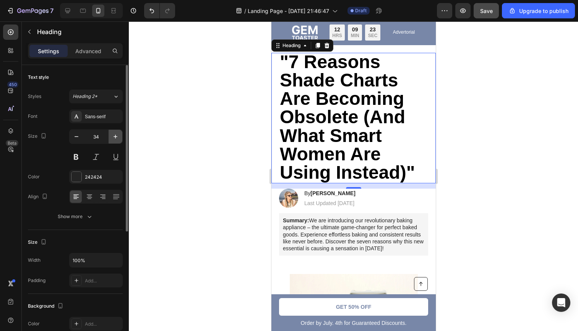
click at [116, 134] on icon "button" at bounding box center [116, 137] width 8 height 8
type input "35"
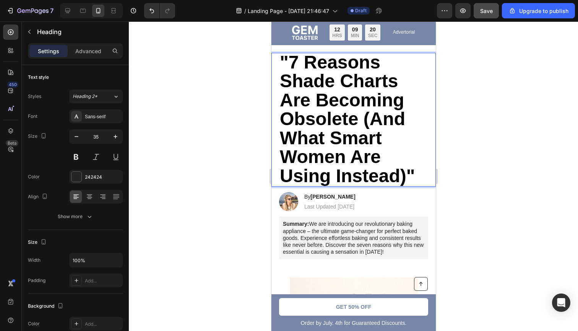
click at [289, 62] on span ""7 Reasons Shade Charts Are Becoming Obsolete (And What Smart Women Are Using I…" at bounding box center [346, 119] width 135 height 134
click at [415, 180] on p "7 Reasons Shade Charts Are Becoming Obsolete (And What Smart Women Are Using In…" at bounding box center [353, 119] width 148 height 133
click at [542, 180] on div at bounding box center [353, 175] width 449 height 309
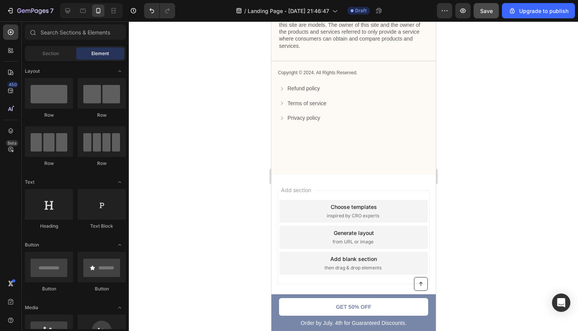
scroll to position [2981, 0]
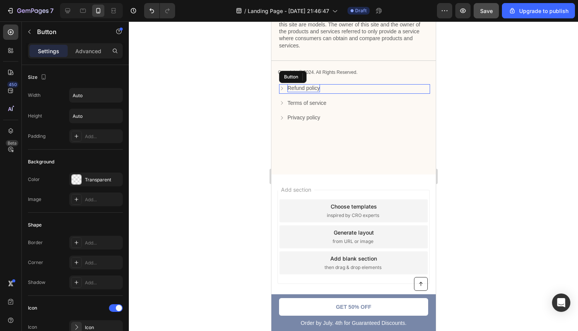
click at [297, 86] on p "Refund policy" at bounding box center [303, 88] width 32 height 8
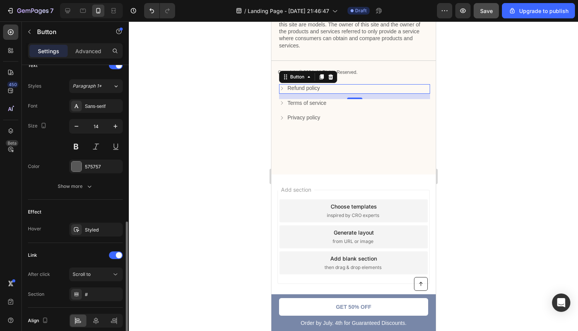
scroll to position [361, 0]
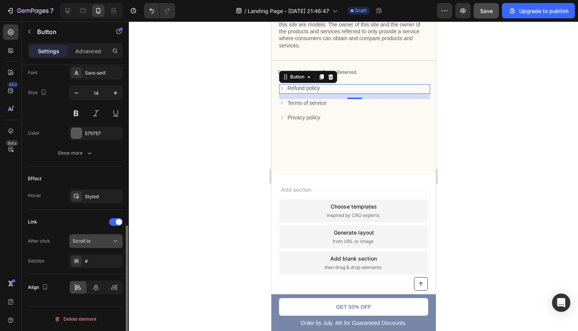
click at [98, 244] on div "Scroll to" at bounding box center [96, 241] width 47 height 8
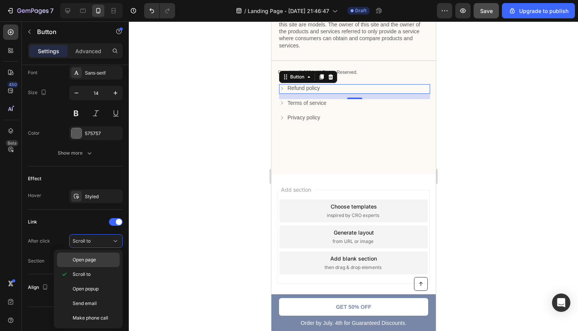
click at [87, 261] on span "Open page" at bounding box center [84, 259] width 23 height 7
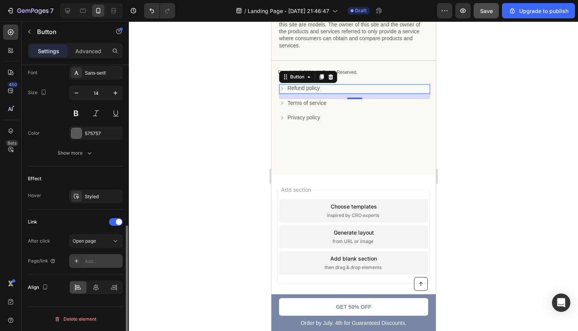
click at [76, 261] on icon at bounding box center [77, 261] width 4 height 4
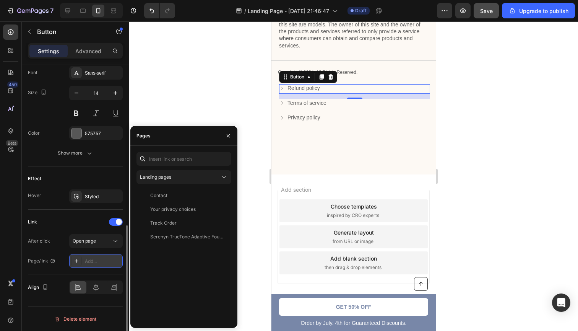
click at [110, 258] on div "Add..." at bounding box center [103, 261] width 36 height 7
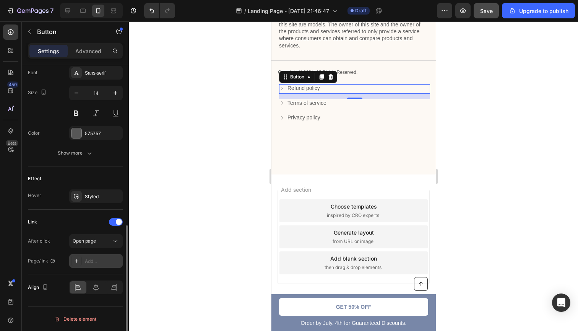
click at [79, 261] on div at bounding box center [76, 260] width 11 height 11
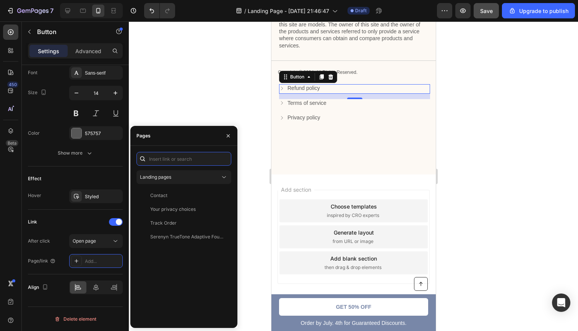
paste input "[URL][DOMAIN_NAME]"
type input "[URL][DOMAIN_NAME]"
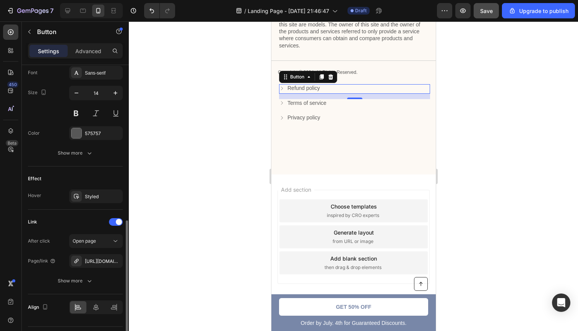
click at [86, 221] on div "Link" at bounding box center [75, 222] width 95 height 12
click at [236, 148] on div at bounding box center [353, 175] width 449 height 309
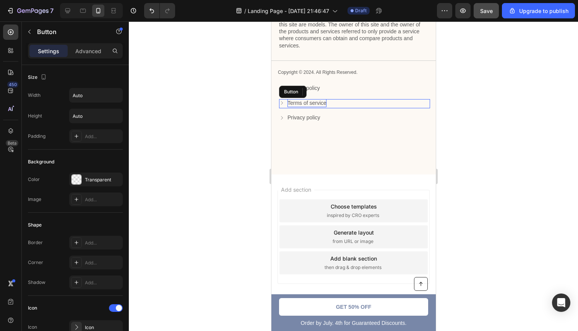
click at [312, 101] on p "Terms of service" at bounding box center [306, 103] width 39 height 8
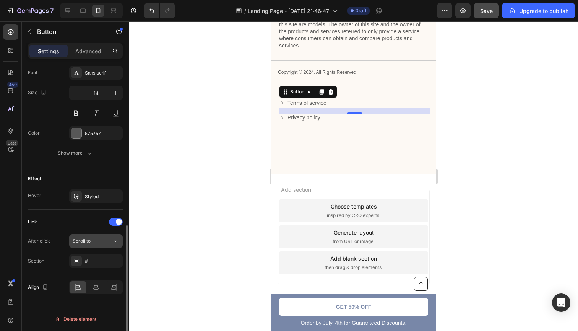
click at [99, 241] on div "Scroll to" at bounding box center [92, 240] width 39 height 7
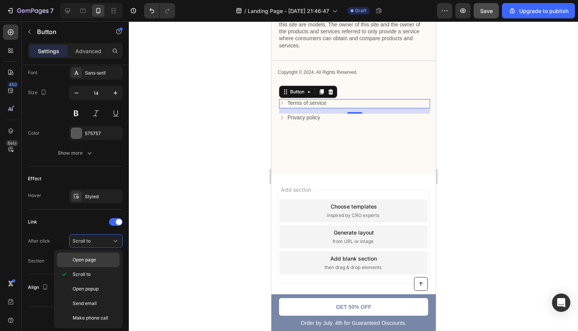
click at [83, 260] on span "Open page" at bounding box center [84, 259] width 23 height 7
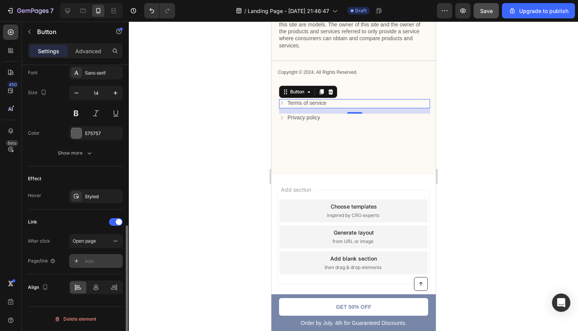
click at [77, 262] on icon at bounding box center [76, 261] width 6 height 6
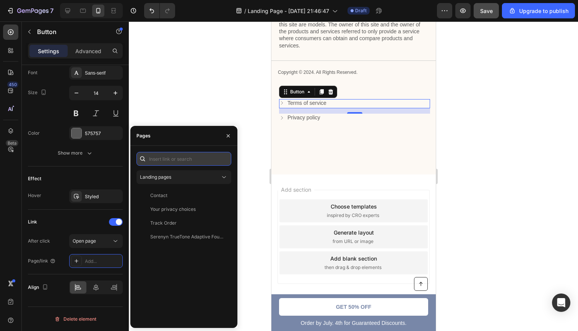
click at [163, 160] on input "text" at bounding box center [183, 159] width 95 height 14
paste input "[URL][DOMAIN_NAME]"
type input "[URL][DOMAIN_NAME]"
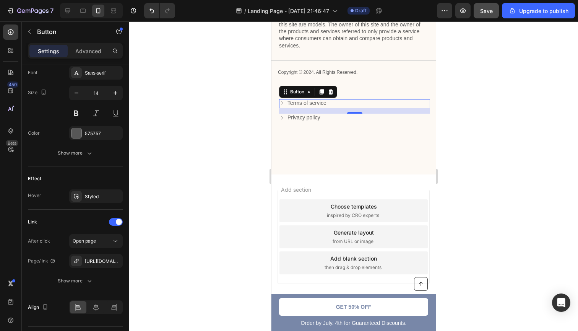
click at [241, 171] on div at bounding box center [353, 175] width 449 height 309
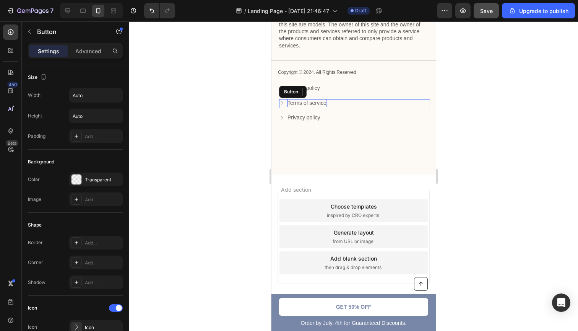
click at [314, 101] on p "Terms of service" at bounding box center [306, 103] width 39 height 8
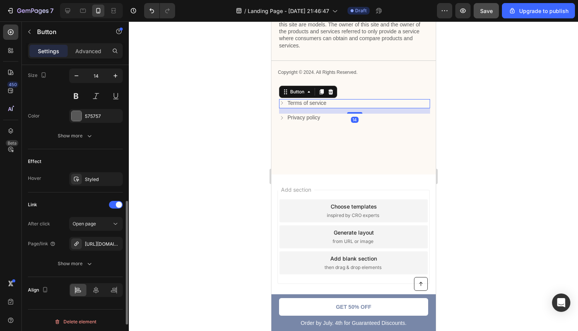
scroll to position [381, 0]
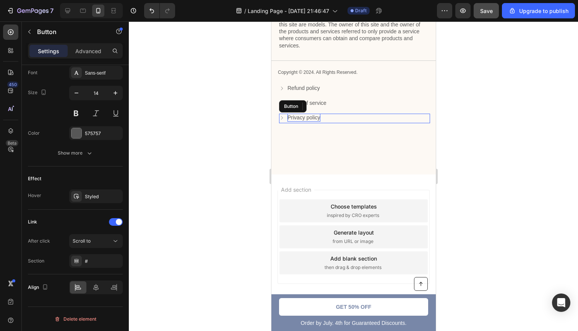
click at [306, 118] on p "Privacy policy" at bounding box center [303, 117] width 33 height 8
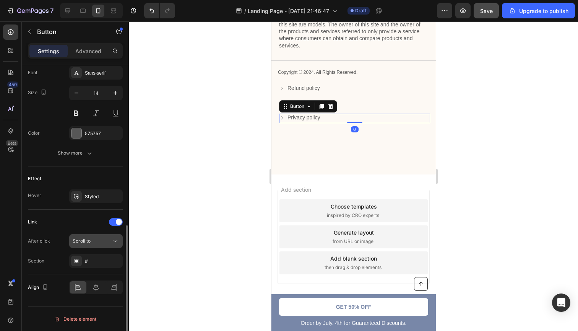
click at [106, 240] on div "Scroll to" at bounding box center [92, 240] width 39 height 7
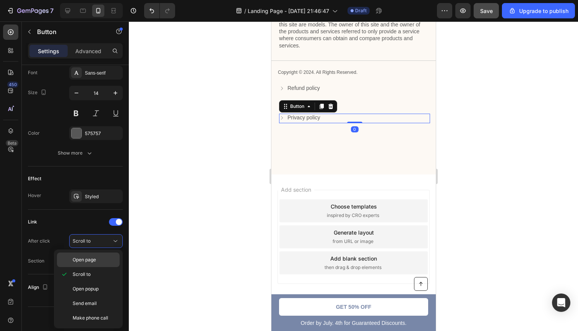
click at [88, 260] on span "Open page" at bounding box center [84, 259] width 23 height 7
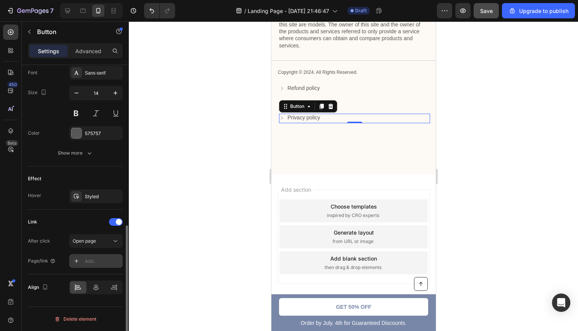
click at [76, 261] on icon at bounding box center [77, 261] width 4 height 4
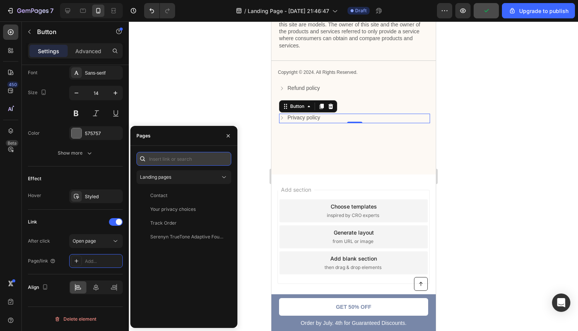
click at [193, 159] on input "text" at bounding box center [183, 159] width 95 height 14
paste input "[URL][DOMAIN_NAME]"
type input "[URL][DOMAIN_NAME]"
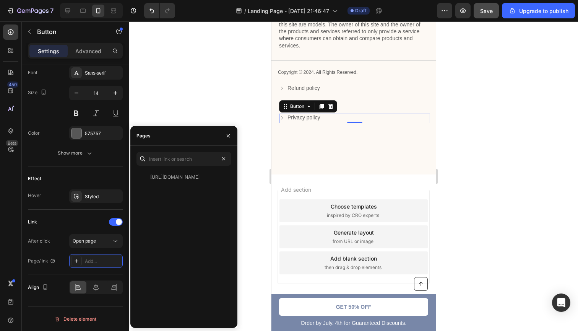
click at [239, 157] on div at bounding box center [353, 175] width 449 height 309
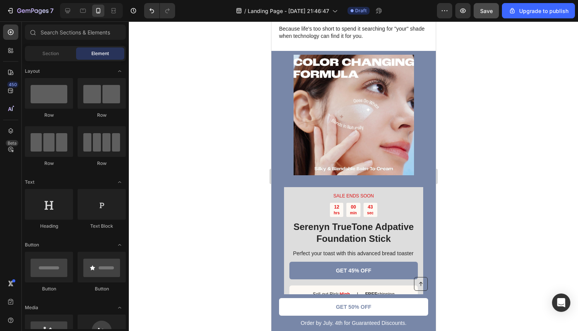
scroll to position [2324, 0]
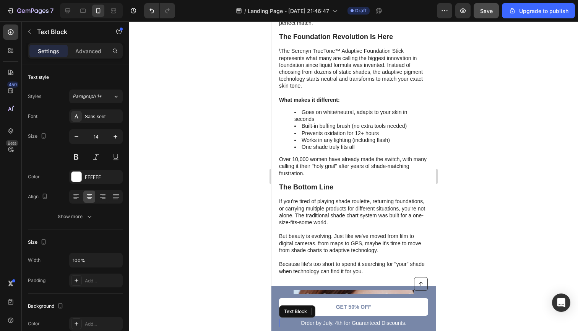
click at [338, 323] on p "Order by July. 4th for Guaranteed Discounts." at bounding box center [353, 322] width 148 height 7
click at [496, 286] on div at bounding box center [353, 175] width 449 height 309
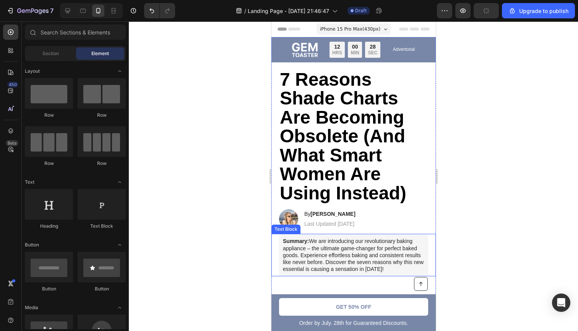
scroll to position [0, 0]
click at [311, 51] on img at bounding box center [304, 49] width 26 height 15
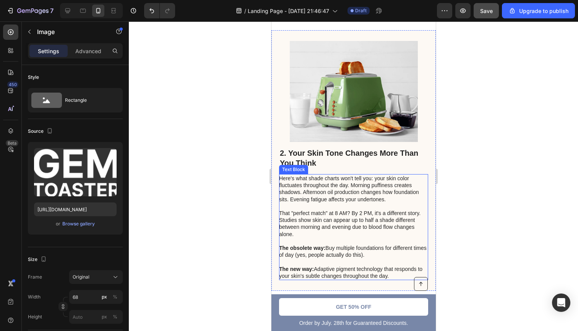
scroll to position [530, 0]
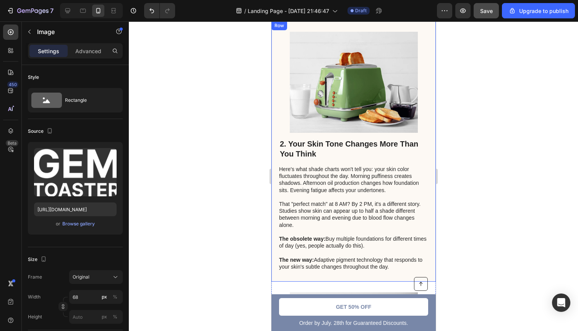
click at [276, 112] on div "2. Your Skin Tone Changes More Than You Think Heading Here's what shade charts …" at bounding box center [353, 151] width 164 height 260
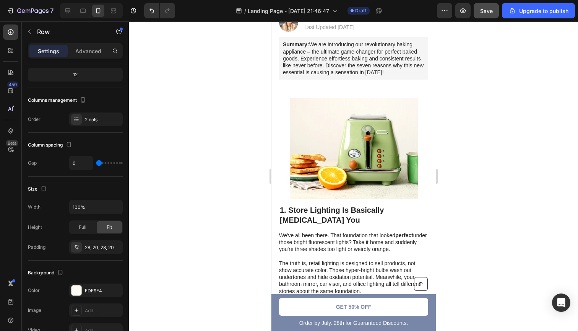
scroll to position [269, 0]
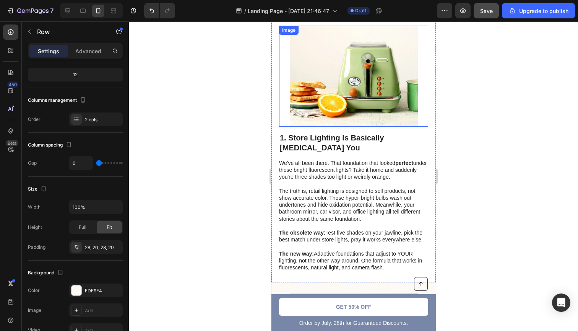
click at [336, 75] on img at bounding box center [353, 76] width 128 height 101
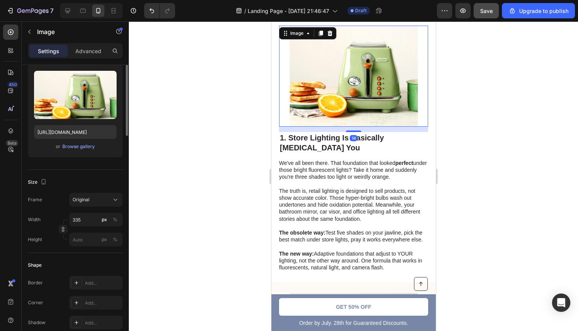
scroll to position [0, 0]
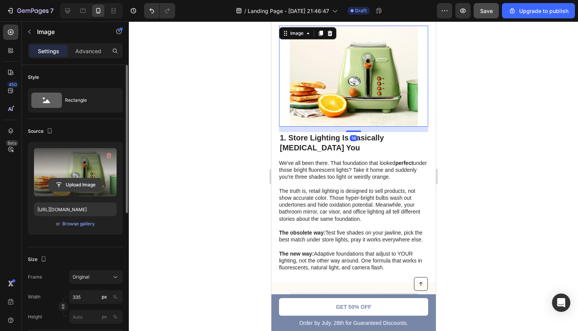
click at [79, 185] on input "file" at bounding box center [75, 184] width 53 height 13
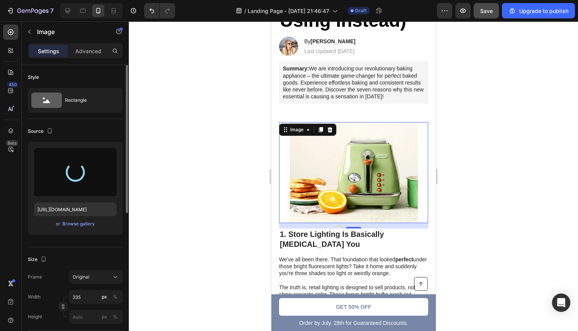
scroll to position [168, 0]
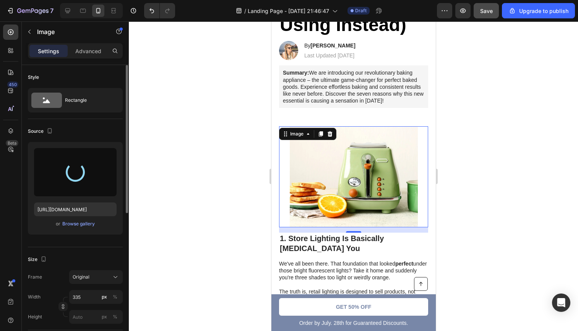
type input "[URL][DOMAIN_NAME]"
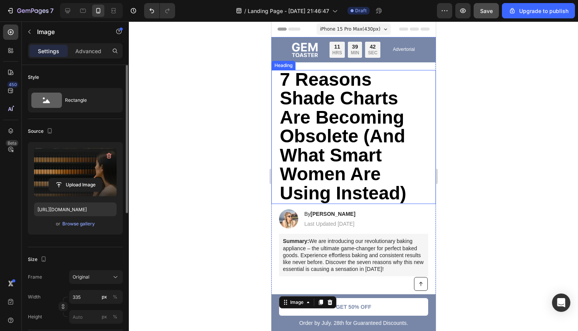
scroll to position [0, 0]
click at [373, 165] on span "7 Reasons Shade Charts Are Becoming Obsolete (And What Smart Women Are Using In…" at bounding box center [342, 136] width 126 height 134
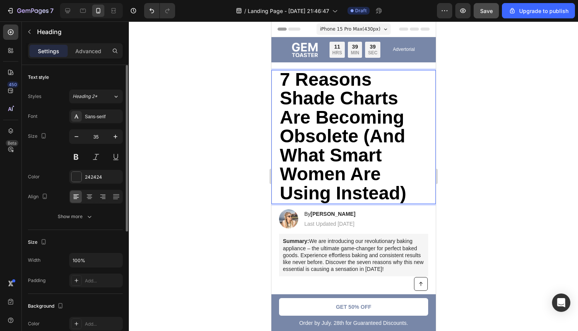
click at [407, 194] on p "7 Reasons Shade Charts Are Becoming Obsolete (And What Smart Women Are Using In…" at bounding box center [353, 137] width 148 height 133
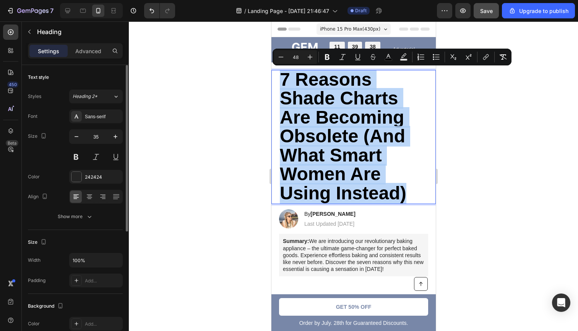
drag, startPoint x: 407, startPoint y: 194, endPoint x: 321, endPoint y: 124, distance: 111.4
click at [321, 124] on p "7 Reasons Shade Charts Are Becoming Obsolete (And What Smart Women Are Using In…" at bounding box center [353, 137] width 148 height 133
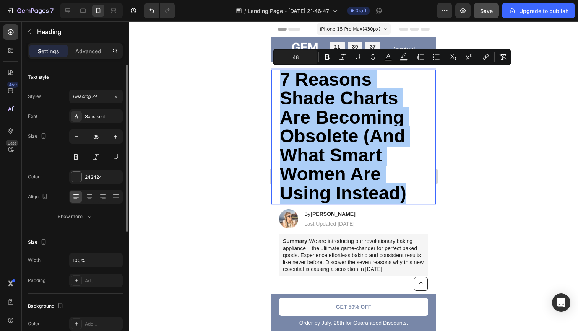
click at [295, 58] on input "48" at bounding box center [295, 56] width 15 height 9
type input "3"
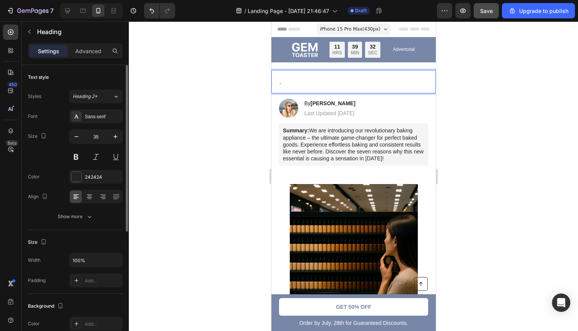
click at [289, 80] on p "0" at bounding box center [353, 82] width 148 height 22
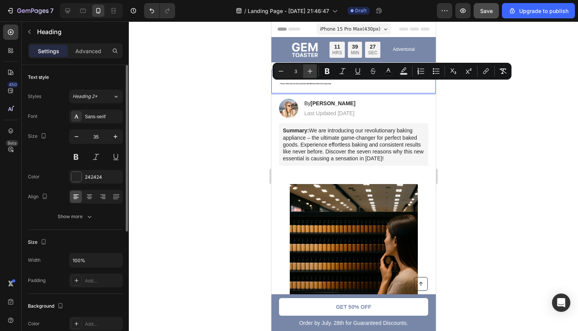
click at [306, 71] on icon "Editor contextual toolbar" at bounding box center [310, 71] width 8 height 8
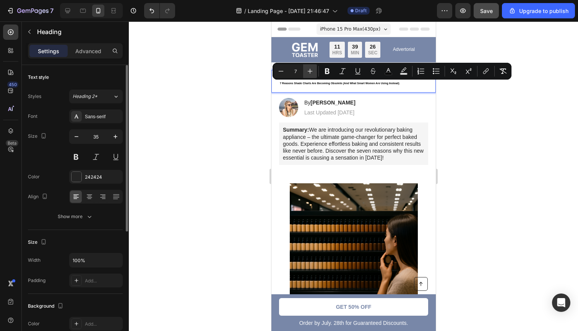
click at [306, 71] on icon "Editor contextual toolbar" at bounding box center [310, 71] width 8 height 8
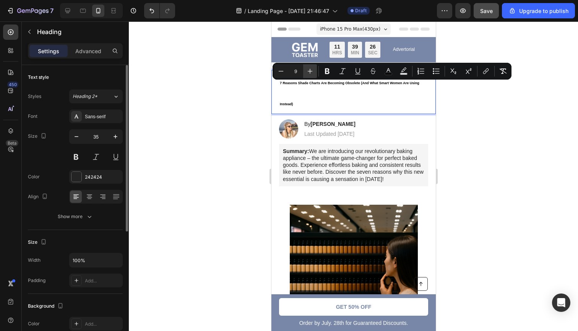
click at [306, 71] on icon "Editor contextual toolbar" at bounding box center [310, 71] width 8 height 8
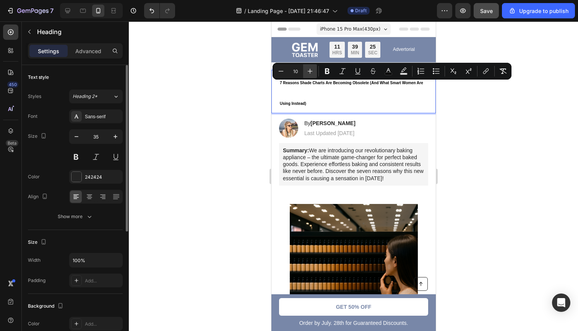
click at [306, 71] on icon "Editor contextual toolbar" at bounding box center [310, 71] width 8 height 8
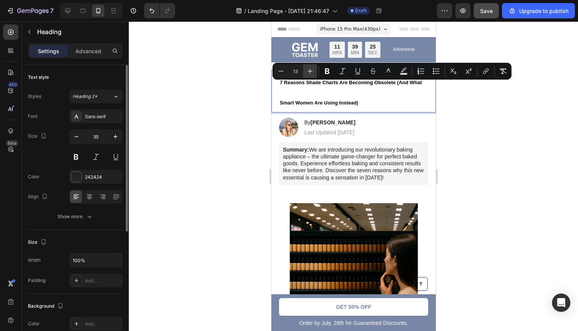
click at [306, 71] on icon "Editor contextual toolbar" at bounding box center [310, 71] width 8 height 8
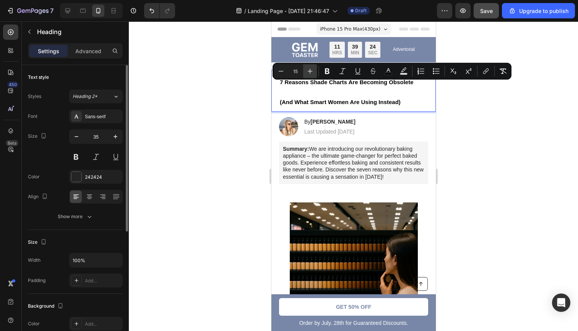
click at [306, 71] on icon "Editor contextual toolbar" at bounding box center [310, 71] width 8 height 8
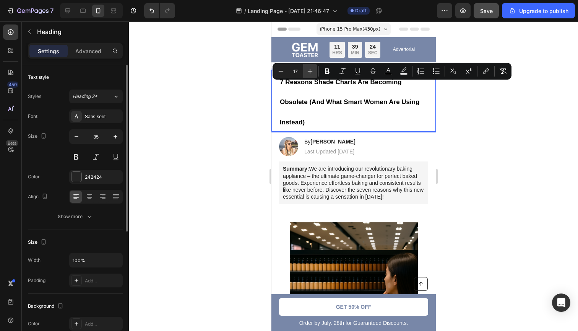
click at [306, 71] on icon "Editor contextual toolbar" at bounding box center [310, 71] width 8 height 8
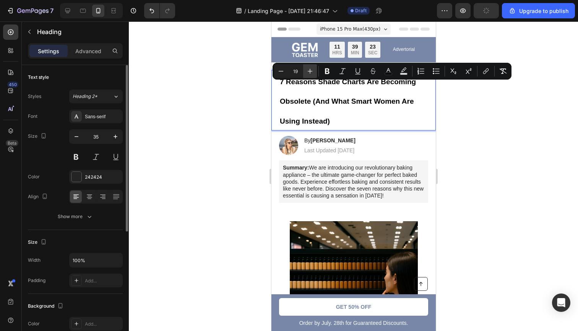
click at [306, 71] on icon "Editor contextual toolbar" at bounding box center [310, 71] width 8 height 8
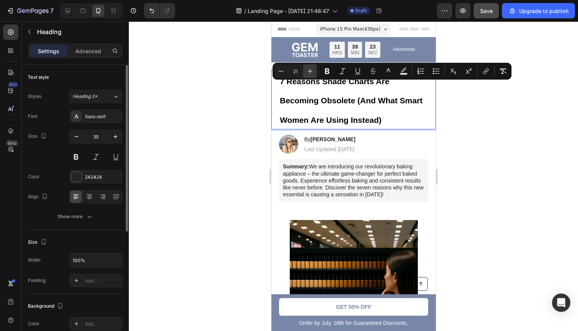
click at [306, 71] on icon "Editor contextual toolbar" at bounding box center [310, 71] width 8 height 8
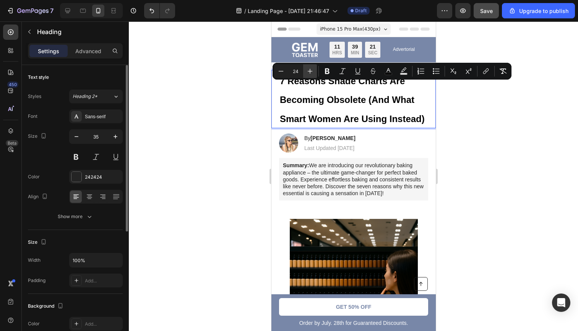
click at [306, 71] on icon "Editor contextual toolbar" at bounding box center [310, 71] width 8 height 8
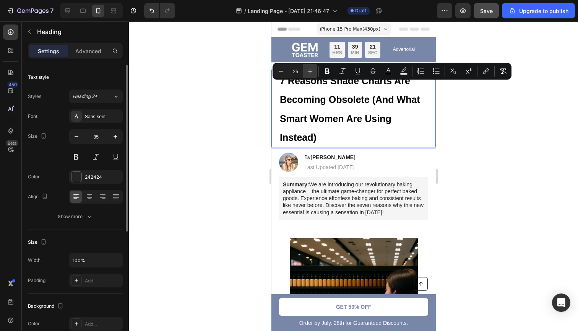
click at [306, 71] on icon "Editor contextual toolbar" at bounding box center [310, 71] width 8 height 8
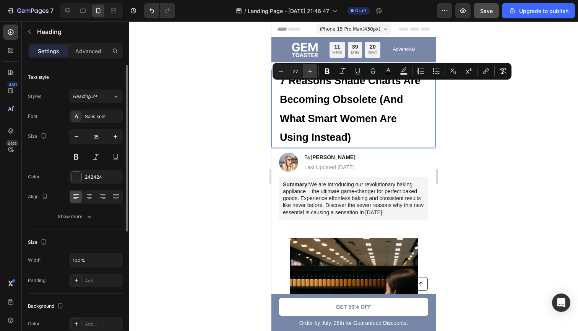
click at [306, 71] on icon "Editor contextual toolbar" at bounding box center [310, 71] width 8 height 8
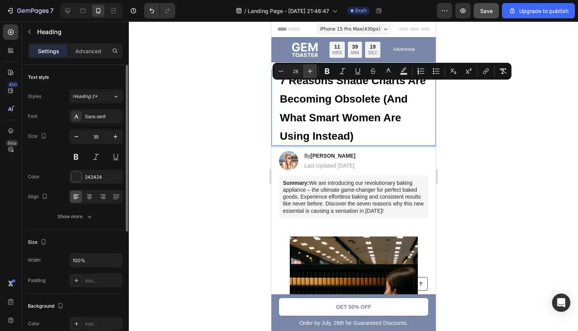
click at [306, 71] on icon "Editor contextual toolbar" at bounding box center [310, 71] width 8 height 8
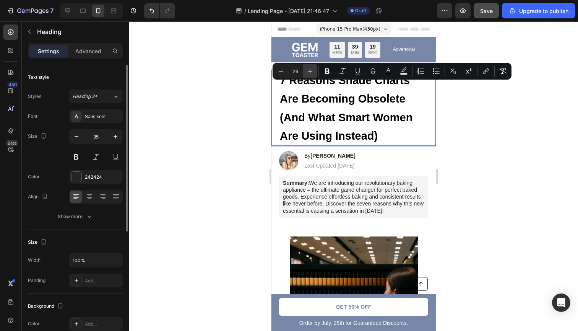
click at [306, 71] on icon "Editor contextual toolbar" at bounding box center [310, 71] width 8 height 8
type input "30"
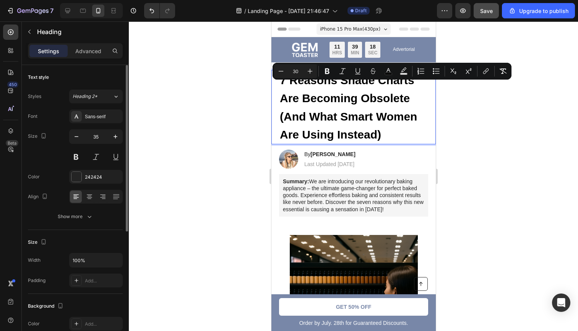
click at [478, 146] on div at bounding box center [353, 175] width 449 height 309
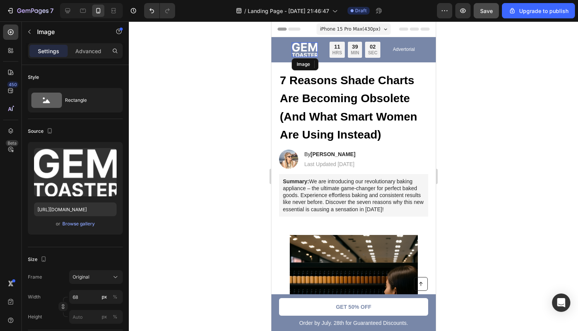
click at [292, 51] on img at bounding box center [304, 49] width 26 height 15
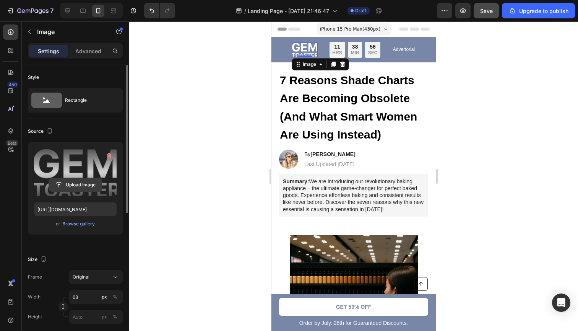
click at [84, 186] on input "file" at bounding box center [75, 184] width 53 height 13
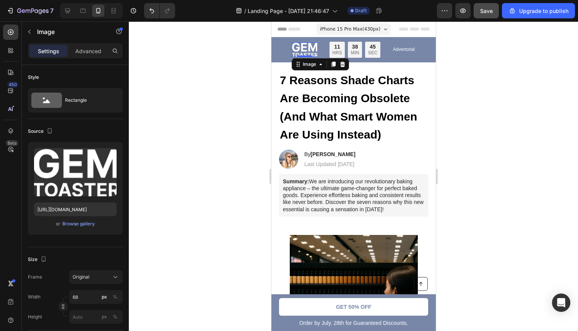
click at [303, 46] on img at bounding box center [304, 49] width 26 height 15
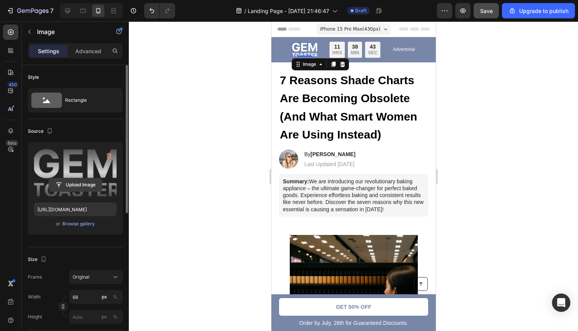
click at [84, 180] on input "file" at bounding box center [75, 184] width 53 height 13
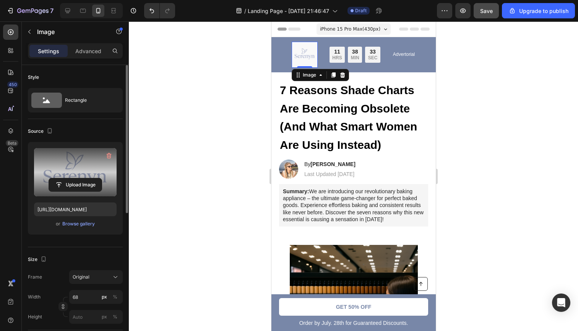
type input "[URL][DOMAIN_NAME]"
click at [88, 155] on label at bounding box center [75, 172] width 83 height 48
click at [88, 178] on input "file" at bounding box center [75, 184] width 53 height 13
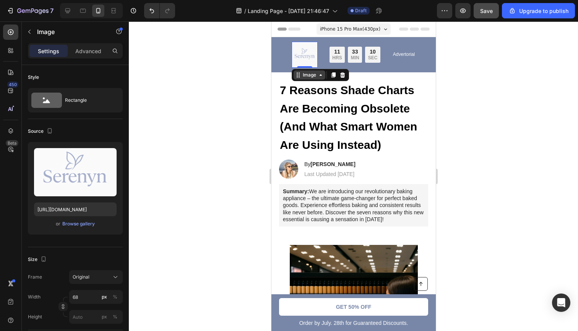
click at [321, 79] on div "Image" at bounding box center [309, 74] width 32 height 9
click at [501, 80] on div at bounding box center [353, 175] width 449 height 309
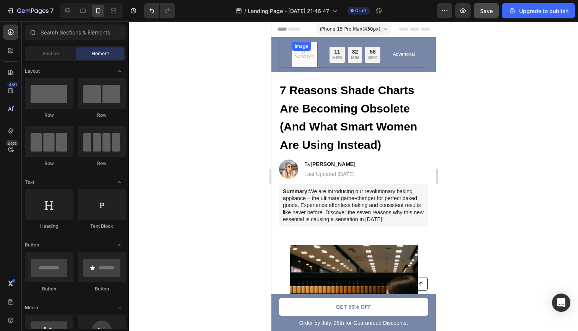
click at [299, 63] on img at bounding box center [304, 55] width 26 height 26
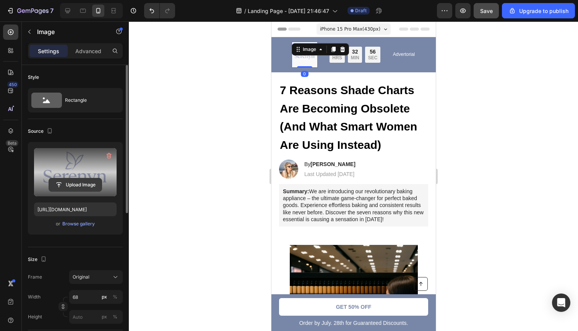
click at [76, 181] on input "file" at bounding box center [75, 184] width 53 height 13
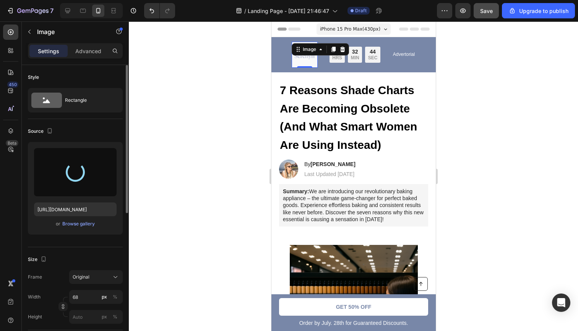
type input "[URL][DOMAIN_NAME]"
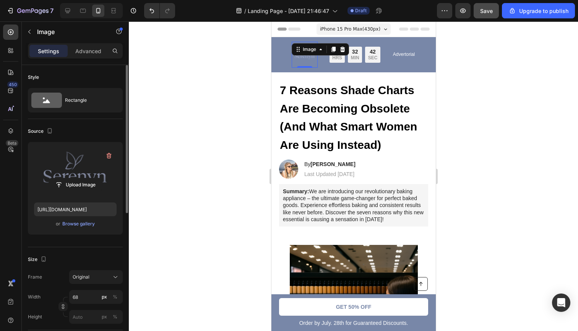
click at [504, 99] on div at bounding box center [353, 175] width 449 height 309
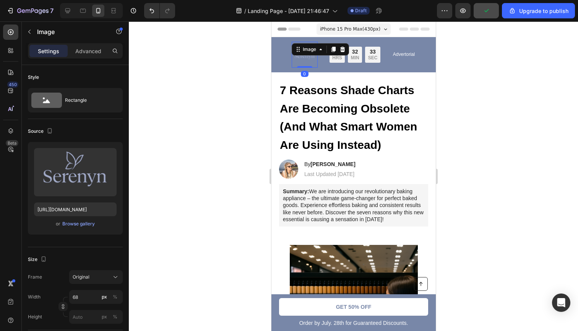
click at [303, 55] on div "Image 0" at bounding box center [304, 55] width 26 height 26
click at [493, 116] on div at bounding box center [353, 175] width 449 height 309
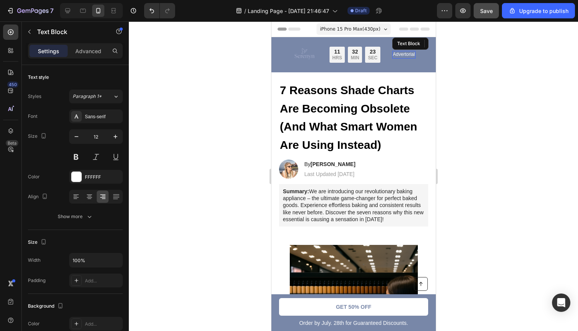
click at [408, 53] on p "Advertorial" at bounding box center [403, 55] width 22 height 6
click at [402, 57] on div at bounding box center [403, 57] width 15 height 2
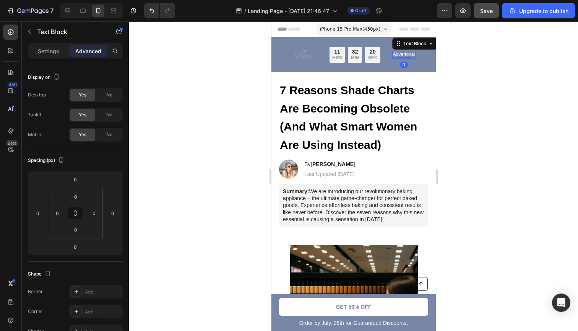
click at [401, 55] on p "Advertorial" at bounding box center [403, 55] width 22 height 6
click at [402, 54] on p "Advertorial" at bounding box center [403, 55] width 22 height 6
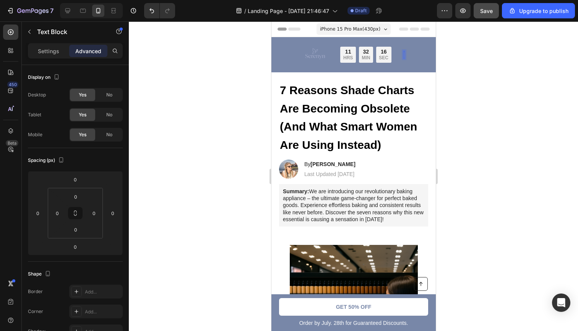
click at [451, 67] on div at bounding box center [353, 175] width 449 height 309
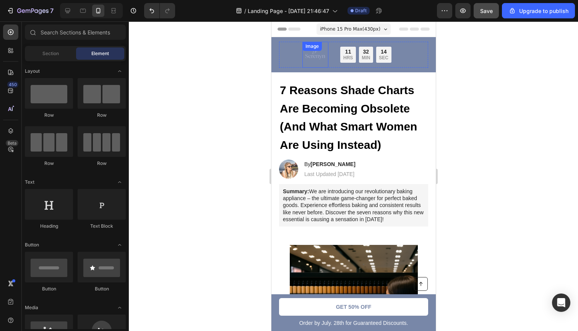
click at [318, 58] on img at bounding box center [315, 55] width 26 height 26
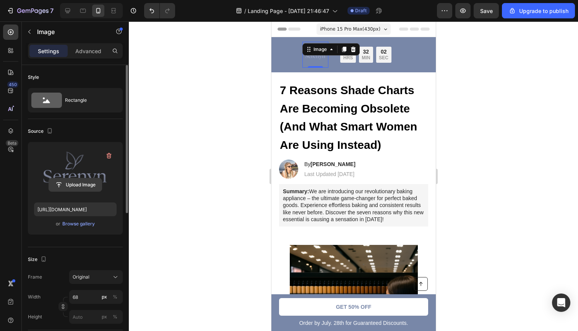
click at [86, 183] on input "file" at bounding box center [75, 184] width 53 height 13
type input "[URL][DOMAIN_NAME]"
click at [511, 100] on div at bounding box center [353, 175] width 449 height 309
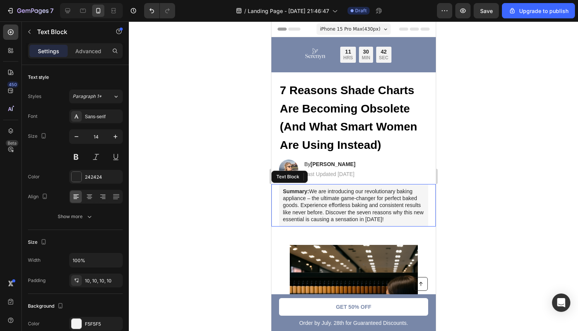
click at [340, 206] on p "Summary: We are introducing our revolutionary baking appliance – the ultimate g…" at bounding box center [352, 205] width 141 height 35
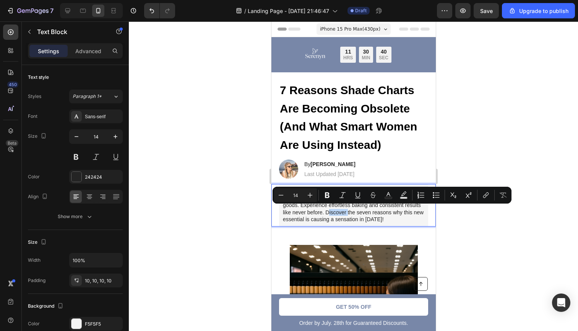
click at [324, 216] on p "Summary: We are introducing our revolutionary baking appliance – the ultimate g…" at bounding box center [352, 205] width 141 height 35
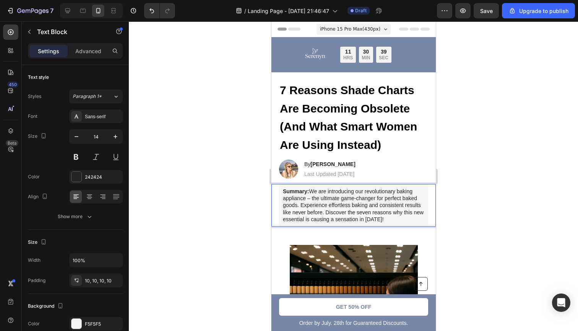
click at [310, 188] on p "Summary: We are introducing our revolutionary baking appliance – the ultimate g…" at bounding box center [352, 205] width 141 height 35
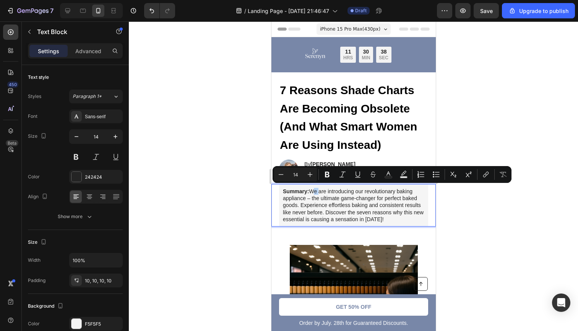
click at [310, 188] on p "Summary: We are introducing our revolutionary baking appliance – the ultimate g…" at bounding box center [352, 205] width 141 height 35
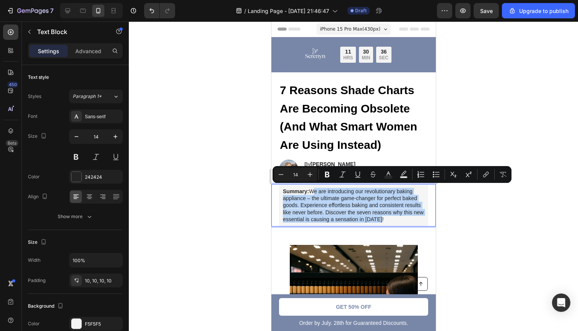
drag, startPoint x: 310, startPoint y: 188, endPoint x: 382, endPoint y: 217, distance: 77.3
click at [382, 217] on p "Summary: We are introducing our revolutionary baking appliance – the ultimate g…" at bounding box center [352, 205] width 141 height 35
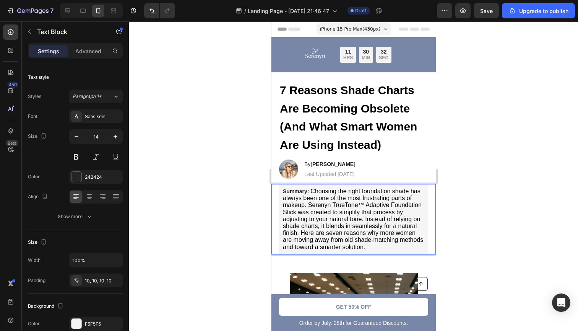
click at [476, 237] on div at bounding box center [353, 175] width 449 height 309
click at [339, 206] on span "Choosing the right foundation shade has always been one of the most frustrating…" at bounding box center [352, 219] width 140 height 62
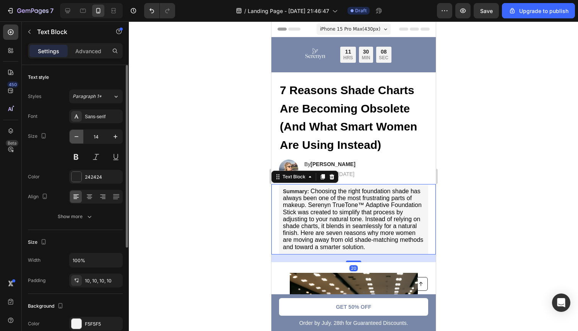
click at [75, 137] on icon "button" at bounding box center [77, 137] width 8 height 8
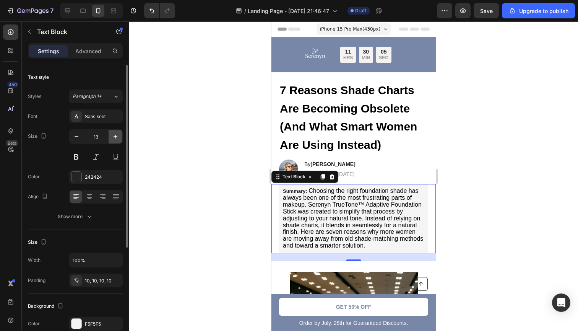
click at [118, 137] on icon "button" at bounding box center [116, 137] width 8 height 8
type input "14"
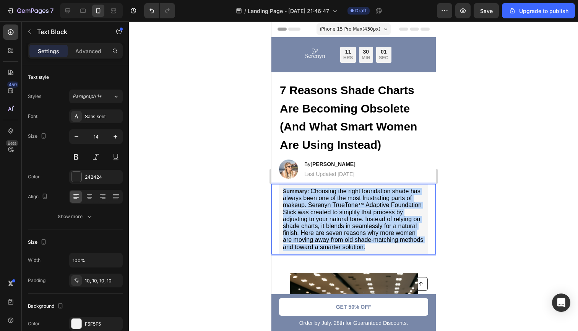
drag, startPoint x: 283, startPoint y: 189, endPoint x: 383, endPoint y: 242, distance: 113.2
click at [383, 242] on p "Summary: Choosing the right foundation shade has always been one of the most fr…" at bounding box center [352, 219] width 141 height 63
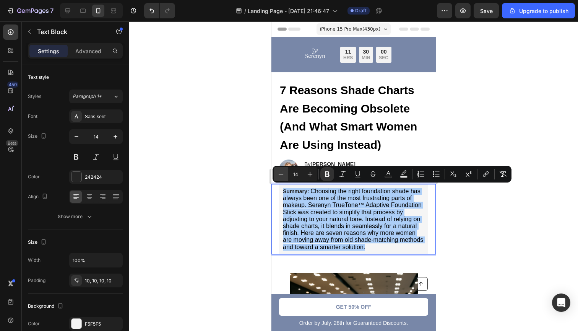
click at [279, 173] on icon "Editor contextual toolbar" at bounding box center [281, 174] width 8 height 8
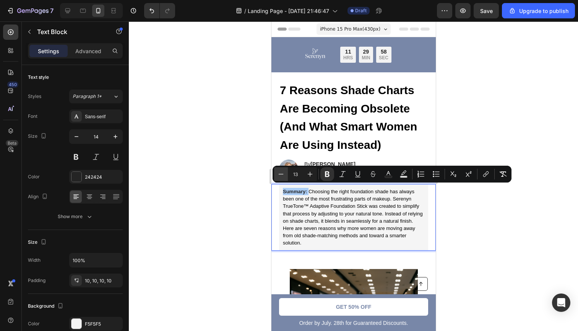
click at [279, 173] on icon "Editor contextual toolbar" at bounding box center [281, 174] width 8 height 8
type input "12"
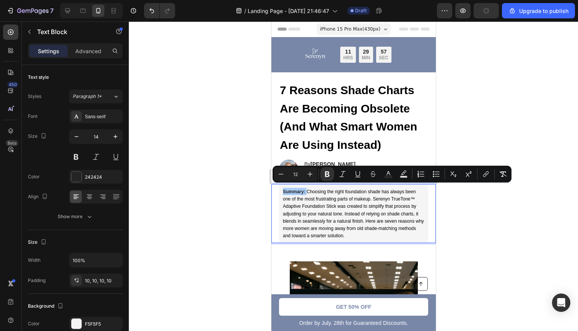
click at [521, 239] on div at bounding box center [353, 175] width 449 height 309
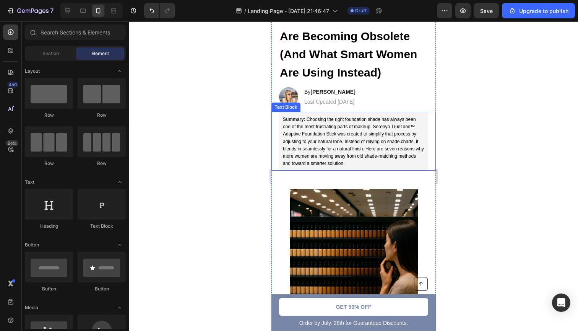
scroll to position [109, 0]
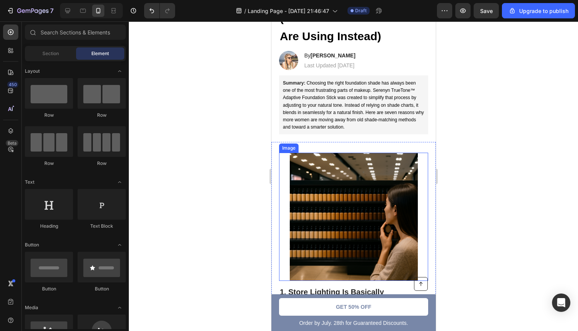
click at [359, 209] on img at bounding box center [353, 216] width 128 height 128
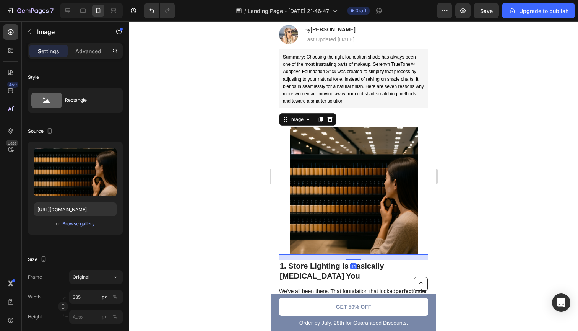
scroll to position [151, 0]
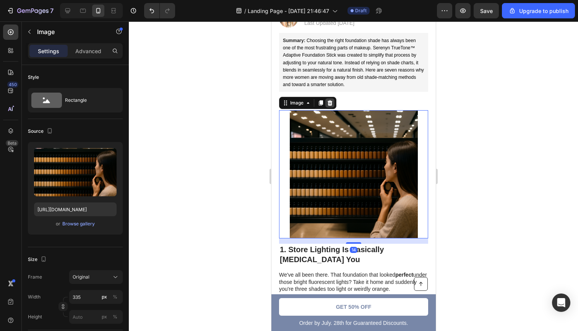
click at [328, 100] on icon at bounding box center [329, 102] width 5 height 5
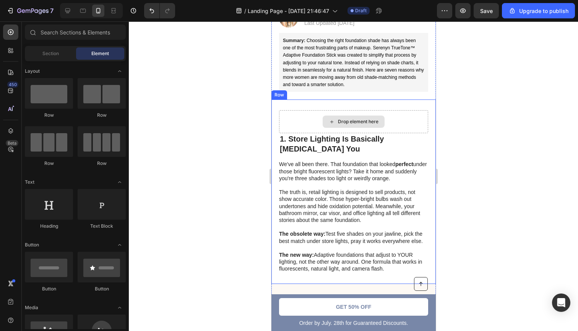
click at [349, 120] on div "Drop element here" at bounding box center [357, 121] width 41 height 6
click at [329, 118] on icon at bounding box center [331, 121] width 6 height 6
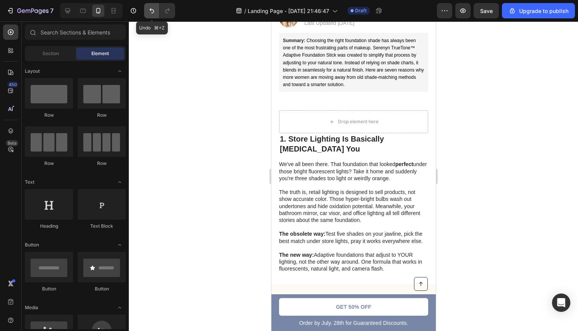
click at [151, 13] on icon "Undo/Redo" at bounding box center [152, 11] width 8 height 8
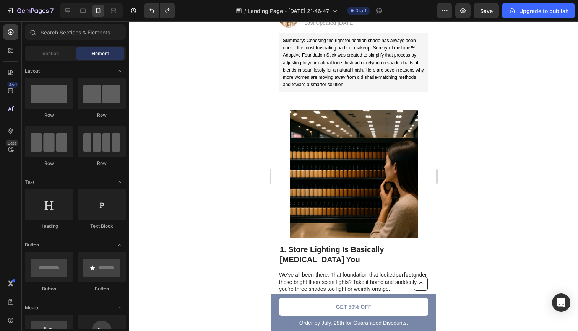
scroll to position [25, 0]
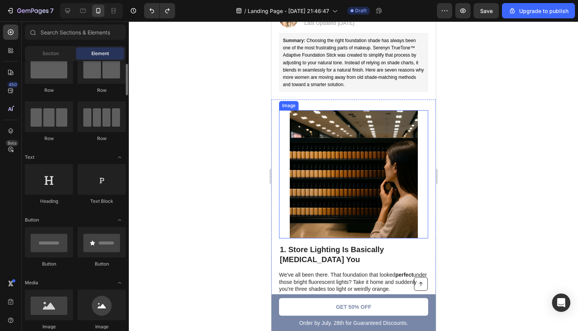
click at [352, 185] on img at bounding box center [353, 174] width 128 height 128
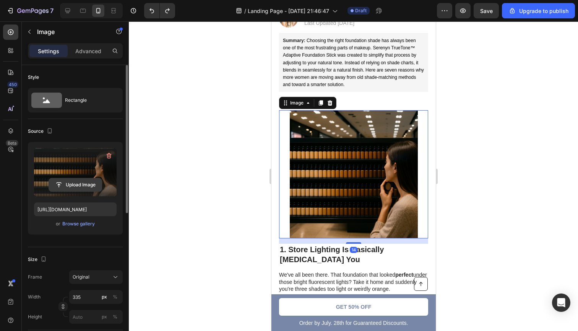
click at [76, 185] on input "file" at bounding box center [75, 184] width 53 height 13
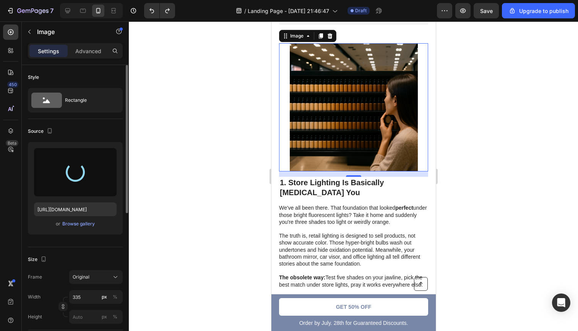
scroll to position [306, 0]
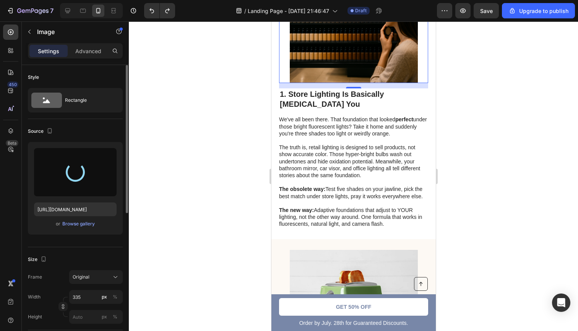
type input "https://cdn.shopify.com/s/files/1/0695/1963/8695/files/gempages_579077491344278…"
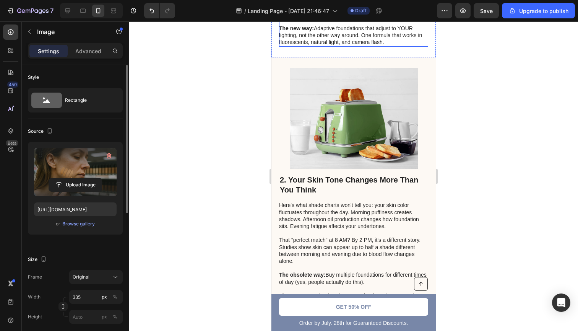
scroll to position [490, 0]
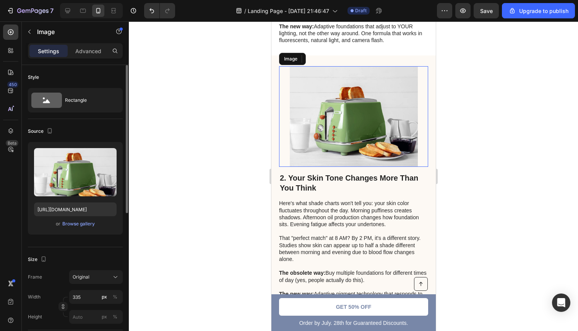
click at [329, 109] on img at bounding box center [353, 116] width 128 height 101
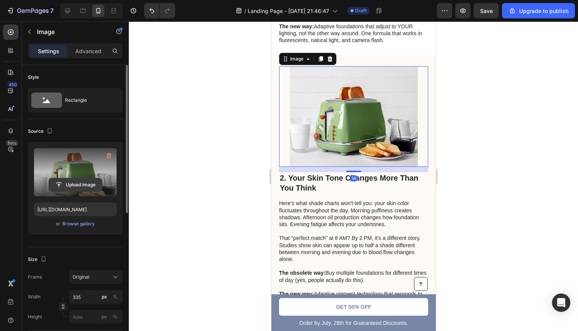
click at [78, 185] on input "file" at bounding box center [75, 184] width 53 height 13
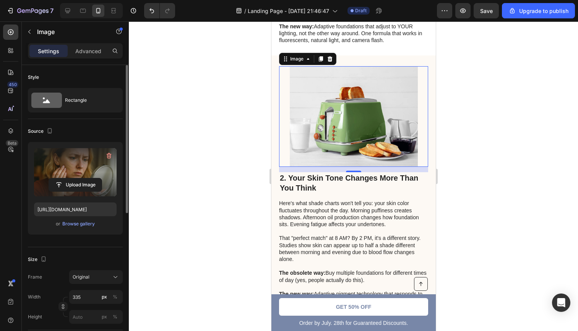
type input "https://cdn.shopify.com/s/files/1/0695/1963/8695/files/gempages_579077491344278…"
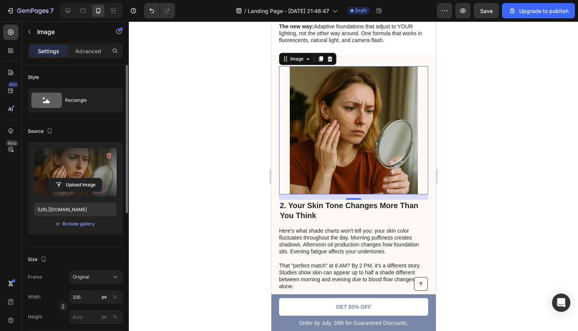
click at [488, 162] on div at bounding box center [353, 175] width 449 height 309
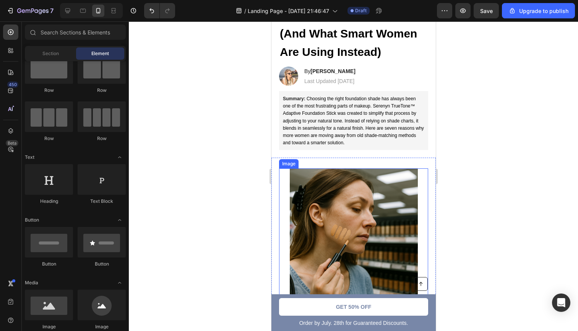
scroll to position [85, 0]
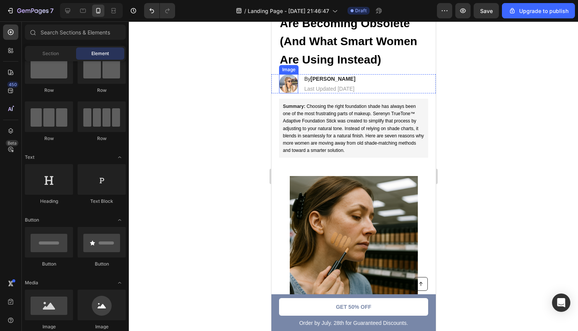
click at [287, 84] on img at bounding box center [288, 83] width 19 height 19
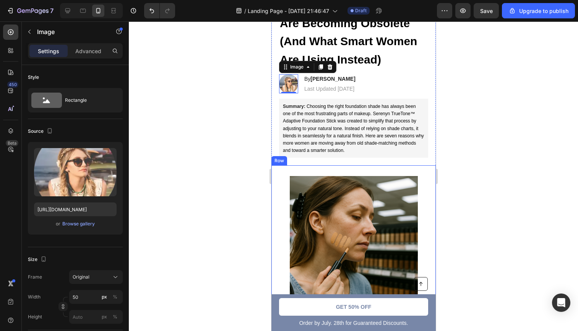
click at [491, 159] on div at bounding box center [353, 175] width 449 height 309
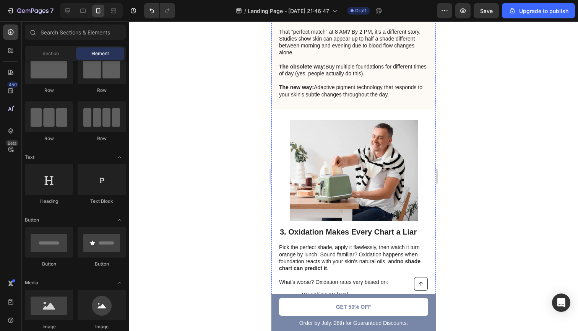
scroll to position [740, 0]
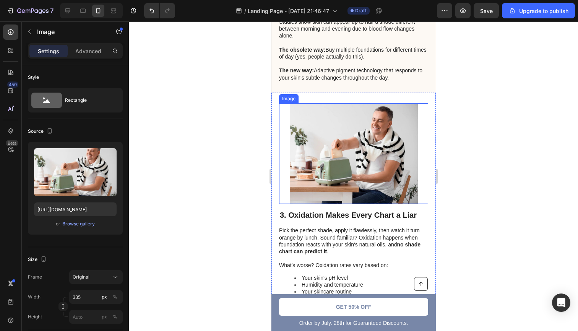
click at [338, 137] on img at bounding box center [353, 153] width 128 height 101
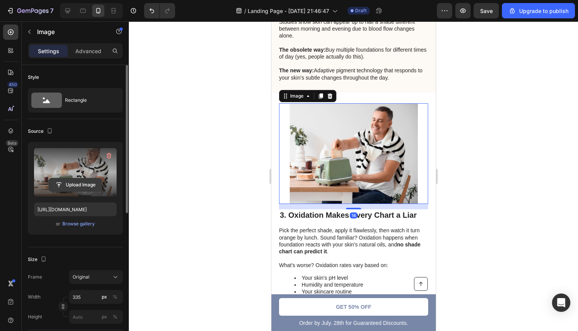
click at [71, 185] on input "file" at bounding box center [75, 184] width 53 height 13
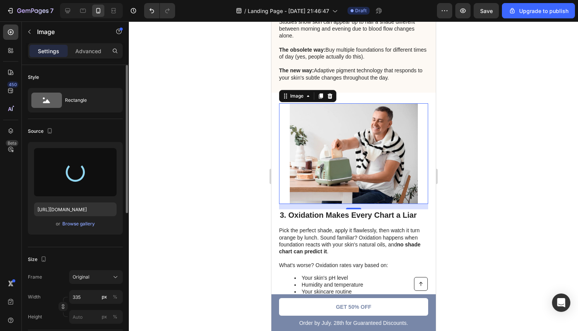
type input "https://cdn.shopify.com/s/files/1/0695/1963/8695/files/gempages_579077491344278…"
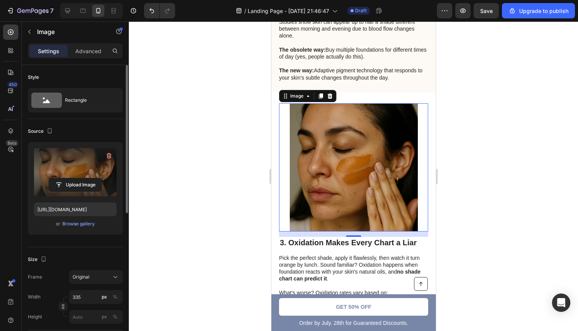
click at [481, 159] on div at bounding box center [353, 175] width 449 height 309
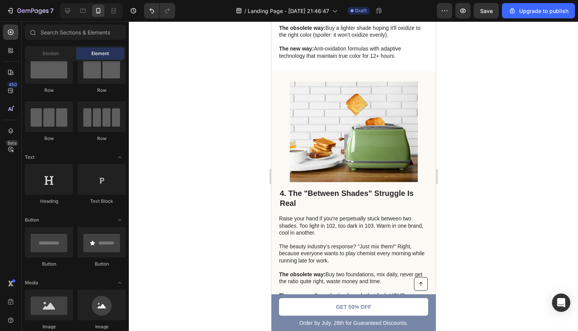
scroll to position [1049, 0]
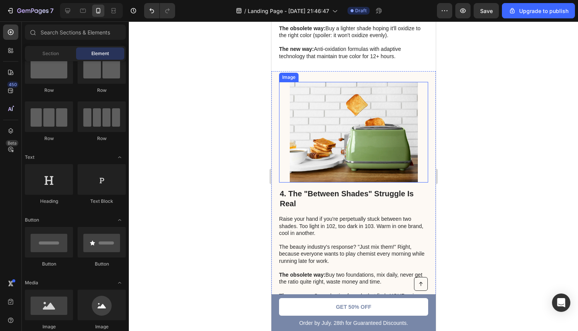
click at [347, 139] on img at bounding box center [353, 132] width 128 height 101
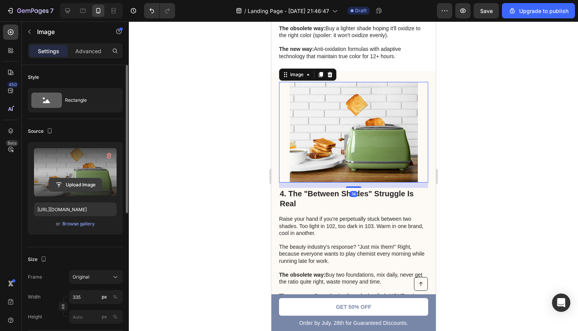
click at [78, 183] on input "file" at bounding box center [75, 184] width 53 height 13
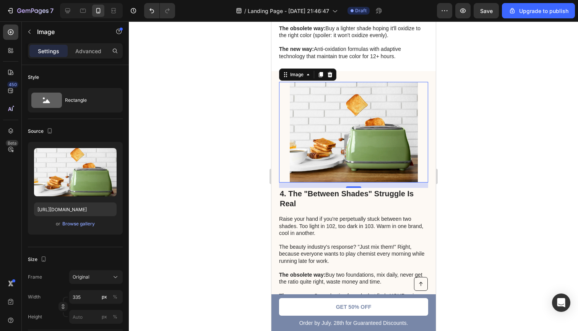
click at [113, 1] on div "7 / Landing Page - Aug 26, 21:46:47 Draft Preview Save Upgrade to publish" at bounding box center [289, 11] width 578 height 22
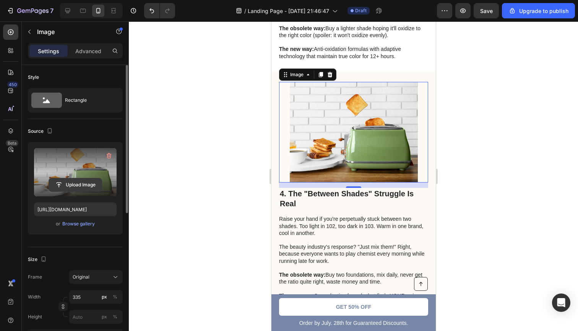
click at [70, 184] on input "file" at bounding box center [75, 184] width 53 height 13
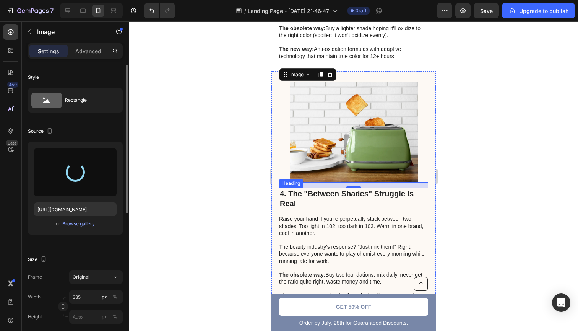
type input "https://cdn.shopify.com/s/files/1/0695/1963/8695/files/gempages_579077491344278…"
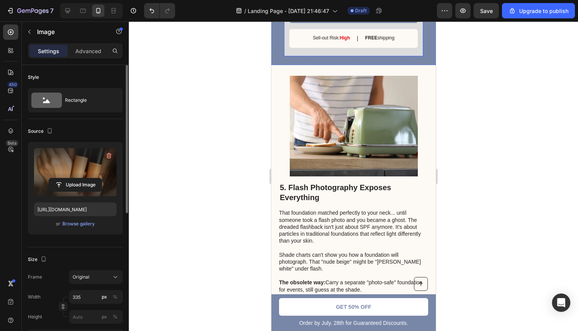
scroll to position [1595, 0]
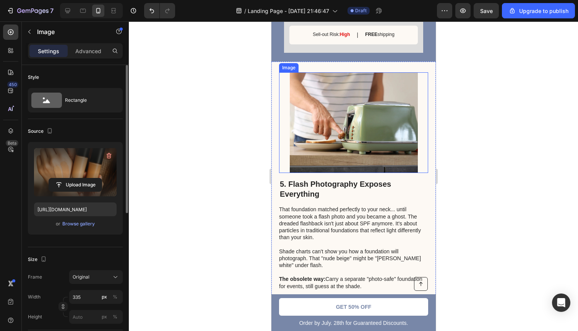
click at [342, 129] on img at bounding box center [353, 122] width 128 height 101
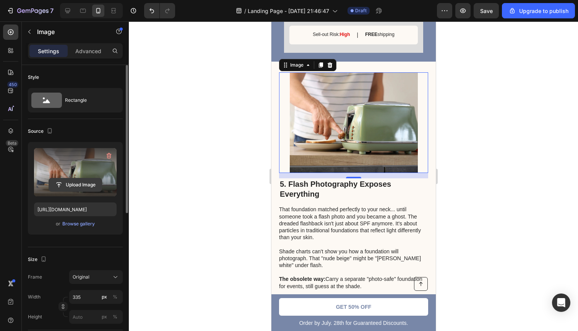
click at [76, 182] on input "file" at bounding box center [75, 184] width 53 height 13
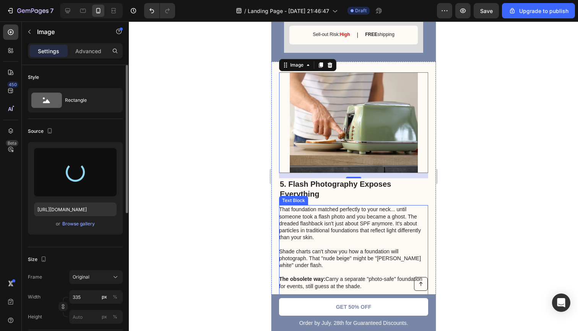
type input "https://cdn.shopify.com/s/files/1/0695/1963/8695/files/gempages_579077491344278…"
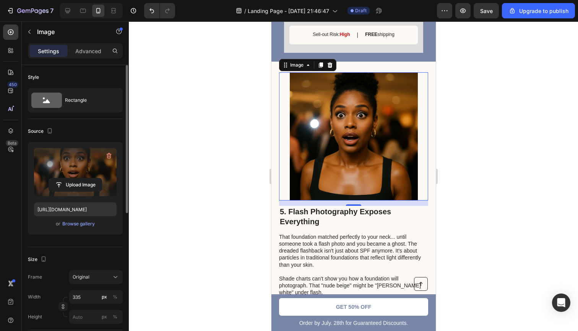
click at [529, 130] on div at bounding box center [353, 175] width 449 height 309
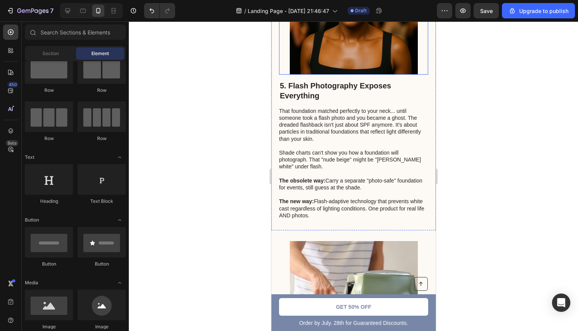
scroll to position [1898, 0]
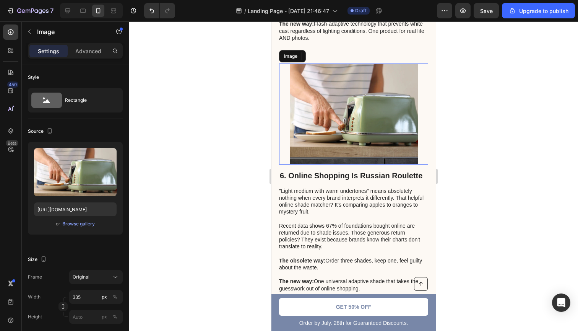
click at [335, 93] on img at bounding box center [353, 113] width 128 height 101
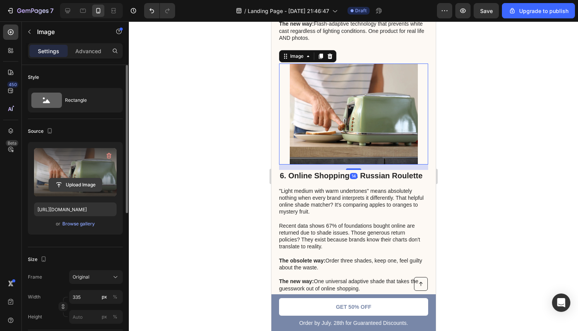
click at [72, 183] on input "file" at bounding box center [75, 184] width 53 height 13
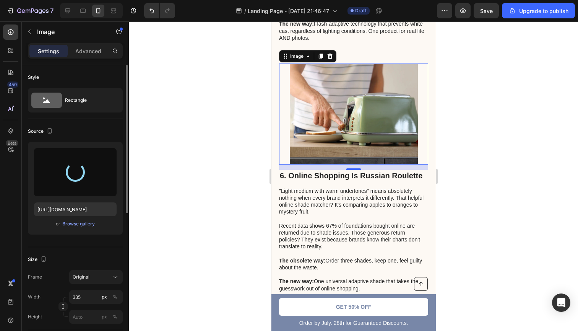
type input "https://cdn.shopify.com/s/files/1/0695/1963/8695/files/gempages_579077491344278…"
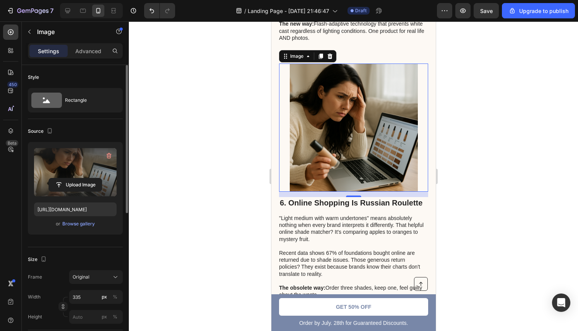
click at [472, 170] on div at bounding box center [353, 175] width 449 height 309
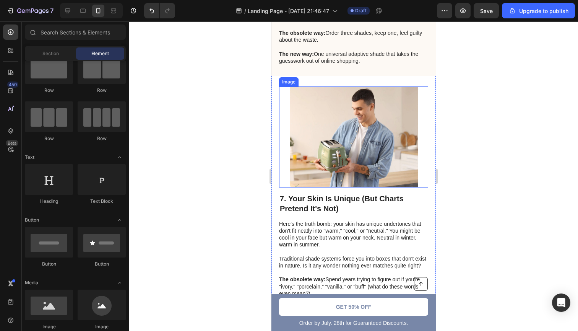
scroll to position [2160, 0]
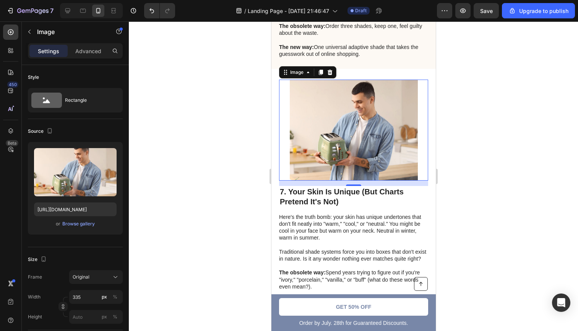
click at [324, 113] on img at bounding box center [353, 129] width 128 height 101
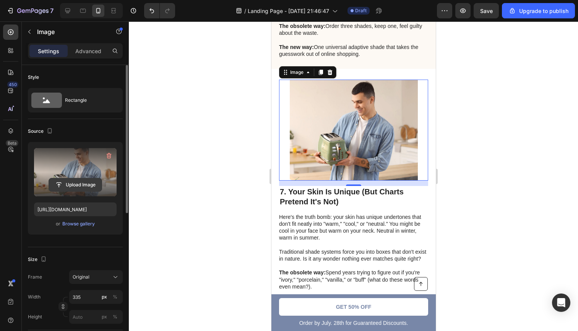
click at [77, 183] on input "file" at bounding box center [75, 184] width 53 height 13
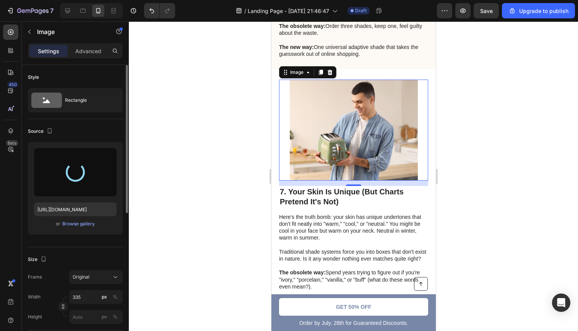
type input "https://cdn.shopify.com/s/files/1/0695/1963/8695/files/gempages_579077491344278…"
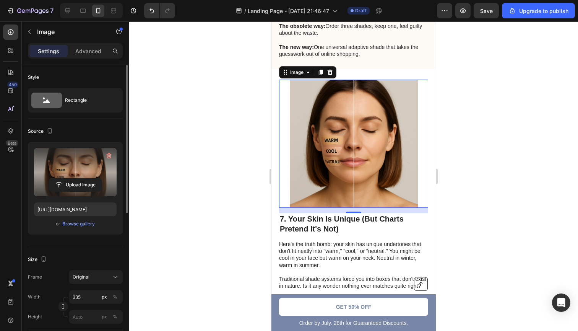
click at [517, 146] on div at bounding box center [353, 175] width 449 height 309
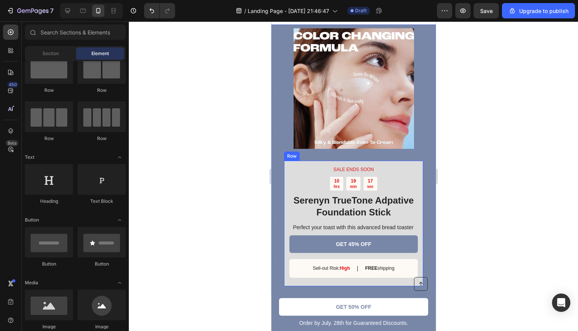
scroll to position [2739, 0]
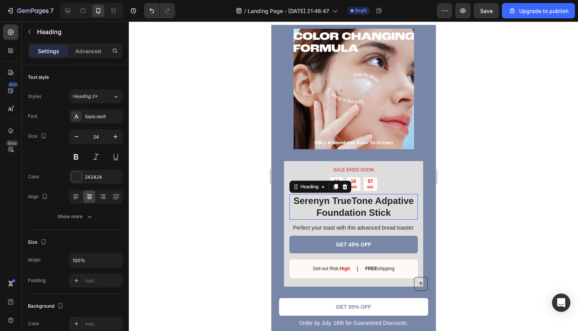
click at [334, 197] on h2 "Serenyn TrueTone Adpative Foundation Stick" at bounding box center [353, 206] width 128 height 25
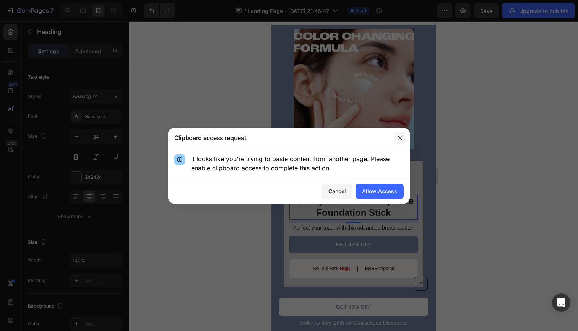
click at [397, 140] on icon "button" at bounding box center [400, 138] width 6 height 6
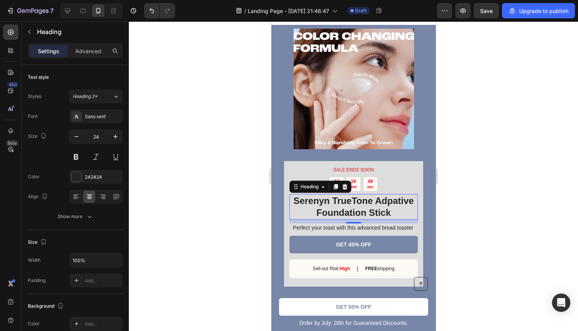
click at [350, 194] on h2 "Serenyn TrueTone Adpative Foundation Stick" at bounding box center [353, 206] width 128 height 25
click at [350, 195] on p "Serenyn TrueTone Adpative Foundation Stick" at bounding box center [353, 207] width 127 height 24
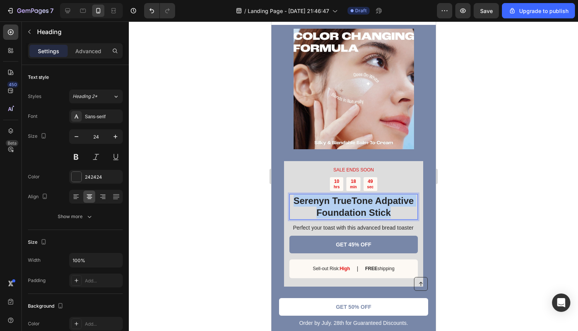
click at [350, 195] on p "Serenyn TrueTone Adpative Foundation Stick" at bounding box center [353, 207] width 127 height 24
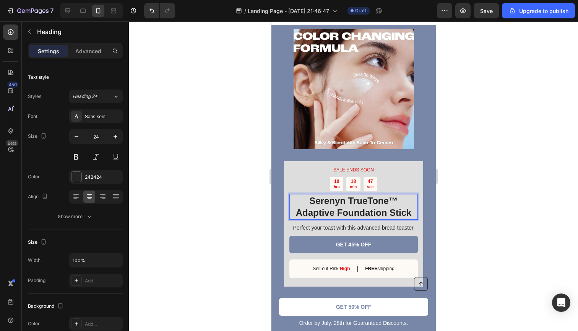
click at [467, 186] on div at bounding box center [353, 175] width 449 height 309
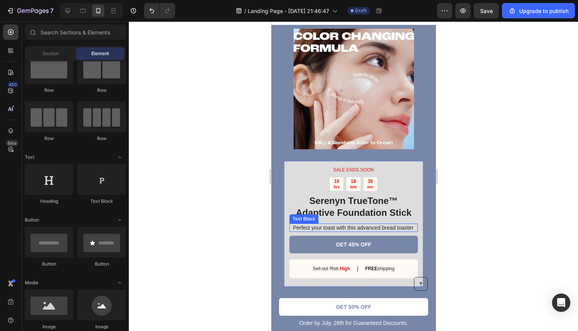
click at [360, 224] on p "Perfect your toast with this advanced bread toaster" at bounding box center [353, 227] width 128 height 7
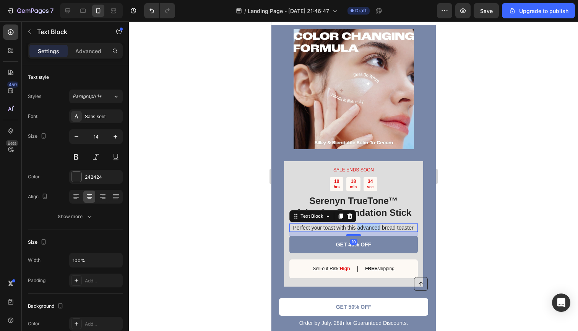
click at [360, 224] on p "Perfect your toast with this advanced bread toaster" at bounding box center [353, 227] width 128 height 7
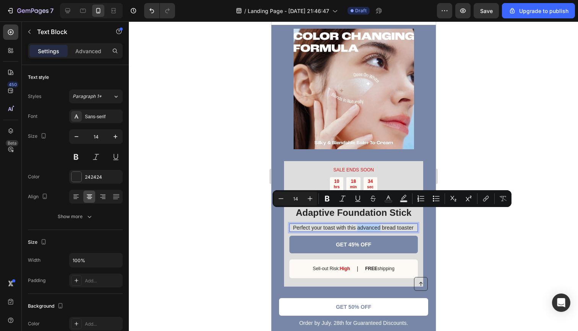
click at [360, 224] on p "Perfect your toast with this advanced bread toaster" at bounding box center [353, 227] width 128 height 7
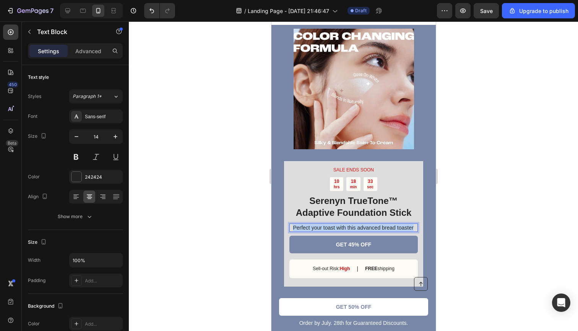
click at [360, 224] on p "Perfect your toast with this advanced bread toaster" at bounding box center [353, 227] width 128 height 7
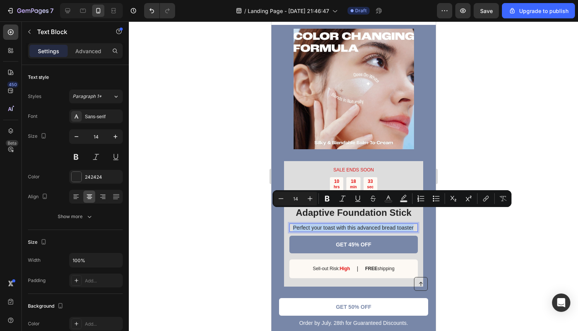
click at [360, 224] on p "Perfect your toast with this advanced bread toaster" at bounding box center [353, 227] width 128 height 7
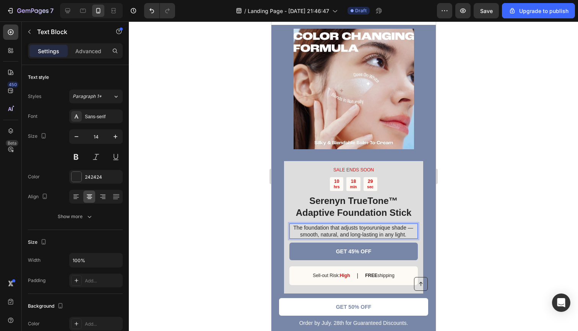
click at [299, 224] on p "The foundation that adjusts to your unique shade — smooth, natural, and long-la…" at bounding box center [353, 231] width 128 height 14
click at [484, 199] on div at bounding box center [353, 175] width 449 height 309
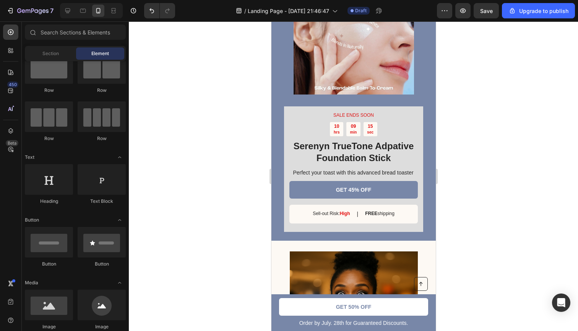
scroll to position [1418, 0]
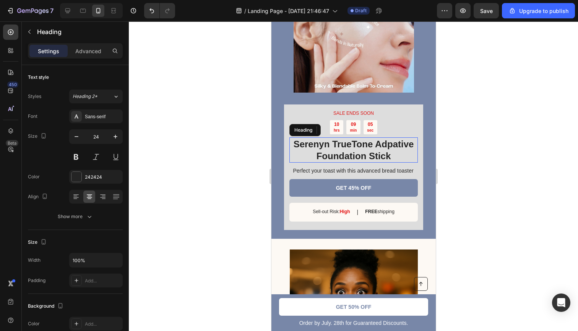
click at [344, 152] on h2 "Serenyn TrueTone Adpative Foundation Stick" at bounding box center [353, 149] width 128 height 25
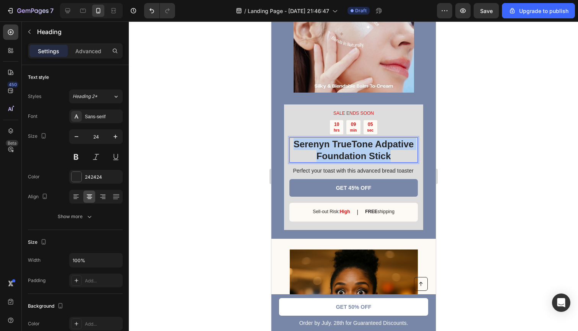
click at [344, 152] on p "Serenyn TrueTone Adpative Foundation Stick" at bounding box center [353, 150] width 127 height 24
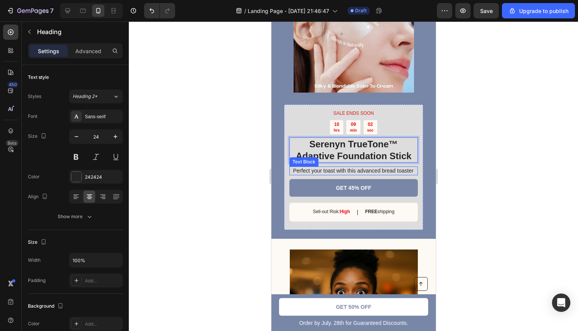
click at [360, 172] on p "Perfect your toast with this advanced bread toaster" at bounding box center [353, 170] width 128 height 7
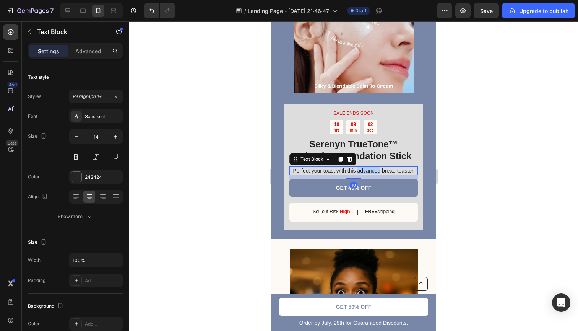
click at [360, 172] on p "Perfect your toast with this advanced bread toaster" at bounding box center [353, 170] width 128 height 7
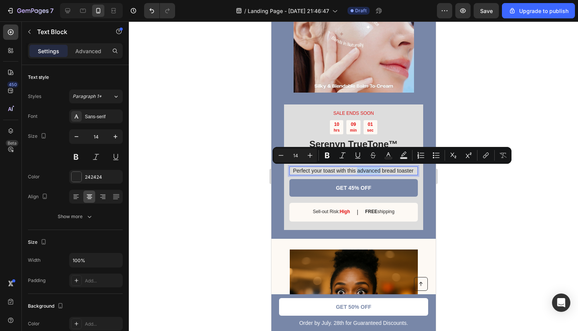
click at [360, 172] on p "Perfect your toast with this advanced bread toaster" at bounding box center [353, 170] width 128 height 7
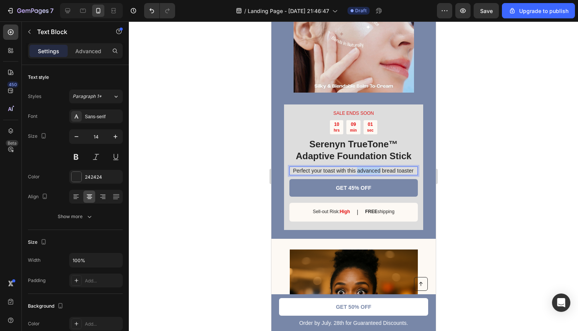
click at [360, 172] on p "Perfect your toast with this advanced bread toaster" at bounding box center [353, 170] width 128 height 7
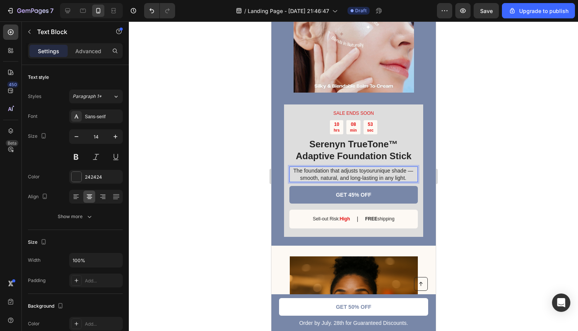
click at [301, 178] on p "The foundation that adjusts to your unique shade — smooth, natural, and long-la…" at bounding box center [353, 174] width 128 height 14
click at [542, 214] on div at bounding box center [353, 175] width 449 height 309
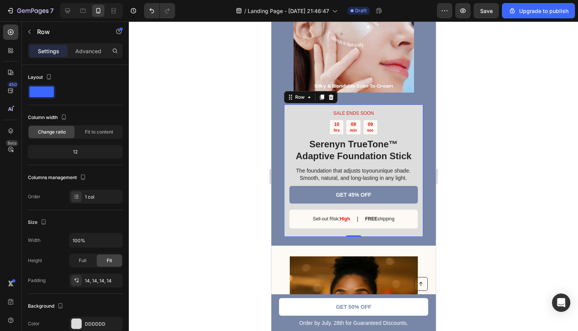
click at [336, 231] on div "SALE ENDS SOON Text Block 10 hrs 08 min 09 sec Countdown Timer Serenyn TrueTone…" at bounding box center [352, 170] width 141 height 135
click at [333, 171] on p "The foundation that adjusts to your unique shade. Smooth, natural, and long-las…" at bounding box center [353, 174] width 128 height 14
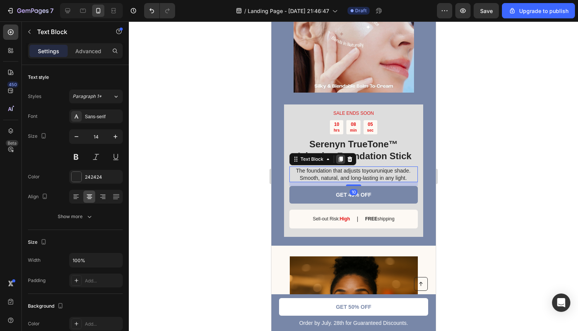
click at [340, 159] on icon at bounding box center [340, 159] width 4 height 5
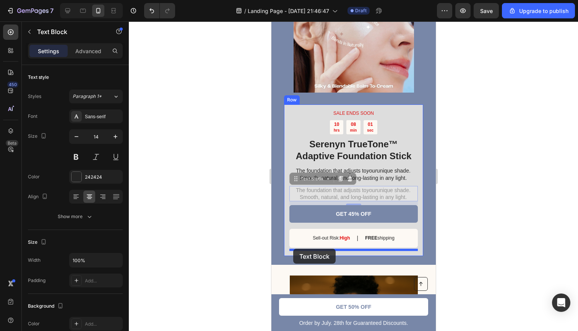
drag, startPoint x: 296, startPoint y: 181, endPoint x: 293, endPoint y: 248, distance: 67.7
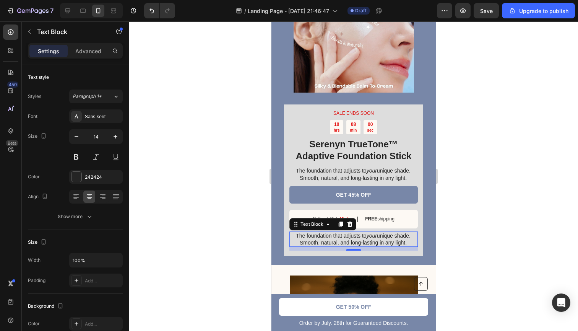
click at [334, 238] on p "The foundation that adjusts to your unique shade. Smooth, natural, and long-las…" at bounding box center [353, 239] width 128 height 14
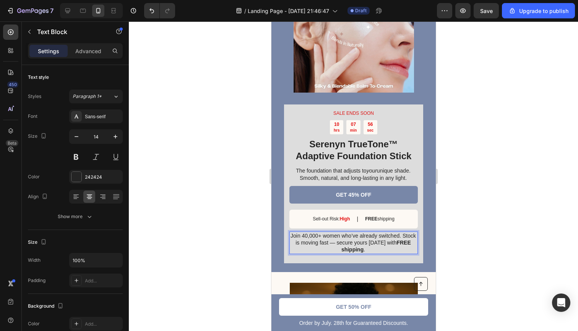
click at [337, 243] on p "Join 40,000+ women who’ve already switched. Stock is moving fast — secure yours…" at bounding box center [353, 242] width 128 height 21
click at [475, 255] on div at bounding box center [353, 175] width 449 height 309
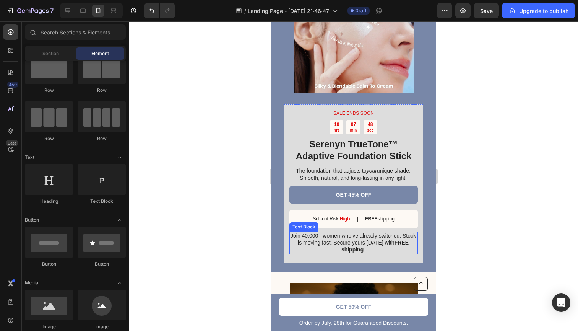
click at [373, 251] on p "Join 40,000+ women who’ve already switched. Stock is moving fast. Secure yours …" at bounding box center [353, 242] width 128 height 21
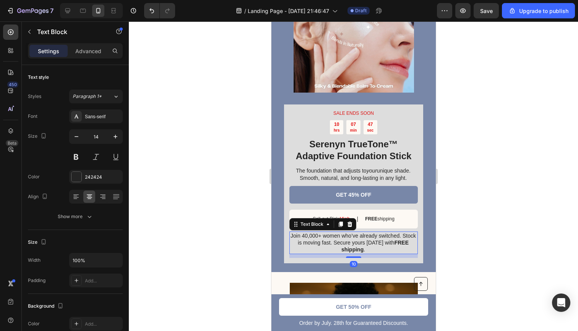
click at [372, 248] on p "Join 40,000+ women who’ve already switched. Stock is moving fast. Secure yours …" at bounding box center [353, 242] width 128 height 21
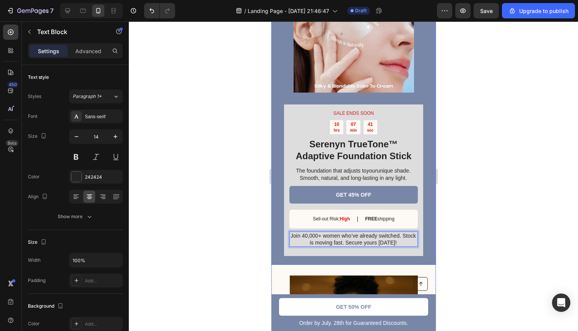
click at [494, 238] on div at bounding box center [353, 175] width 449 height 309
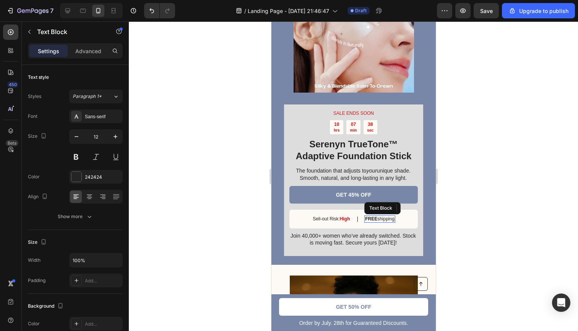
click at [381, 219] on p "FREE shipping" at bounding box center [379, 219] width 29 height 6
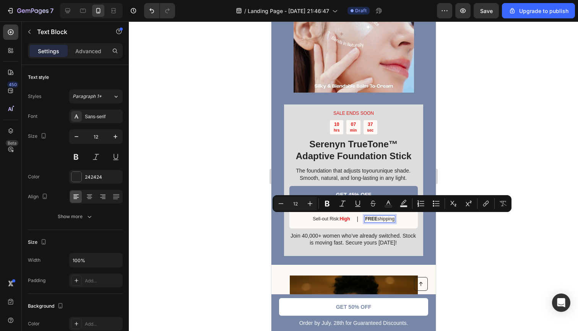
click at [374, 220] on strong "FREE" at bounding box center [371, 218] width 12 height 5
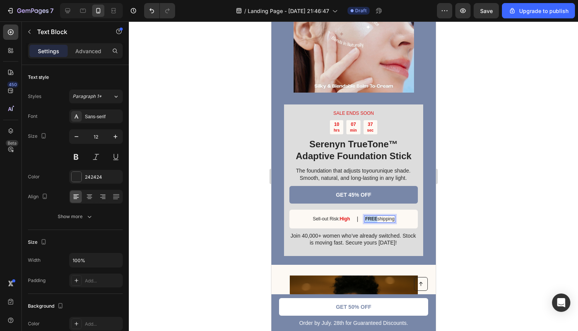
click at [374, 220] on strong "FREE" at bounding box center [371, 218] width 12 height 5
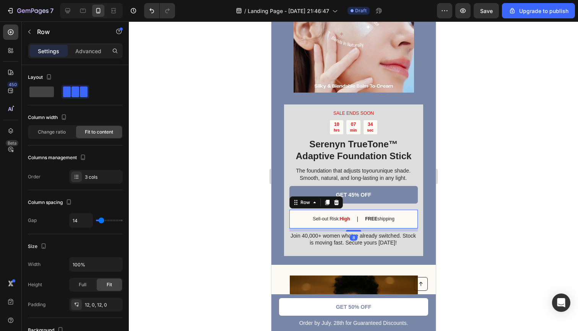
click at [400, 219] on div "Sell-out Risk: High Text Block | Text Block FREE shipping Text Block Row 8" at bounding box center [353, 218] width 128 height 19
click at [388, 218] on p "FREE shipping" at bounding box center [379, 219] width 29 height 6
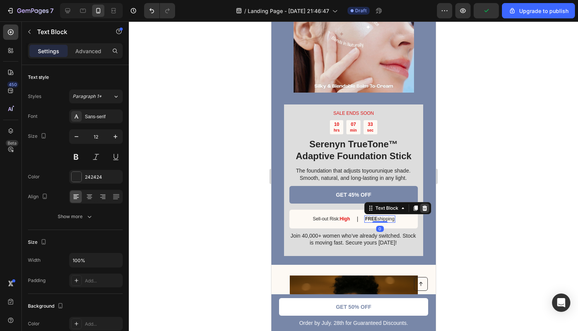
click at [425, 208] on icon at bounding box center [424, 208] width 6 height 6
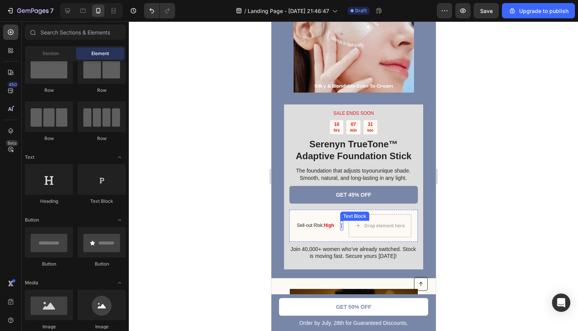
click at [342, 224] on p "|" at bounding box center [341, 225] width 2 height 8
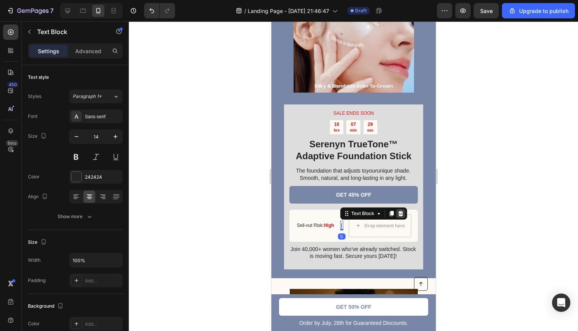
click at [401, 213] on icon at bounding box center [400, 213] width 6 height 6
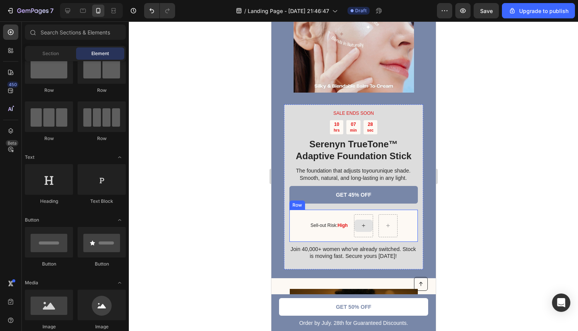
click at [365, 224] on icon at bounding box center [363, 225] width 6 height 6
click at [515, 220] on div at bounding box center [353, 175] width 449 height 309
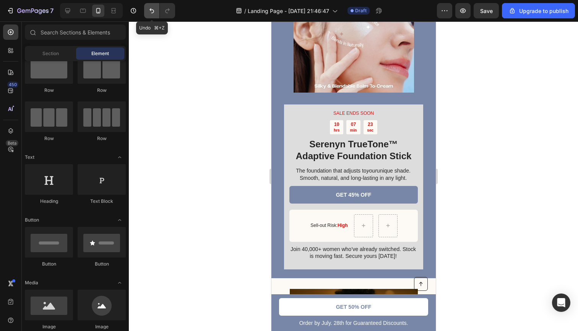
click at [154, 9] on icon "Undo/Redo" at bounding box center [152, 11] width 8 height 8
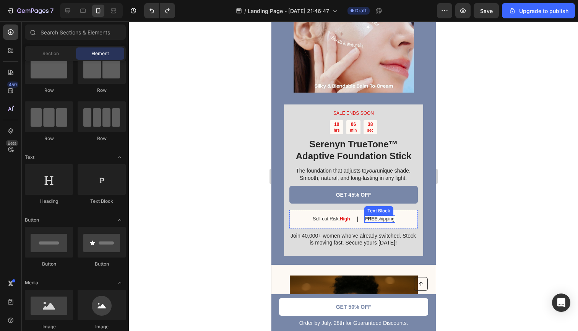
click at [380, 217] on p "FREE shipping" at bounding box center [379, 219] width 29 height 6
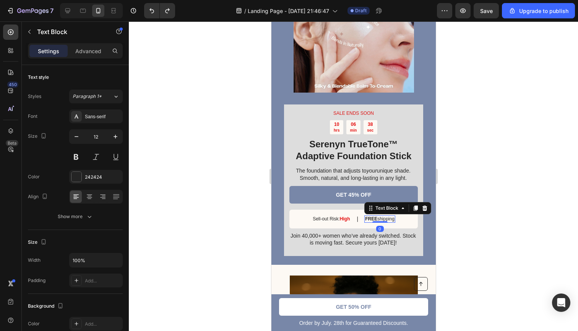
click at [380, 217] on p "FREE shipping" at bounding box center [379, 219] width 29 height 6
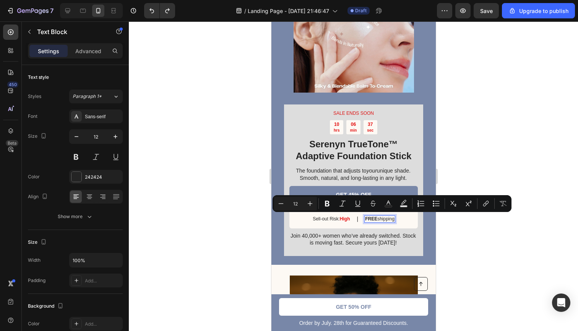
click at [377, 218] on strong "FREE" at bounding box center [371, 218] width 12 height 5
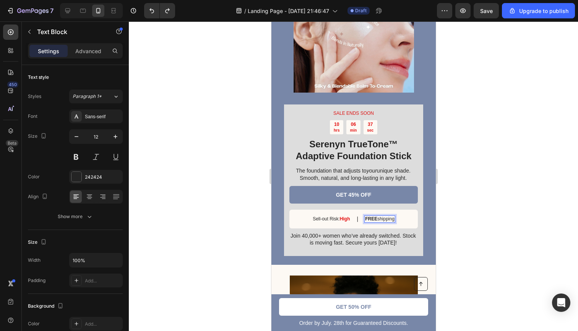
click at [377, 218] on strong "FREE" at bounding box center [371, 218] width 12 height 5
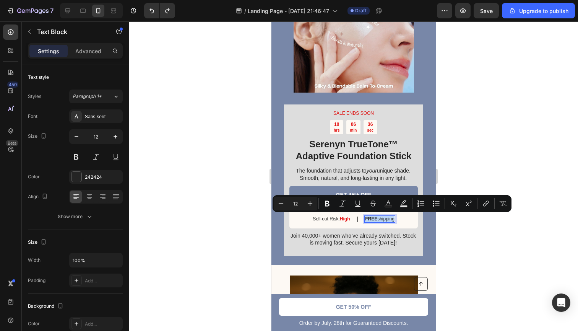
click at [377, 218] on strong "FREE" at bounding box center [371, 218] width 12 height 5
click at [472, 246] on div at bounding box center [353, 175] width 449 height 309
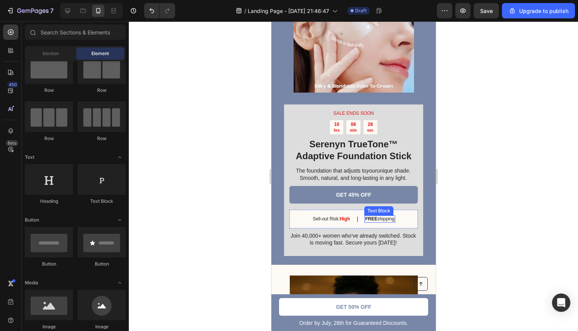
click at [381, 219] on p "FREE shipping" at bounding box center [379, 219] width 29 height 6
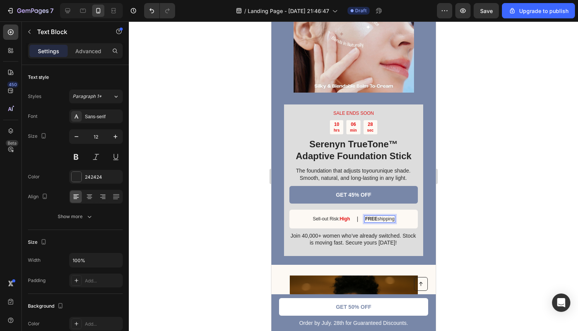
click at [381, 219] on p "FREE shipping" at bounding box center [379, 219] width 29 height 6
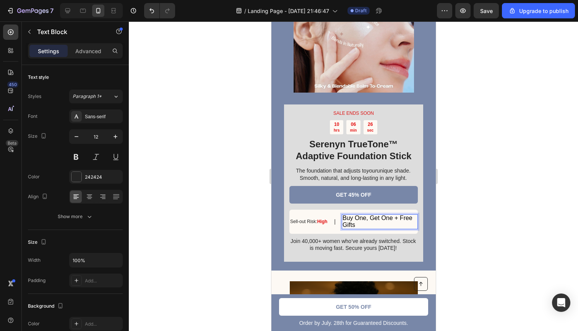
click at [373, 220] on p "Buy One, Get One + Free Gifts" at bounding box center [379, 221] width 75 height 13
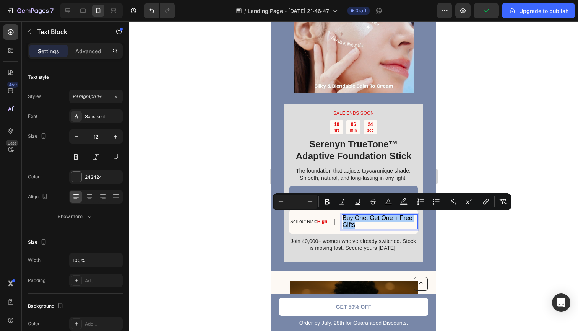
click at [300, 203] on input "Editor contextual toolbar" at bounding box center [295, 201] width 15 height 9
type input "14"
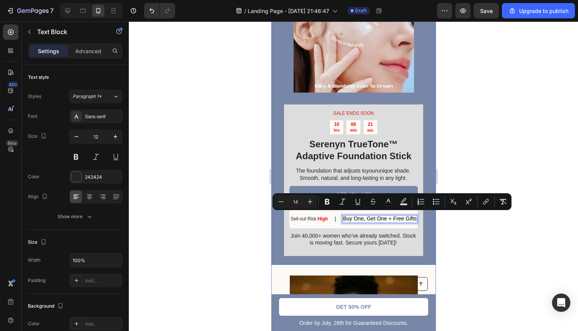
click at [454, 232] on div at bounding box center [353, 175] width 449 height 309
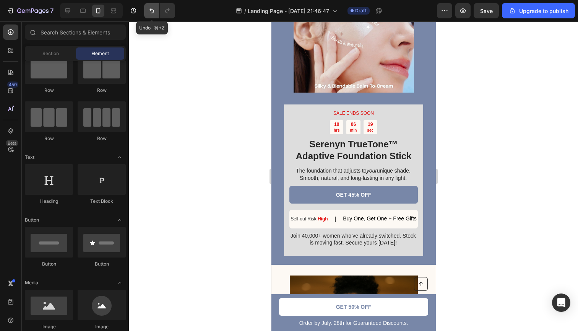
click at [150, 14] on icon "Undo/Redo" at bounding box center [152, 11] width 8 height 8
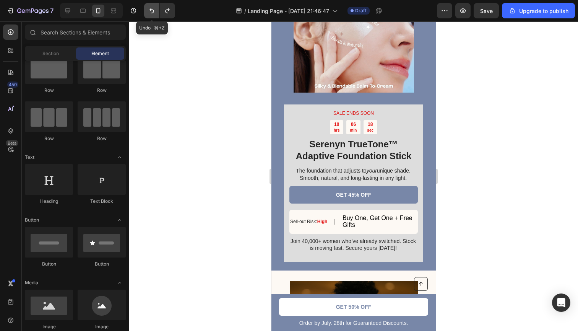
click at [150, 14] on icon "Undo/Redo" at bounding box center [152, 11] width 8 height 8
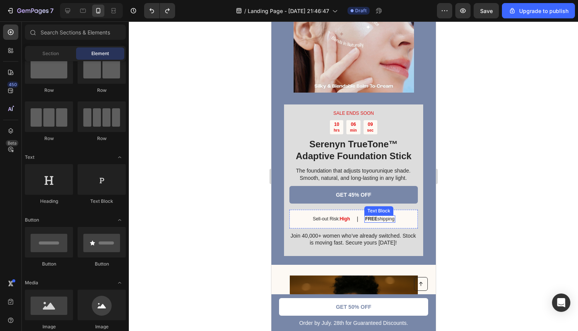
click at [381, 217] on p "FREE shipping" at bounding box center [379, 219] width 29 height 6
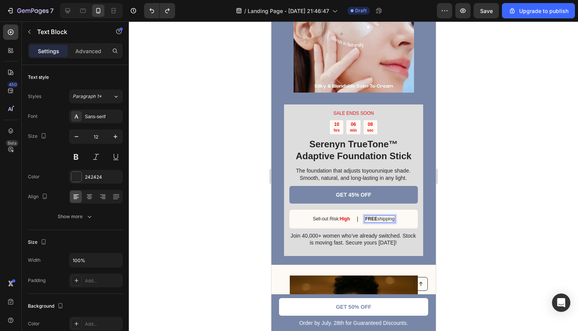
click at [378, 218] on p "FREE shipping" at bounding box center [379, 219] width 29 height 6
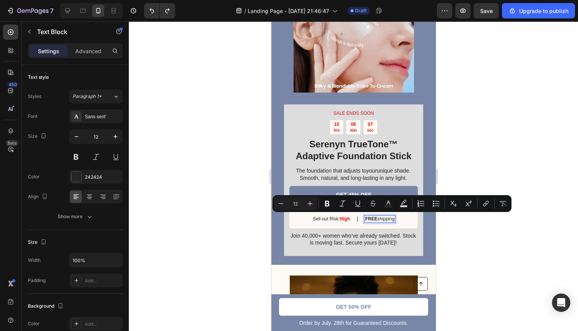
click at [378, 218] on p "FREE shipping" at bounding box center [379, 219] width 29 height 6
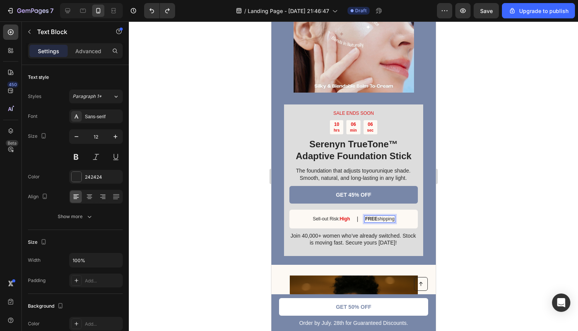
click at [378, 218] on p "FREE shipping" at bounding box center [379, 219] width 29 height 6
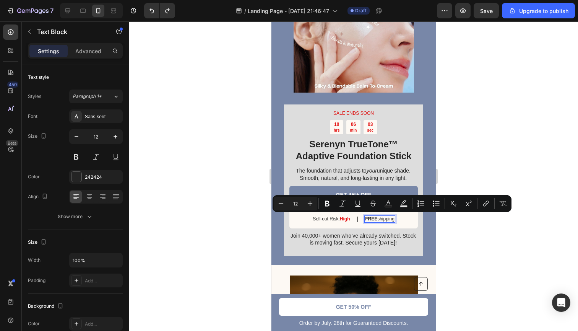
click at [368, 219] on strong "FREE" at bounding box center [371, 218] width 12 height 5
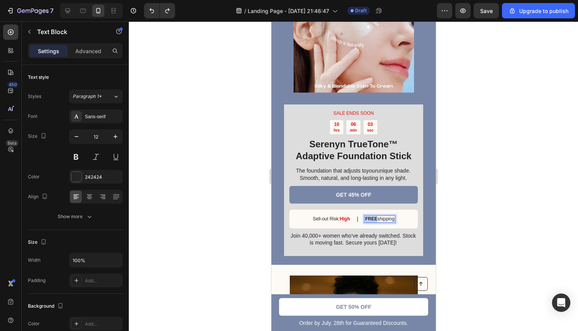
click at [368, 219] on strong "FREE" at bounding box center [371, 218] width 12 height 5
click at [510, 219] on div at bounding box center [353, 175] width 449 height 309
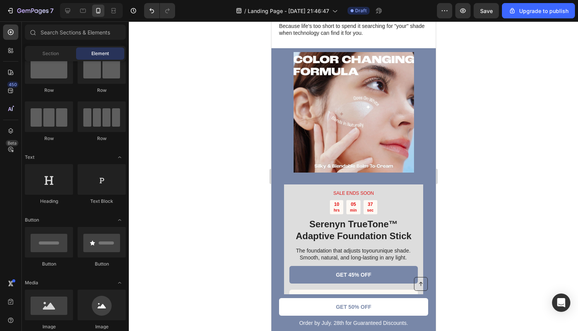
scroll to position [2846, 0]
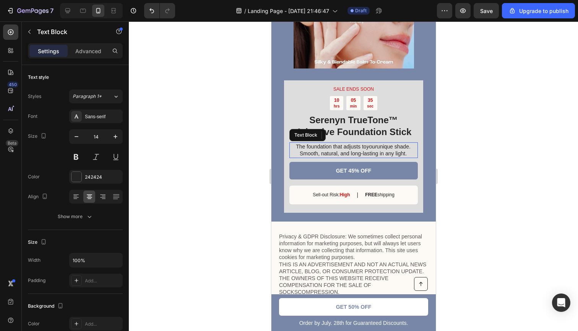
click at [309, 143] on p "The foundation that adjusts to your unique shade. Smooth, natural, and long-las…" at bounding box center [353, 150] width 128 height 14
click at [339, 132] on icon at bounding box center [340, 135] width 6 height 6
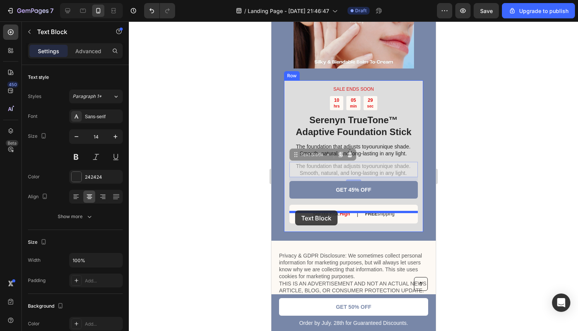
drag, startPoint x: 296, startPoint y: 140, endPoint x: 295, endPoint y: 210, distance: 70.3
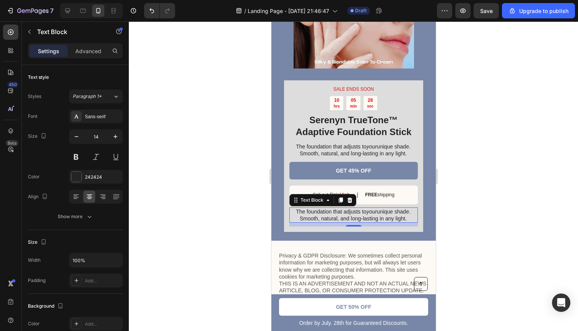
click at [345, 208] on p "The foundation that adjusts to your unique shade. Smooth, natural, and long-las…" at bounding box center [353, 215] width 128 height 14
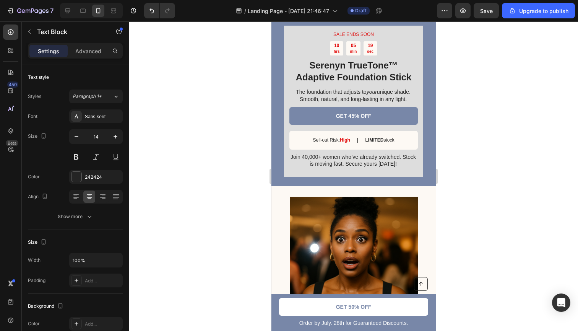
scroll to position [1498, 0]
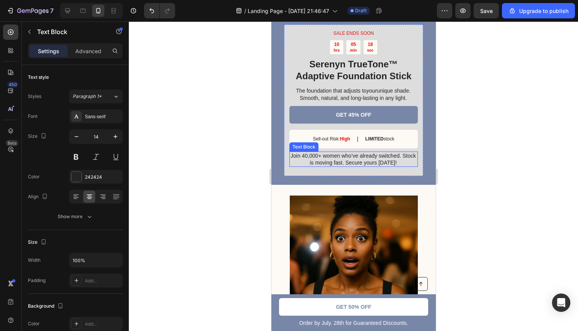
click at [318, 158] on p "Join 40,000+ women who’ve already switched. Stock is moving fast. Secure yours …" at bounding box center [353, 159] width 128 height 14
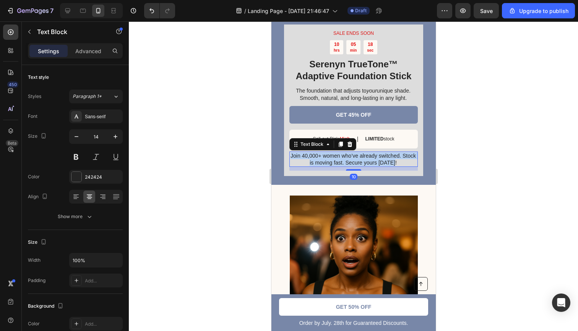
click at [318, 158] on p "Join 40,000+ women who’ve already switched. Stock is moving fast. Secure yours …" at bounding box center [353, 159] width 128 height 14
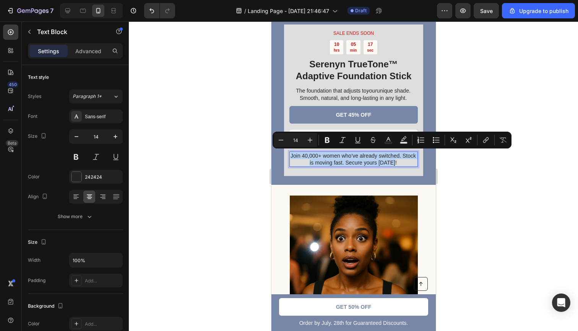
copy p "Join 40,000+ women who’ve already switched. Stock is moving fast. Secure yours …"
click at [522, 207] on div at bounding box center [353, 175] width 449 height 309
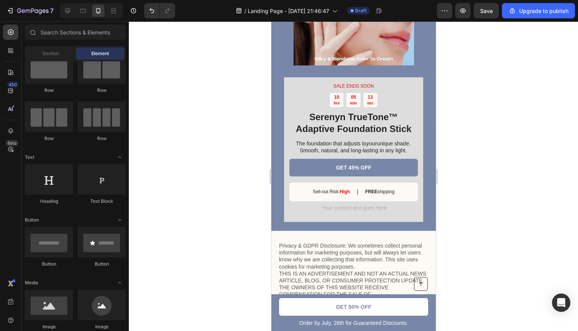
scroll to position [2859, 0]
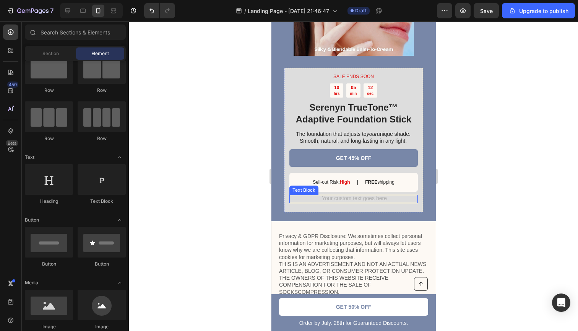
click at [335, 195] on div "Rich Text Editor. Editing area: main" at bounding box center [353, 199] width 128 height 8
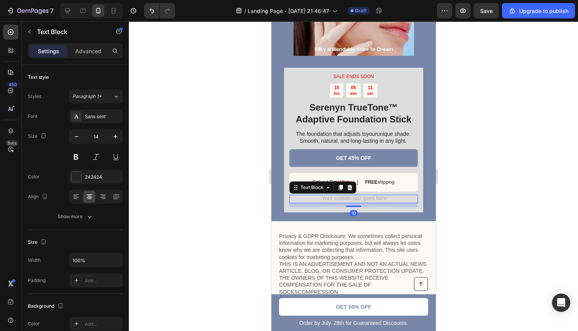
click at [335, 195] on div "Rich Text Editor. Editing area: main" at bounding box center [353, 199] width 128 height 8
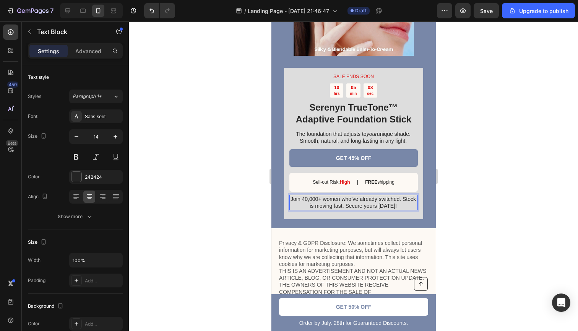
click at [472, 189] on div at bounding box center [353, 175] width 449 height 309
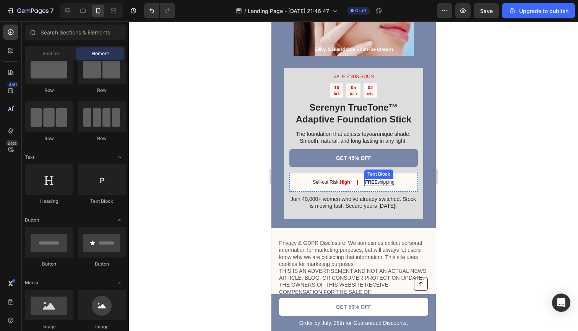
click at [370, 179] on strong "FREE" at bounding box center [371, 181] width 12 height 5
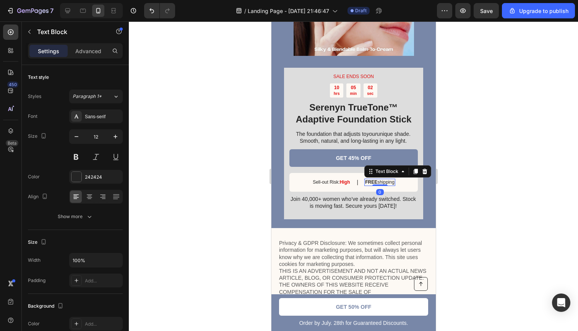
click at [370, 179] on strong "FREE" at bounding box center [371, 181] width 12 height 5
click at [386, 179] on strong "LIMITED stock" at bounding box center [379, 181] width 32 height 5
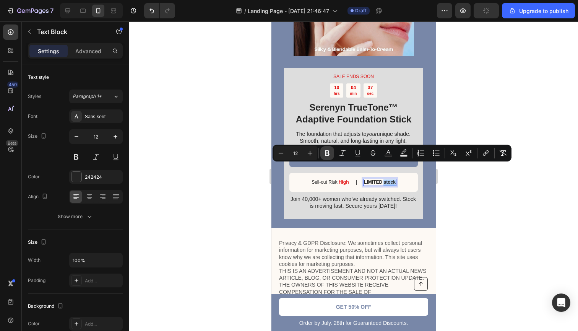
click at [326, 154] on icon "Editor contextual toolbar" at bounding box center [327, 153] width 5 height 6
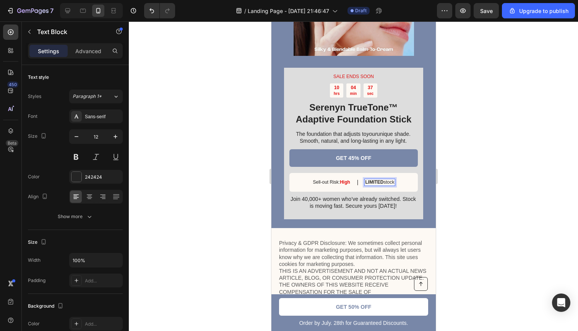
click at [459, 191] on div at bounding box center [353, 175] width 449 height 309
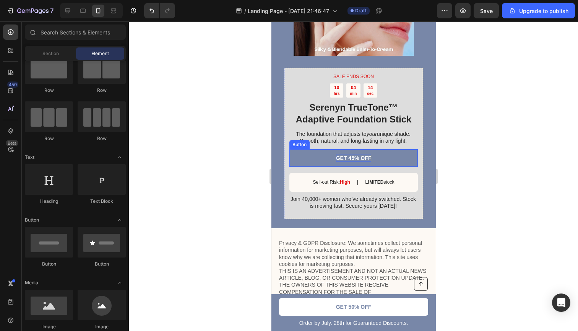
click at [368, 154] on p "GET 45% OFF" at bounding box center [354, 157] width 36 height 7
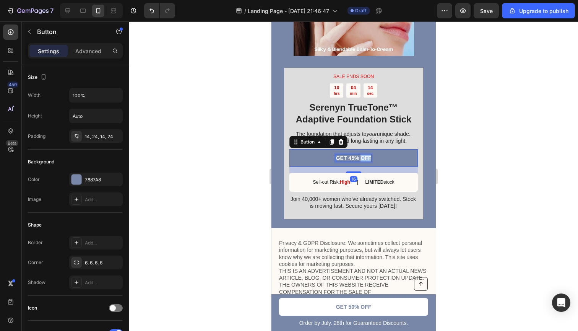
click at [368, 154] on p "GET 45% OFF" at bounding box center [354, 157] width 36 height 7
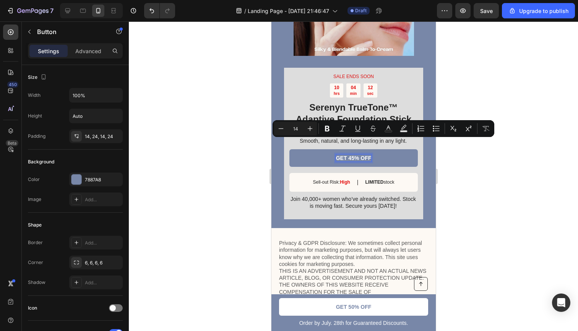
click at [370, 154] on p "GET 45% OFF" at bounding box center [354, 157] width 36 height 7
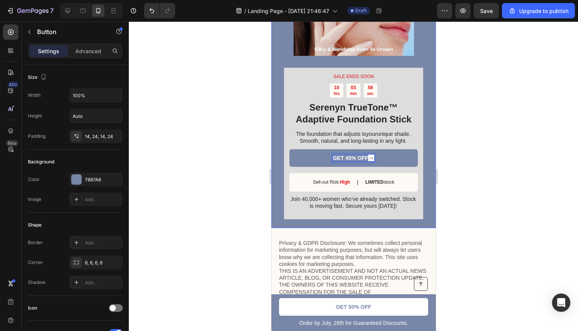
click at [480, 150] on div at bounding box center [353, 175] width 449 height 309
click at [371, 154] on span "→" at bounding box center [371, 157] width 6 height 6
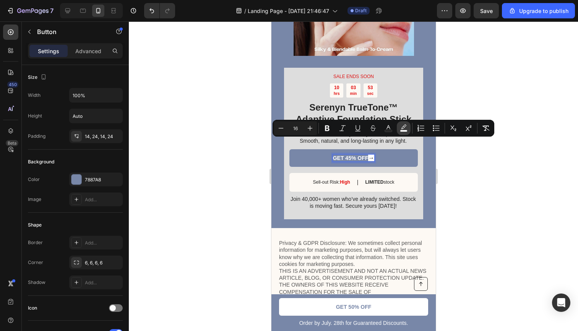
click at [402, 130] on rect "Editor contextual toolbar" at bounding box center [403, 131] width 7 height 2
type input "FFFFFF"
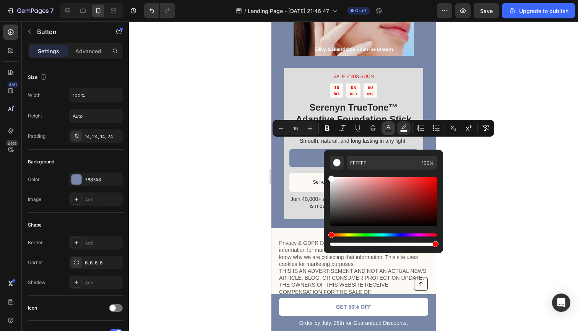
click at [387, 130] on rect "Editor contextual toolbar" at bounding box center [388, 131] width 7 height 2
type input "1F1F1F"
click at [470, 198] on div at bounding box center [353, 175] width 449 height 309
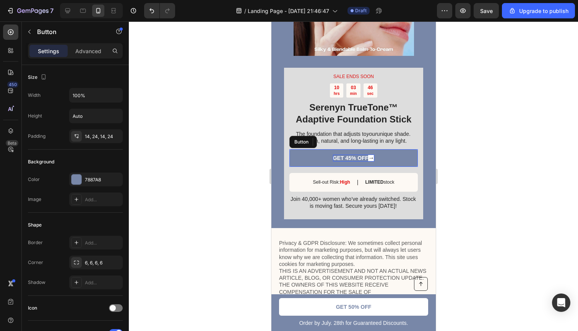
click at [370, 154] on span "→" at bounding box center [371, 157] width 6 height 6
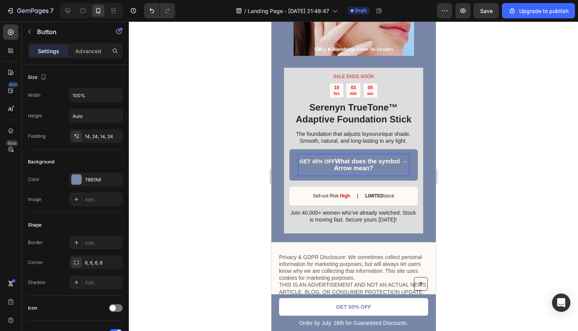
click at [375, 158] on p "GET 45% OFF What does the symbol → Arrow mean?" at bounding box center [353, 165] width 110 height 14
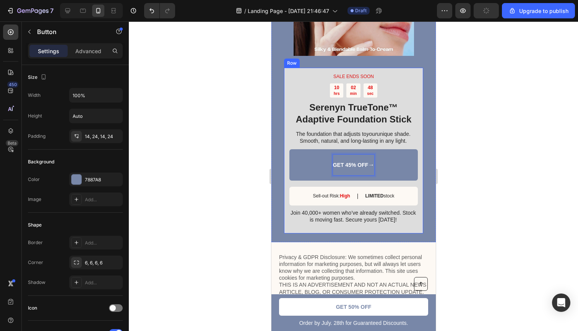
click at [516, 189] on div at bounding box center [353, 175] width 449 height 309
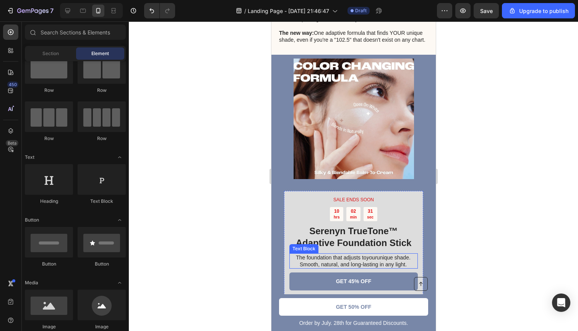
scroll to position [1338, 0]
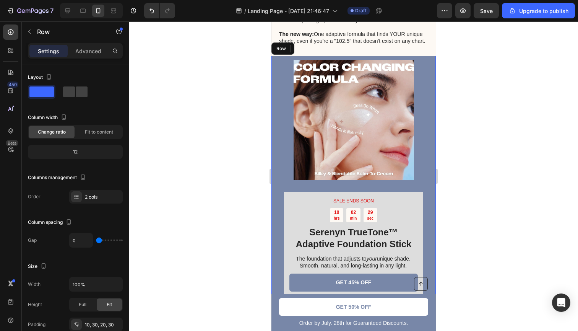
click at [425, 56] on div "SALE ENDS SOON Text Block 10 hrs 02 min 29 sec Countdown Timer Serenyn TrueTone…" at bounding box center [353, 204] width 164 height 297
click at [319, 46] on icon at bounding box center [318, 48] width 5 height 5
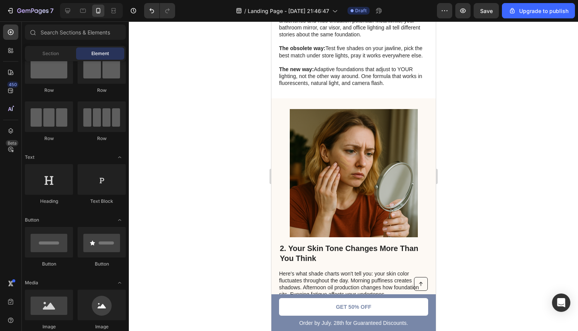
scroll to position [444, 0]
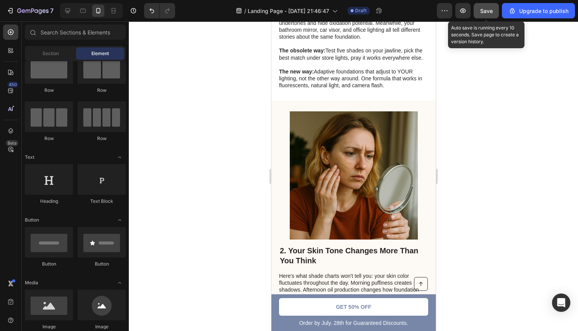
click at [487, 12] on span "Save" at bounding box center [486, 11] width 13 height 6
click at [486, 10] on span "Save" at bounding box center [486, 11] width 13 height 6
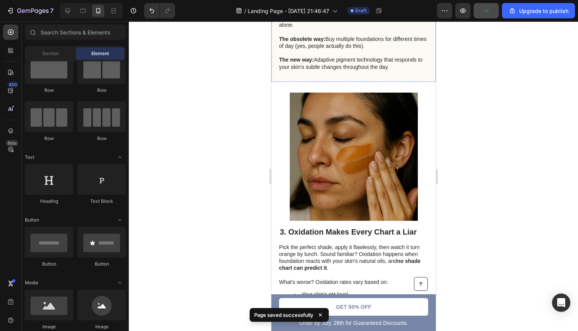
scroll to position [778, 0]
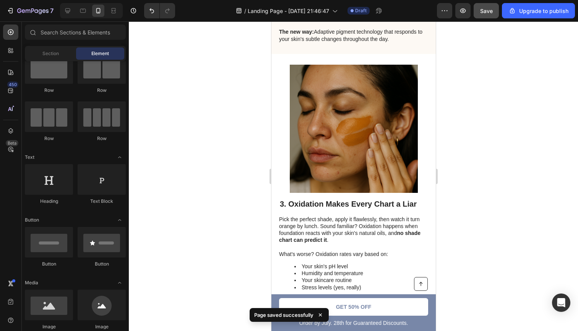
click at [320, 315] on icon at bounding box center [320, 314] width 3 height 3
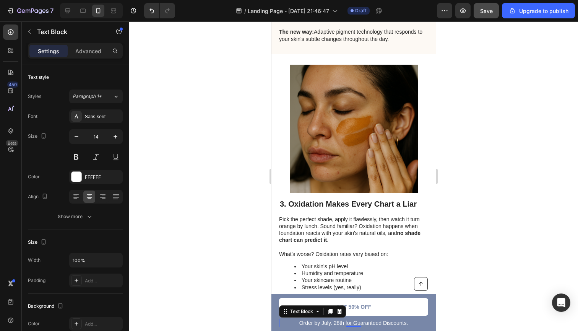
click at [323, 322] on p "Order by July. 28th for Guaranteed Discounts." at bounding box center [353, 322] width 148 height 7
click at [330, 324] on p "Order by July. 28th for Guaranteed Discounts." at bounding box center [353, 322] width 148 height 7
click at [333, 324] on p "Order by July. 28th for Guaranteed Discounts." at bounding box center [353, 322] width 148 height 7
click at [480, 258] on div at bounding box center [353, 175] width 449 height 309
click at [342, 325] on p "Order by August 28th for Guaranteed Discounts." at bounding box center [353, 322] width 148 height 7
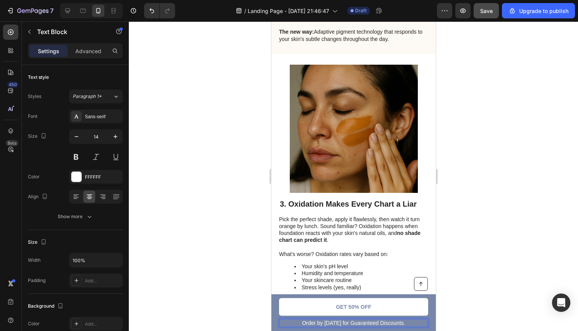
click at [342, 324] on p "Order by August 28th for Guaranteed Discounts." at bounding box center [353, 322] width 148 height 7
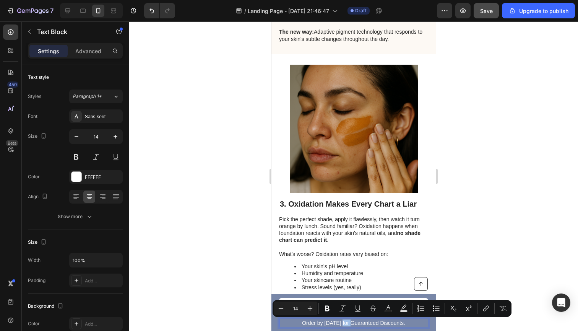
click at [342, 323] on p "Order by August 28th for Guaranteed Discounts." at bounding box center [353, 322] width 148 height 7
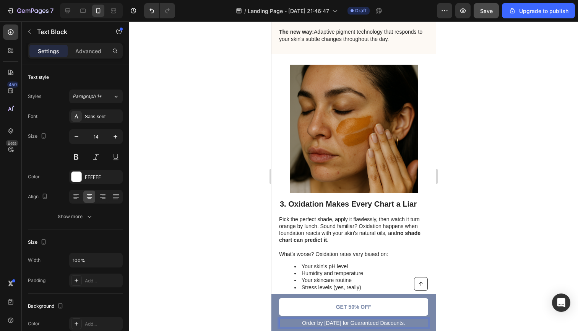
click at [474, 298] on div at bounding box center [353, 175] width 449 height 309
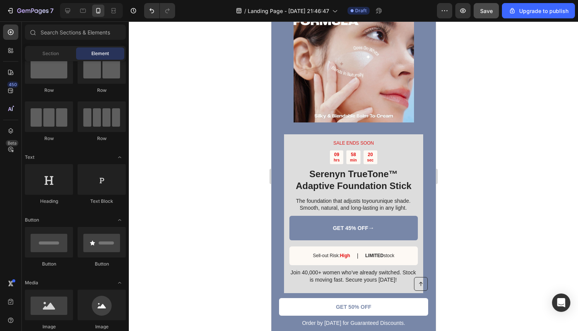
scroll to position [2496, 0]
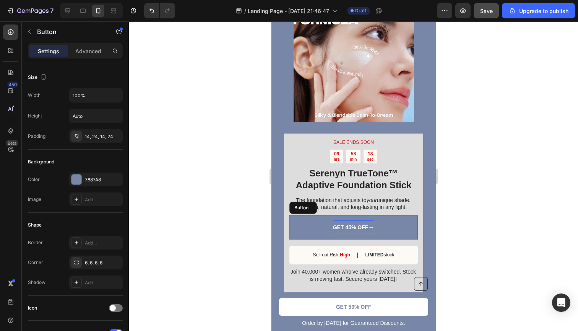
click at [336, 224] on p "GET 45% OFF →" at bounding box center [353, 227] width 42 height 7
click at [336, 220] on div "GET 45% OFF →" at bounding box center [353, 227] width 42 height 14
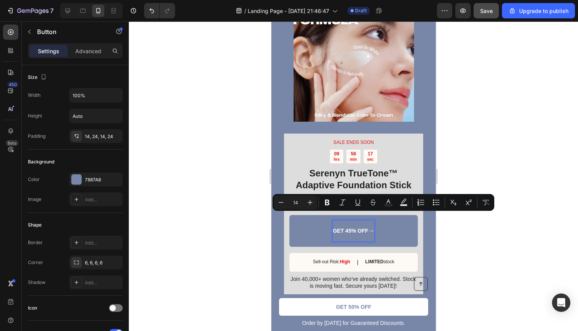
click at [347, 227] on p "GET 45% OFF →" at bounding box center [353, 230] width 42 height 7
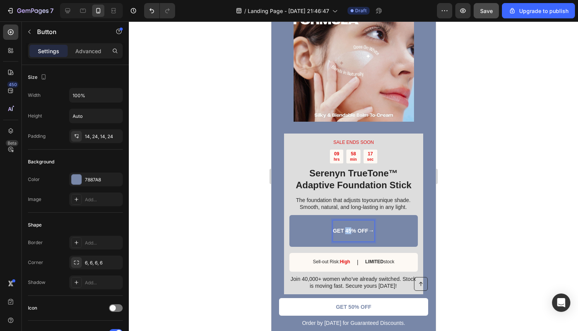
click at [347, 227] on p "GET 45% OFF →" at bounding box center [353, 230] width 42 height 7
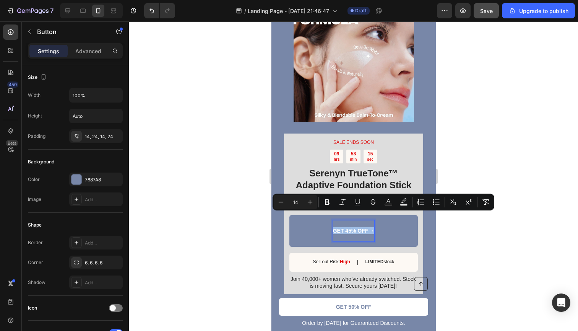
copy p "GET 45% OFF →"
click at [522, 266] on div at bounding box center [353, 175] width 449 height 309
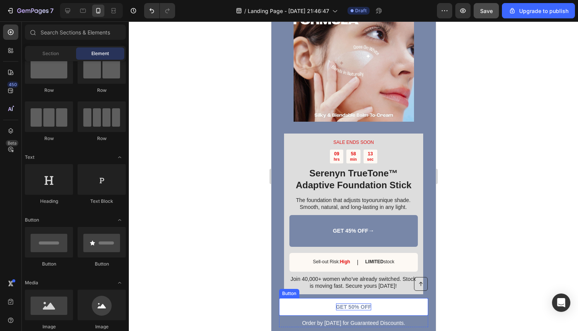
click at [351, 307] on p "GET 50% OFF" at bounding box center [354, 306] width 36 height 7
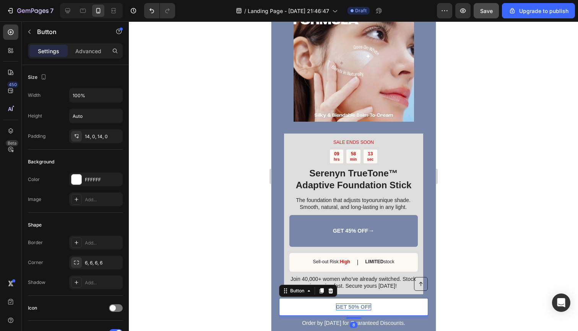
click at [351, 307] on p "GET 50% OFF" at bounding box center [354, 306] width 36 height 7
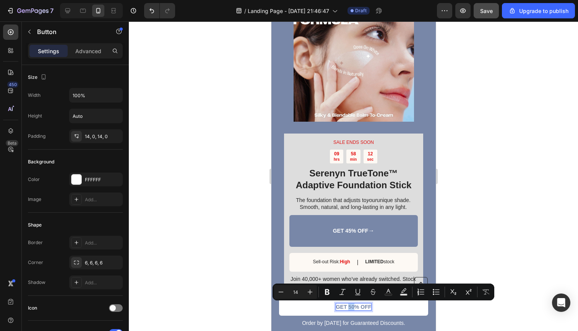
click at [351, 307] on p "GET 50% OFF" at bounding box center [354, 306] width 36 height 7
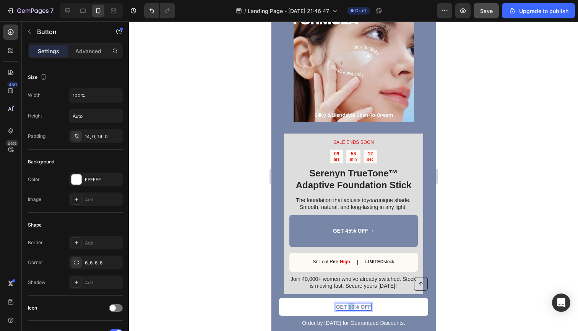
click at [351, 307] on p "GET 50% OFF" at bounding box center [354, 306] width 36 height 7
click at [483, 297] on div at bounding box center [353, 175] width 449 height 309
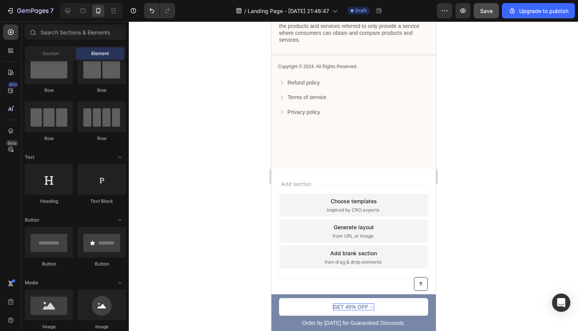
scroll to position [2902, 0]
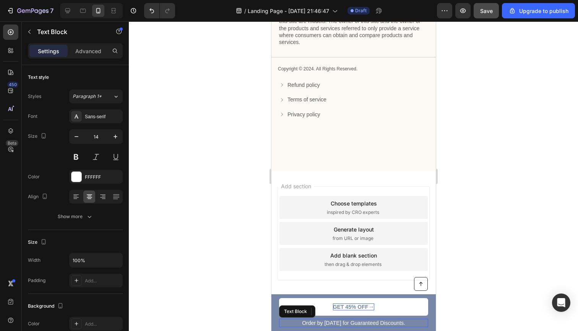
click at [313, 324] on p "Order by August 29th for Guaranteed Discounts." at bounding box center [353, 322] width 148 height 7
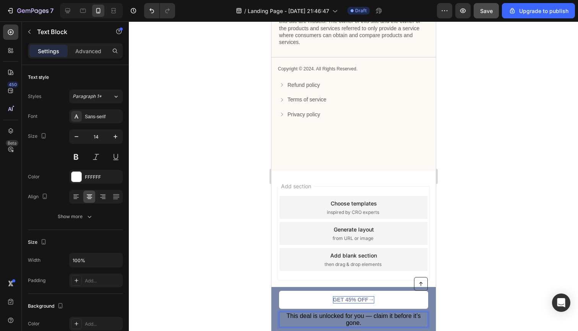
click at [373, 316] on span "This deal is unlocked for you — claim it before it’s gone." at bounding box center [353, 318] width 134 height 13
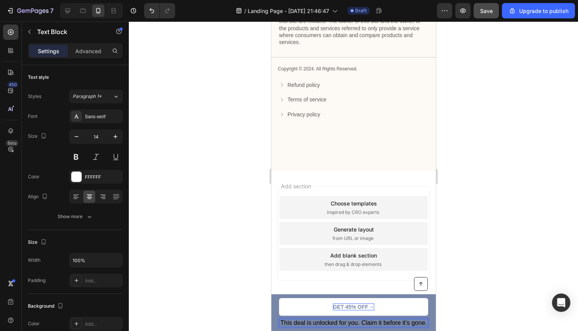
click at [371, 321] on span "This deal is unlocked for you. Claim it before it’s gone." at bounding box center [353, 322] width 146 height 6
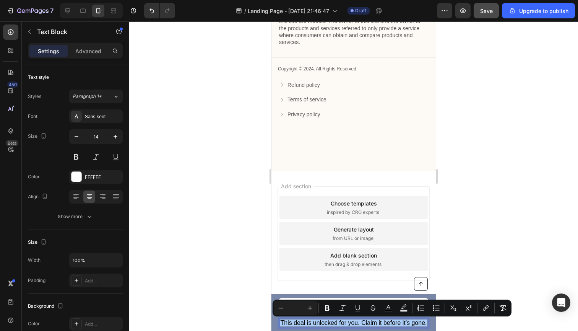
click at [297, 310] on input "Editor contextual toolbar" at bounding box center [295, 307] width 15 height 9
type input "14"
click at [386, 323] on span "This deal is unlocked for you. Claim it before it’s gone." at bounding box center [353, 322] width 128 height 6
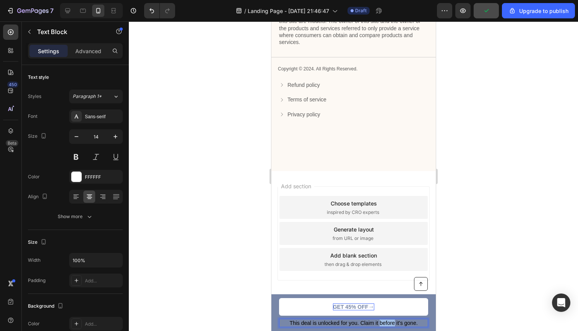
click at [386, 323] on span "This deal is unlocked for you. Claim it before it’s gone." at bounding box center [353, 322] width 128 height 6
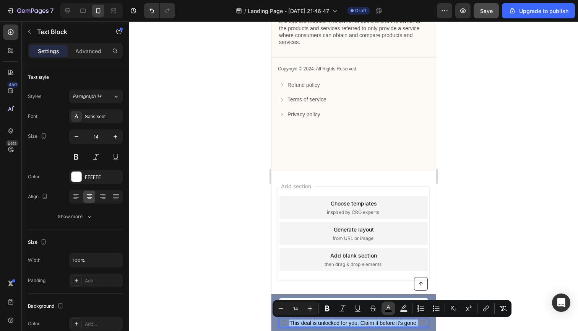
click at [391, 310] on rect "Editor contextual toolbar" at bounding box center [388, 311] width 7 height 2
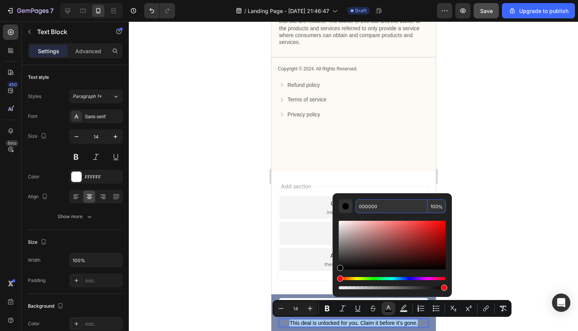
click at [371, 207] on input "000000" at bounding box center [391, 206] width 72 height 14
click at [351, 217] on div "Editor contextual toolbar" at bounding box center [392, 252] width 107 height 78
click at [376, 206] on input "000000" at bounding box center [391, 206] width 72 height 14
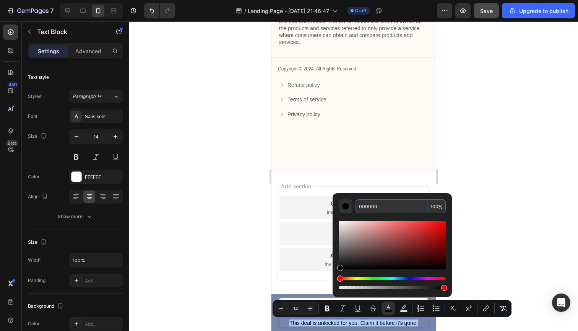
click at [340, 221] on div "Editor contextual toolbar" at bounding box center [392, 244] width 107 height 49
type input "F9F7F7"
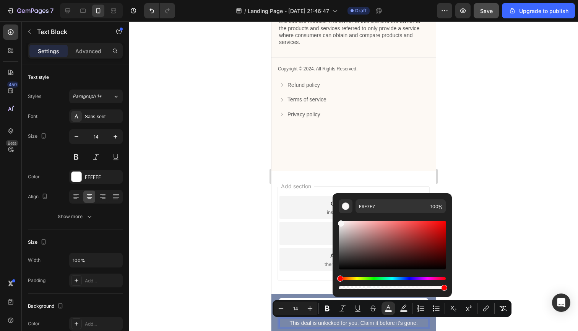
click at [510, 248] on div at bounding box center [353, 175] width 449 height 309
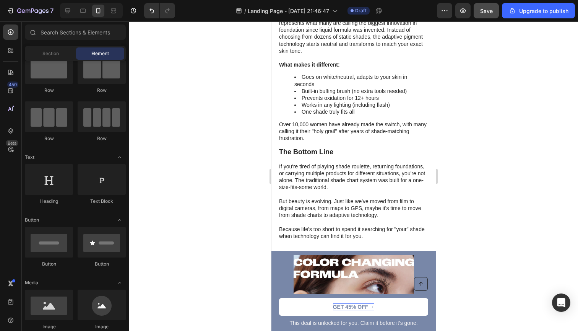
scroll to position [2243, 0]
click at [325, 321] on span "This deal is unlocked for you. Claim it before it’s gone." at bounding box center [353, 322] width 128 height 6
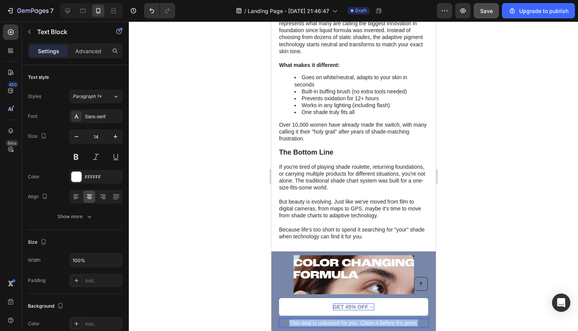
click at [325, 321] on span "This deal is unlocked for you. Claim it before it’s gone." at bounding box center [353, 322] width 128 height 6
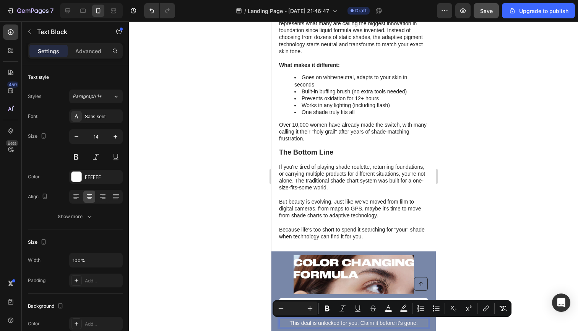
scroll to position [2246, 0]
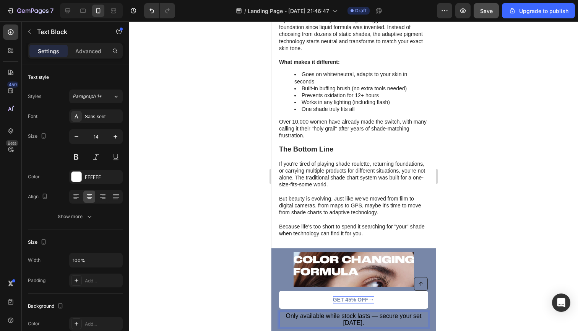
click at [379, 316] on span "Only available while stock lasts — secure your set today." at bounding box center [353, 318] width 136 height 13
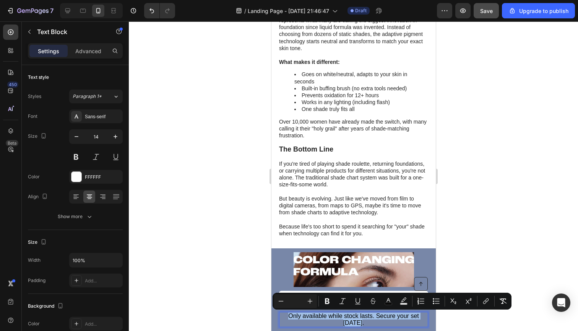
drag, startPoint x: 370, startPoint y: 322, endPoint x: 281, endPoint y: 313, distance: 89.1
click at [281, 313] on p "Only available while stock lasts. Secure your set today." at bounding box center [353, 319] width 148 height 14
click at [295, 299] on input "Editor contextual toolbar" at bounding box center [295, 300] width 15 height 9
type input "14"
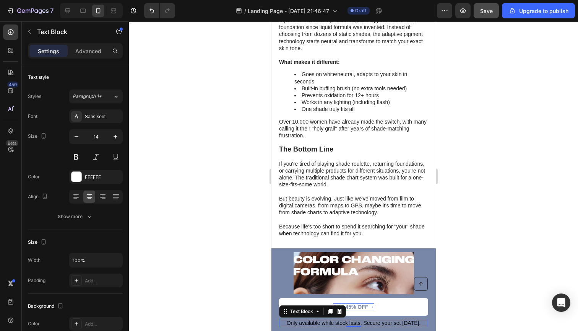
click at [374, 321] on span "Only available while stock lasts. Secure your set today." at bounding box center [353, 322] width 134 height 6
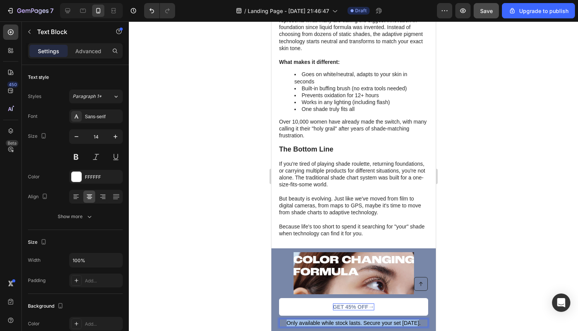
click at [374, 321] on span "Only available while stock lasts. Secure your set today." at bounding box center [353, 322] width 134 height 6
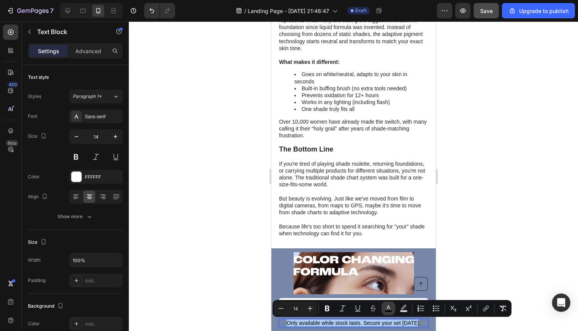
click at [391, 310] on rect "Editor contextual toolbar" at bounding box center [388, 311] width 7 height 2
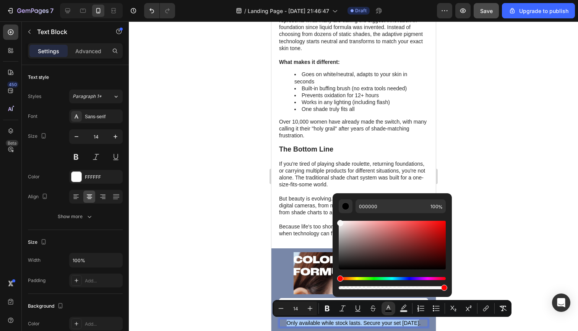
click at [339, 221] on div "Editor contextual toolbar" at bounding box center [392, 244] width 107 height 49
type input "F9F9F9"
click at [498, 253] on div at bounding box center [353, 175] width 449 height 309
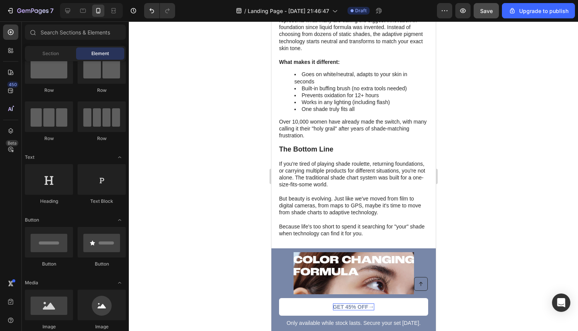
click at [465, 293] on div at bounding box center [353, 175] width 449 height 309
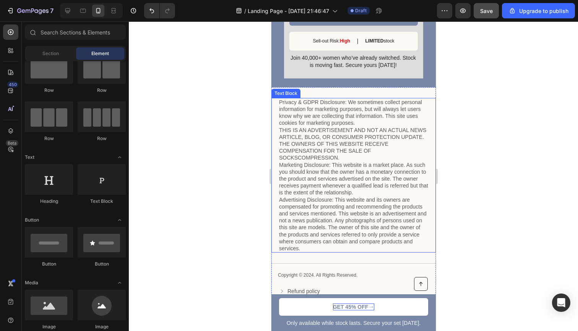
scroll to position [2714, 0]
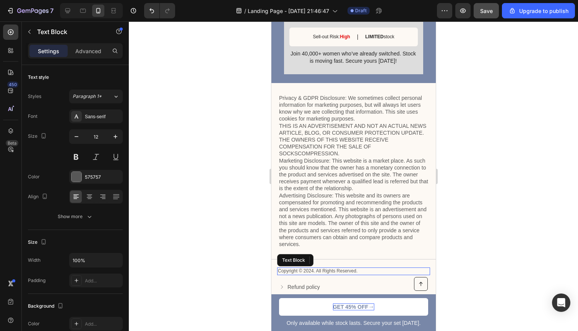
click at [294, 268] on p "Copyright © 2024. All Rights Reserved." at bounding box center [352, 271] width 151 height 6
click at [499, 240] on div at bounding box center [353, 175] width 449 height 309
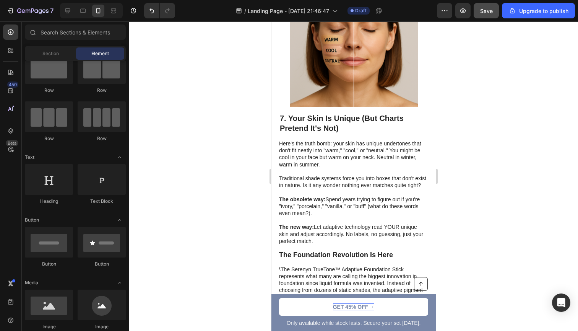
scroll to position [1744, 0]
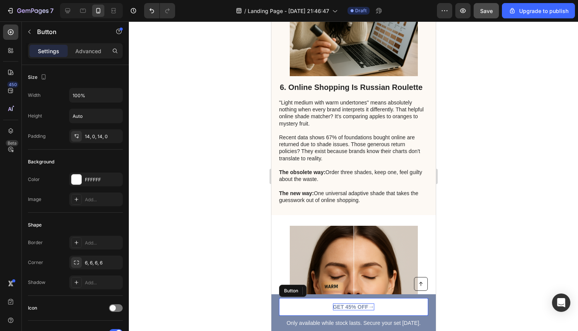
click at [336, 307] on p "GET 45% OFF →" at bounding box center [353, 306] width 42 height 7
click at [518, 295] on div at bounding box center [353, 175] width 449 height 309
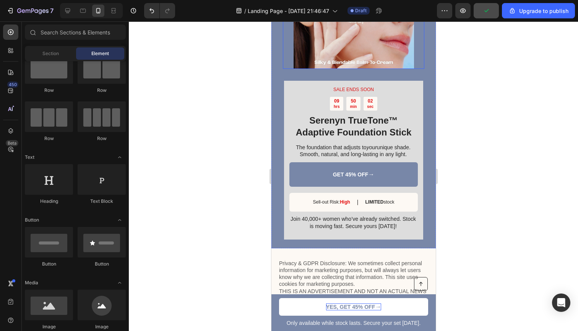
scroll to position [2555, 0]
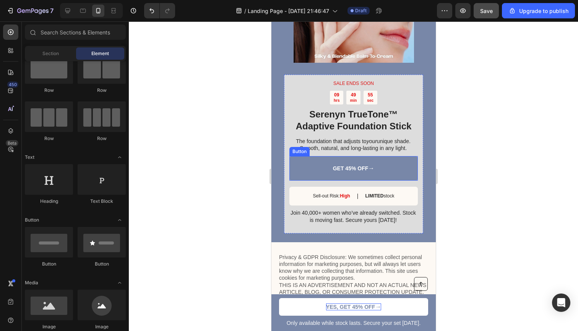
click at [308, 156] on link "GET 45% OFF →" at bounding box center [353, 168] width 128 height 24
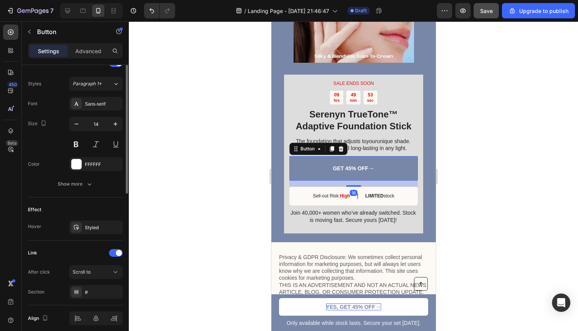
scroll to position [300, 0]
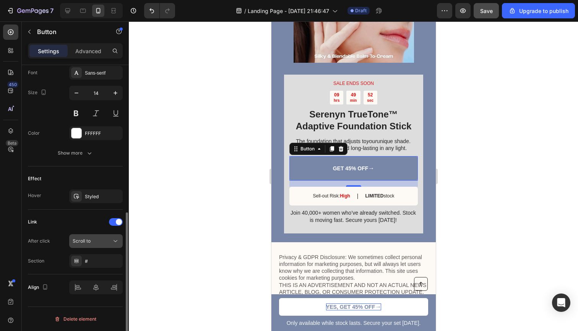
click at [105, 244] on div "Scroll to" at bounding box center [92, 240] width 39 height 7
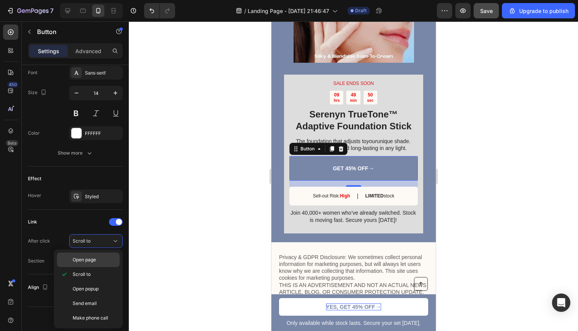
click at [92, 261] on span "Open page" at bounding box center [84, 259] width 23 height 7
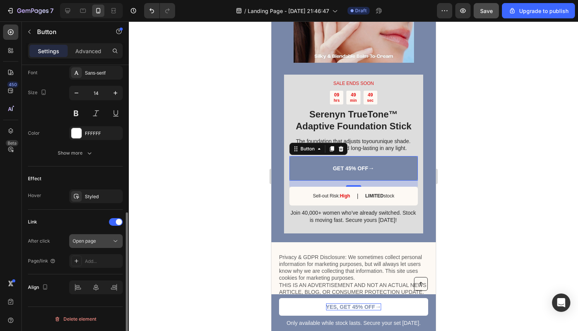
click at [101, 244] on div "Open page" at bounding box center [96, 241] width 47 height 8
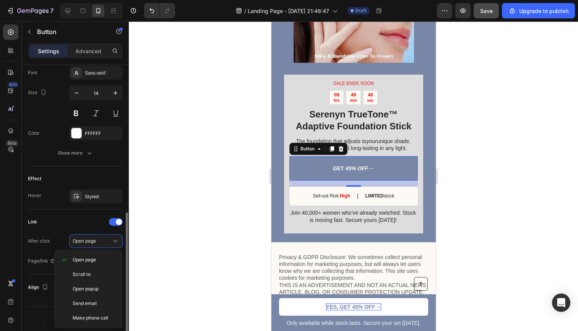
click at [76, 225] on div "Link" at bounding box center [75, 222] width 95 height 12
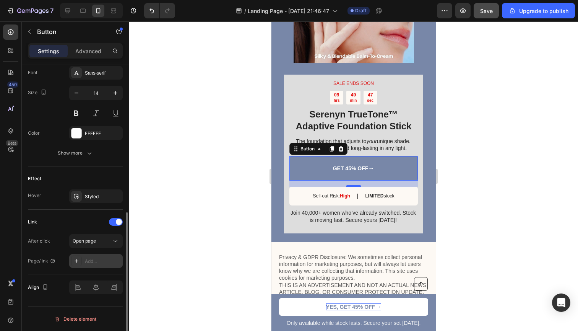
click at [74, 257] on div at bounding box center [76, 260] width 11 height 11
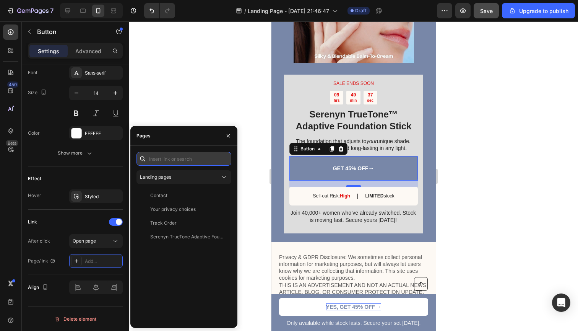
click at [170, 159] on input "text" at bounding box center [183, 159] width 95 height 14
paste input "https://serenyn.com/products/serenyn-truetone™-color-matching-foundation-stick?…"
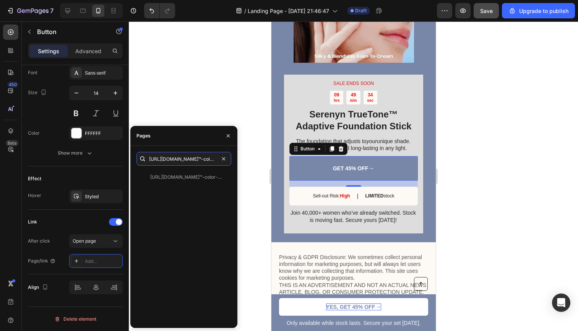
type input "https://serenyn.com/products/serenyn-truetone™-color-matching-foundation-stick?…"
click at [204, 145] on div "Pages" at bounding box center [183, 136] width 107 height 20
click at [217, 94] on div at bounding box center [353, 175] width 449 height 309
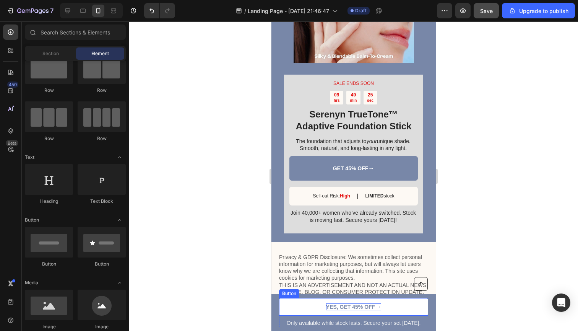
click at [295, 307] on link "YES, GET 45% OFF →" at bounding box center [353, 307] width 149 height 18
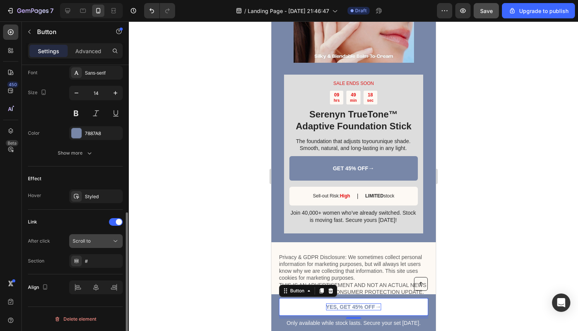
click at [93, 243] on div "Scroll to" at bounding box center [92, 240] width 39 height 7
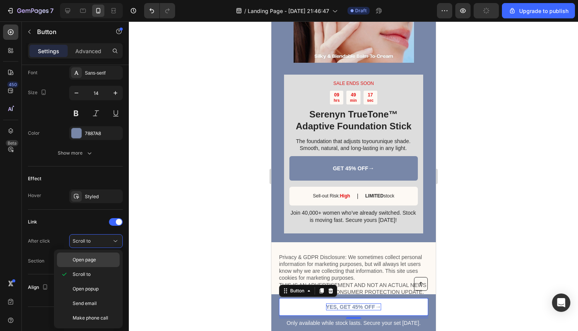
click at [86, 260] on span "Open page" at bounding box center [84, 259] width 23 height 7
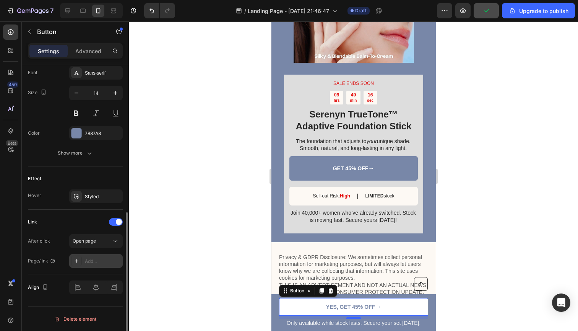
click at [90, 263] on div "Add..." at bounding box center [103, 261] width 36 height 7
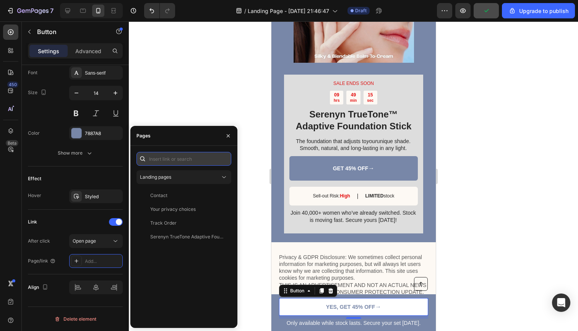
click at [167, 157] on input "text" at bounding box center [183, 159] width 95 height 14
paste input "https://serenyn.com/products/serenyn-truetone™-color-matching-foundation-stick?…"
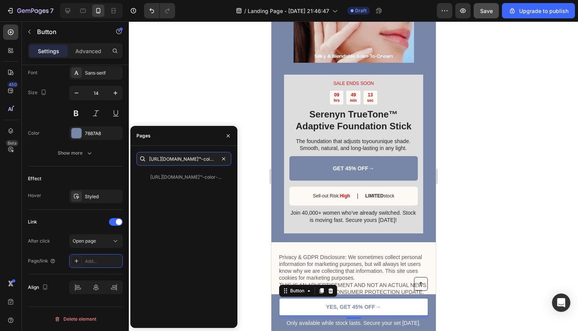
type input "https://serenyn.com/products/serenyn-truetone™-color-matching-foundation-stick?…"
click at [196, 136] on div "Pages" at bounding box center [183, 136] width 107 height 20
click at [206, 88] on div at bounding box center [353, 175] width 449 height 309
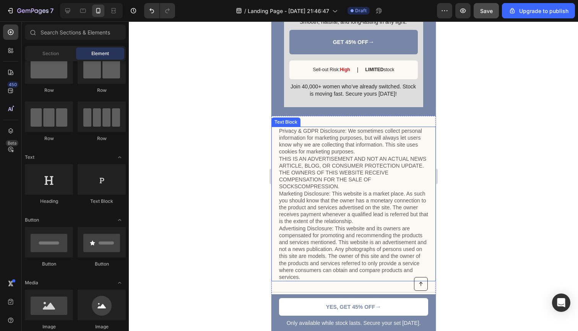
scroll to position [2682, 0]
click at [336, 223] on p "Privacy & GDPR Disclosure: We sometimes collect personal information for market…" at bounding box center [353, 203] width 149 height 153
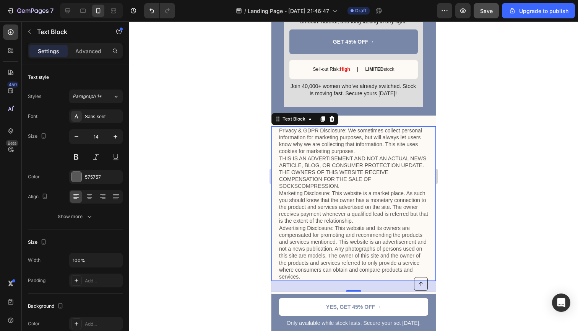
click at [336, 223] on p "Privacy & GDPR Disclosure: We sometimes collect personal information for market…" at bounding box center [353, 203] width 149 height 153
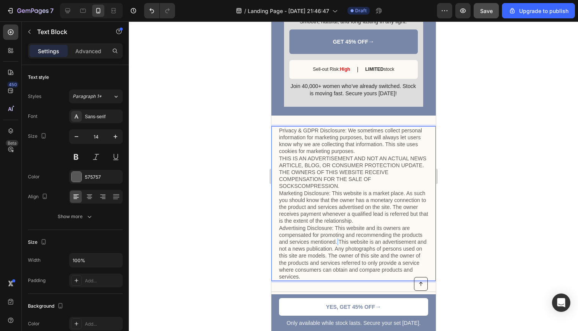
click at [336, 223] on p "Privacy & GDPR Disclosure: We sometimes collect personal information for market…" at bounding box center [353, 203] width 149 height 153
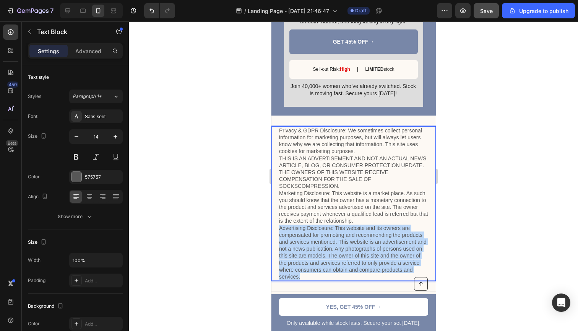
click at [336, 223] on p "Privacy & GDPR Disclosure: We sometimes collect personal information for market…" at bounding box center [353, 203] width 149 height 153
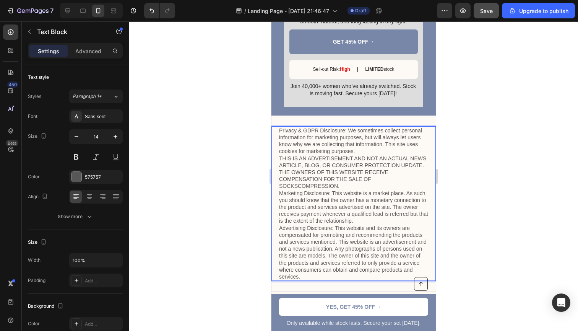
click at [317, 166] on p "Privacy & GDPR Disclosure: We sometimes collect personal information for market…" at bounding box center [353, 203] width 149 height 153
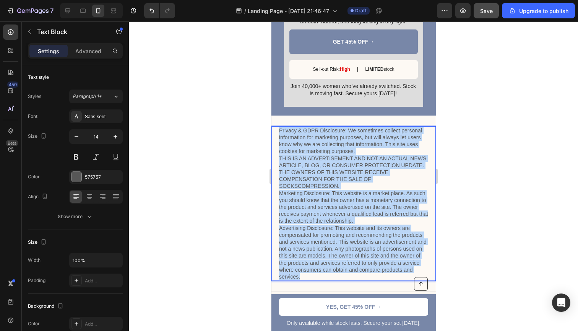
drag, startPoint x: 277, startPoint y: 117, endPoint x: 366, endPoint y: 260, distance: 167.9
click at [366, 260] on div "Privacy & GDPR Disclosure: We sometimes collect personal information for market…" at bounding box center [353, 203] width 164 height 154
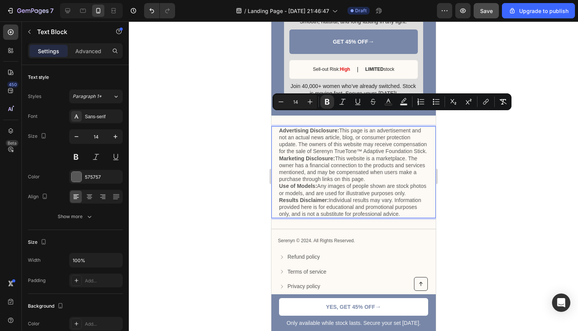
drag, startPoint x: 405, startPoint y: 200, endPoint x: 273, endPoint y: 118, distance: 154.6
click at [273, 126] on div "Advertising Disclosure: This page is an advertisement and not an actual news ar…" at bounding box center [353, 172] width 164 height 92
click at [324, 103] on icon "Editor contextual toolbar" at bounding box center [327, 102] width 8 height 8
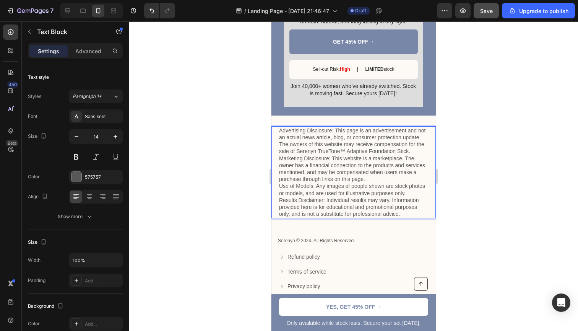
click at [404, 199] on p "Results Disclaimer: Individual results may vary. Information provided here is f…" at bounding box center [353, 206] width 149 height 21
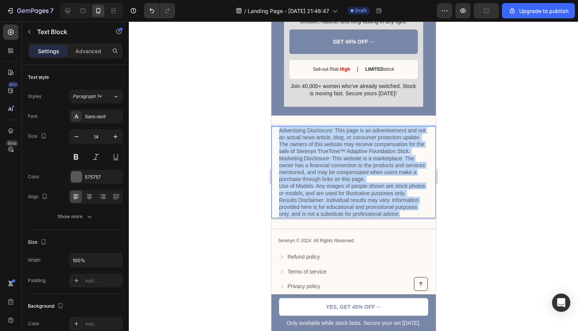
drag, startPoint x: 404, startPoint y: 199, endPoint x: 278, endPoint y: 115, distance: 150.8
click at [278, 126] on div "Advertising Disclosure: This page is an advertisement and not an actual news ar…" at bounding box center [353, 172] width 164 height 92
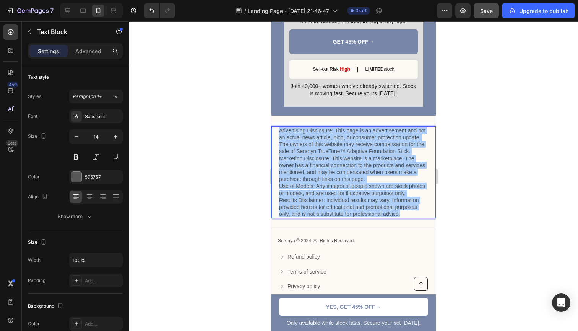
drag, startPoint x: 153, startPoint y: 128, endPoint x: 506, endPoint y: 149, distance: 353.3
click at [506, 149] on div at bounding box center [353, 175] width 449 height 309
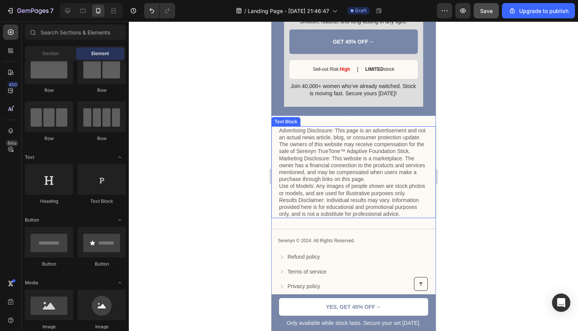
click at [278, 144] on div "Advertising Disclosure: This page is an advertisement and not an actual news ar…" at bounding box center [353, 172] width 164 height 92
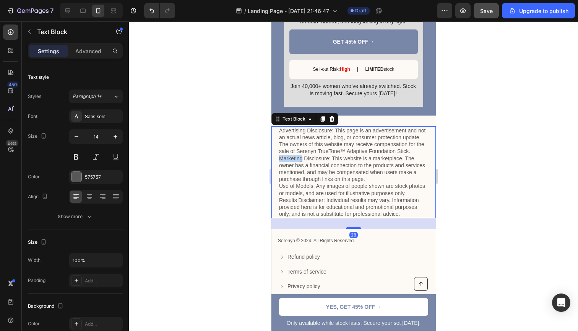
click at [280, 155] on p "Marketing Disclosure: This website is a marketplace. The owner has a financial …" at bounding box center [353, 169] width 149 height 28
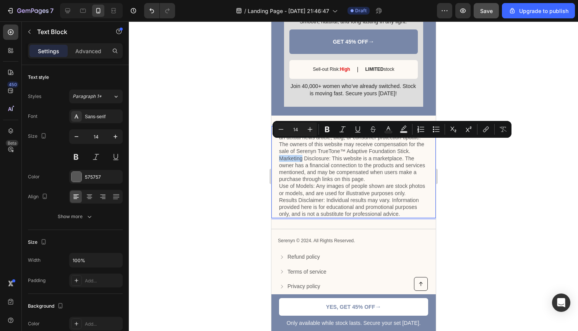
click at [280, 155] on p "Marketing Disclosure: This website is a marketplace. The owner has a financial …" at bounding box center [353, 169] width 149 height 28
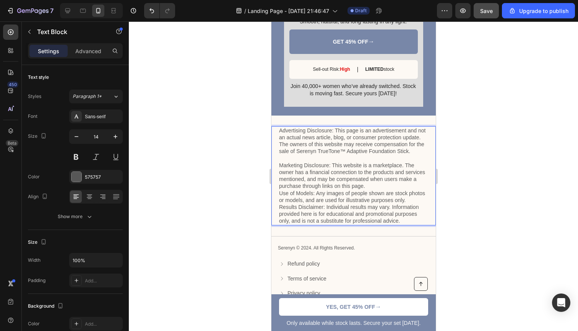
click at [280, 203] on p "Results Disclaimer: Individual results may vary. Information provided here is f…" at bounding box center [353, 213] width 149 height 21
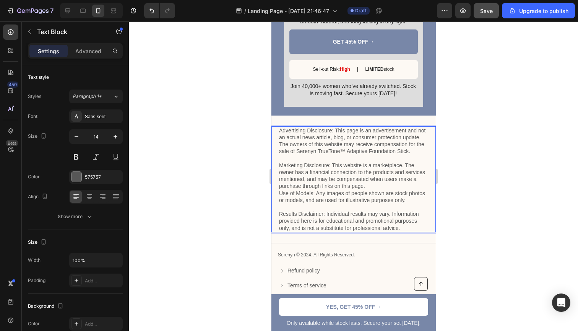
click at [282, 190] on p "Use of Models: Any images of people shown are stock photos or models, and are u…" at bounding box center [353, 197] width 149 height 14
click at [279, 190] on p "Use of Models: Any images of people shown are stock photos or models, and are u…" at bounding box center [353, 197] width 149 height 14
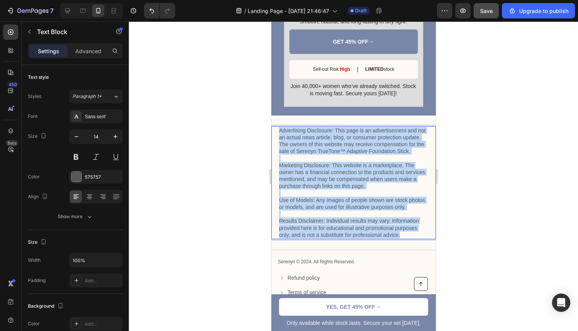
drag, startPoint x: 280, startPoint y: 117, endPoint x: 397, endPoint y: 224, distance: 158.0
click at [397, 223] on div "Advertising Disclosure: This page is an advertisement and not an actual news ar…" at bounding box center [353, 182] width 149 height 113
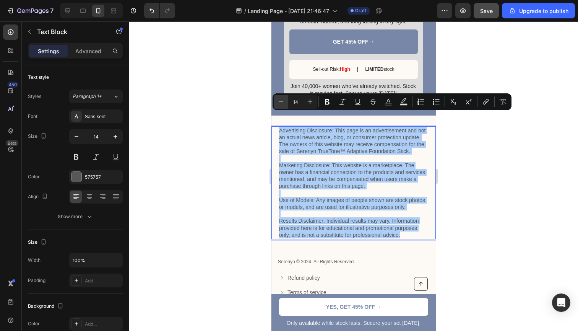
click at [280, 101] on icon "Editor contextual toolbar" at bounding box center [281, 102] width 8 height 8
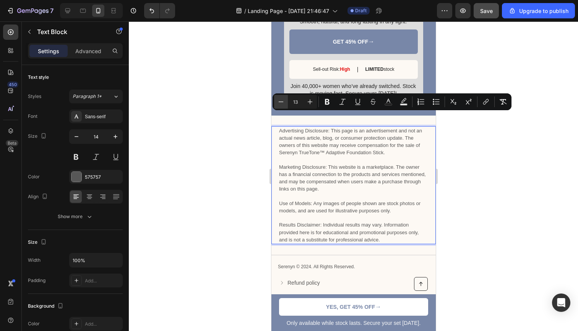
click at [280, 101] on icon "Editor contextual toolbar" at bounding box center [281, 102] width 8 height 8
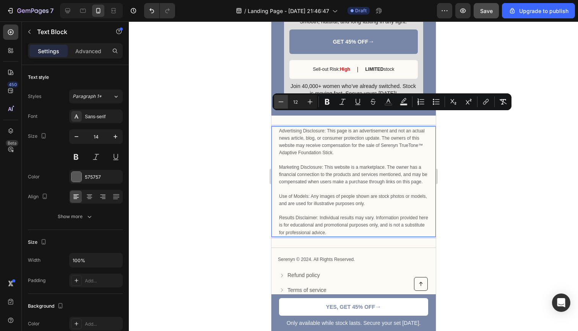
click at [280, 101] on icon "Editor contextual toolbar" at bounding box center [281, 102] width 8 height 8
type input "10"
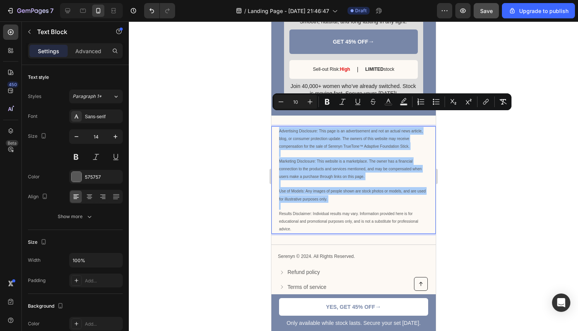
click at [483, 180] on div at bounding box center [353, 175] width 449 height 309
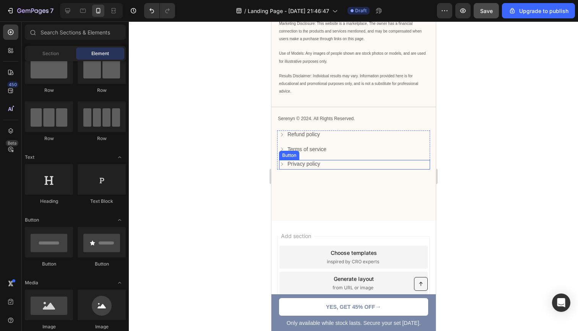
scroll to position [2803, 0]
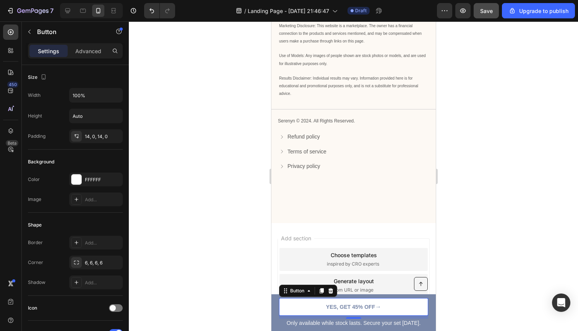
click at [309, 307] on link "YES, GET 45% OFF →" at bounding box center [353, 307] width 149 height 18
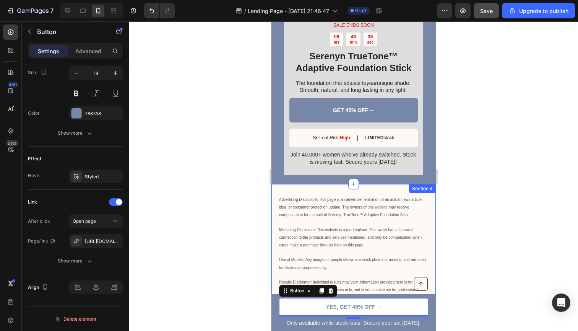
scroll to position [2585, 0]
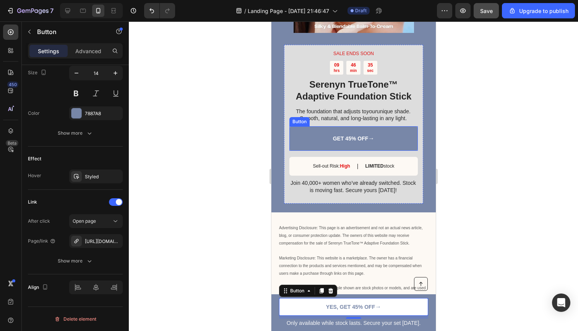
click at [319, 126] on link "GET 45% OFF →" at bounding box center [353, 138] width 128 height 24
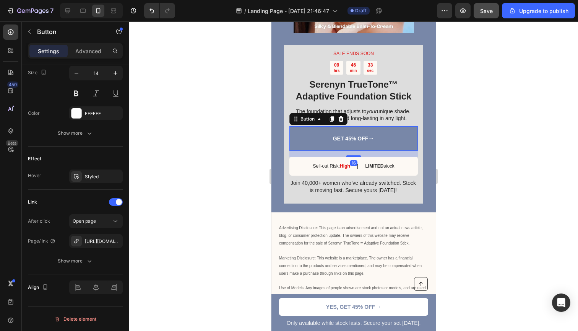
click at [522, 137] on div at bounding box center [353, 175] width 449 height 309
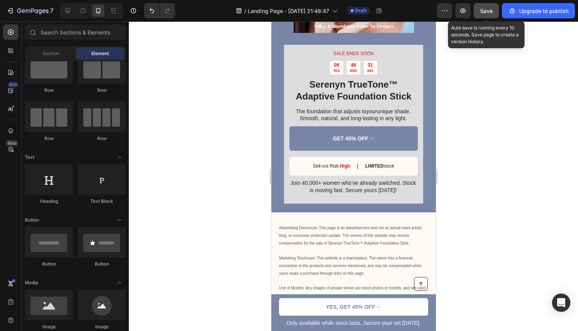
click at [486, 11] on span "Save" at bounding box center [486, 11] width 13 height 6
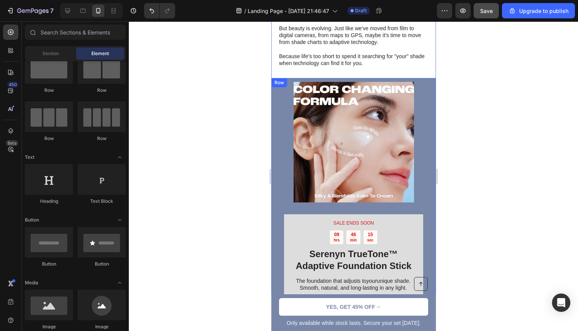
scroll to position [2407, 0]
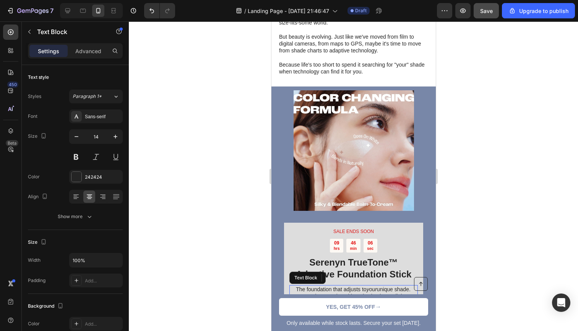
click at [350, 285] on p "The foundation that adjusts to your unique shade. Smooth, natural, and long-las…" at bounding box center [353, 292] width 128 height 14
click at [358, 289] on p "This limited-time deal is in high demand and stock keeps selling out." at bounding box center [353, 295] width 128 height 21
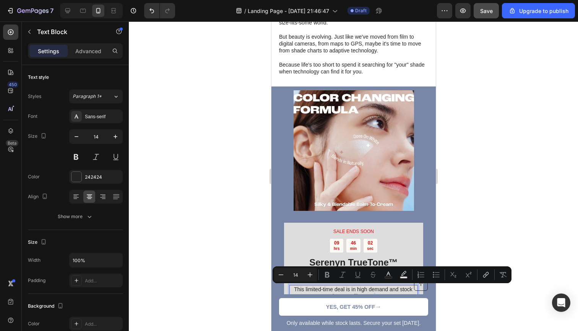
click at [353, 290] on p "This limited-time deal is in high demand and stock keeps selling out." at bounding box center [353, 295] width 128 height 21
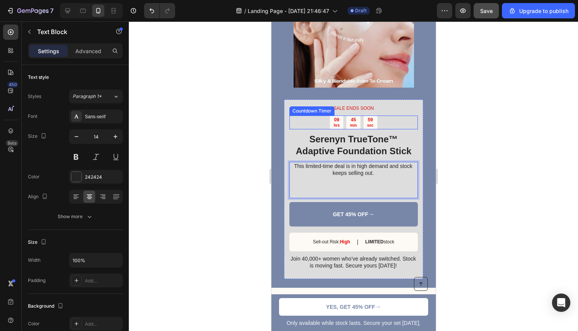
scroll to position [2541, 0]
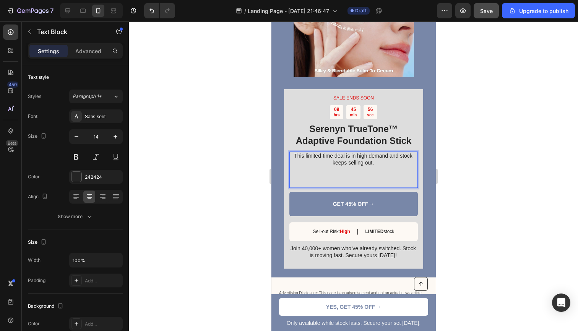
click at [349, 166] on p "Rich Text Editor. Editing area: main" at bounding box center [353, 176] width 128 height 21
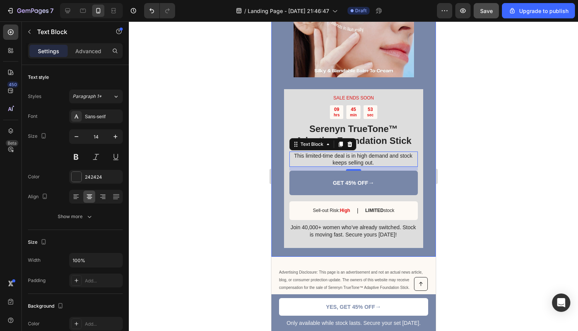
click at [462, 123] on div at bounding box center [353, 175] width 449 height 309
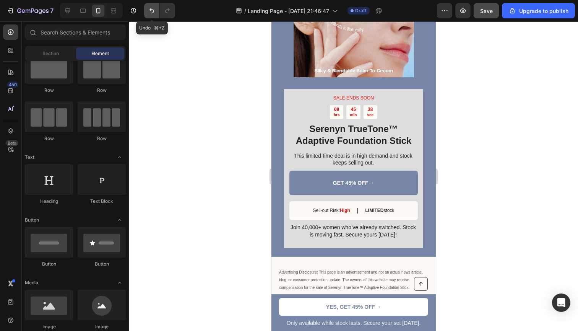
click at [150, 15] on button "Undo/Redo" at bounding box center [151, 10] width 15 height 15
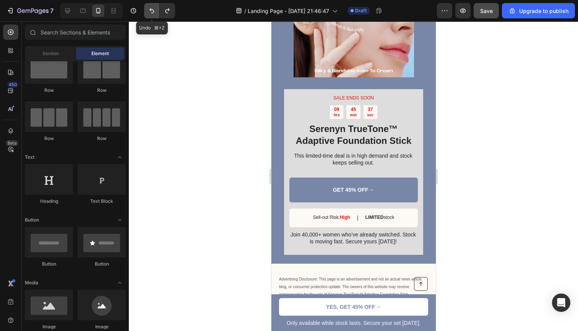
click at [150, 15] on button "Undo/Redo" at bounding box center [151, 10] width 15 height 15
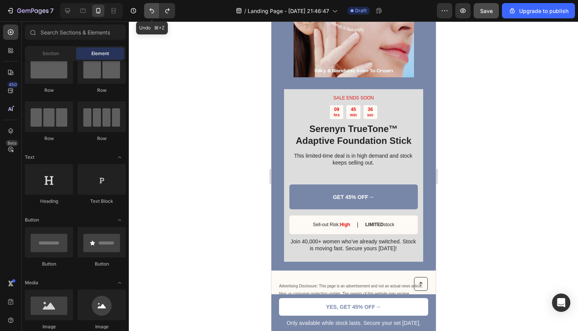
click at [150, 15] on button "Undo/Redo" at bounding box center [151, 10] width 15 height 15
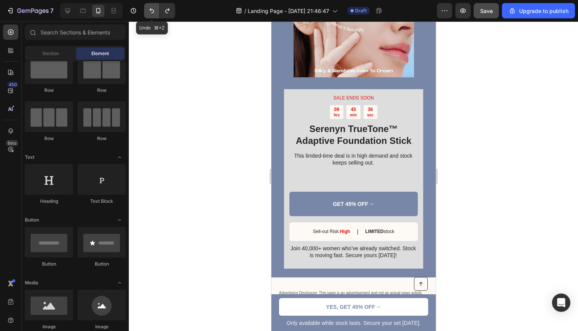
click at [150, 15] on button "Undo/Redo" at bounding box center [151, 10] width 15 height 15
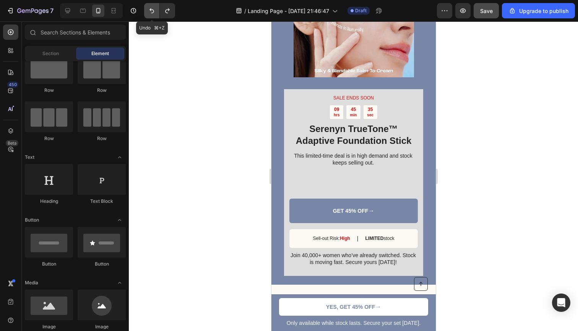
click at [150, 15] on button "Undo/Redo" at bounding box center [151, 10] width 15 height 15
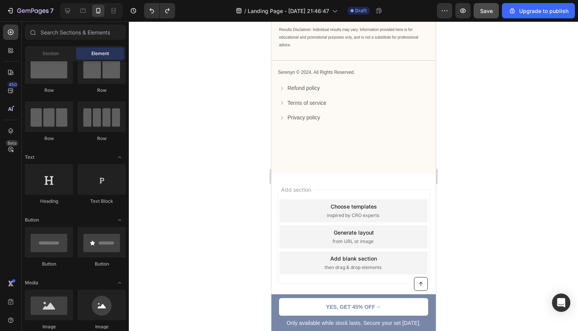
scroll to position [2851, 0]
